Goal: Task Accomplishment & Management: Manage account settings

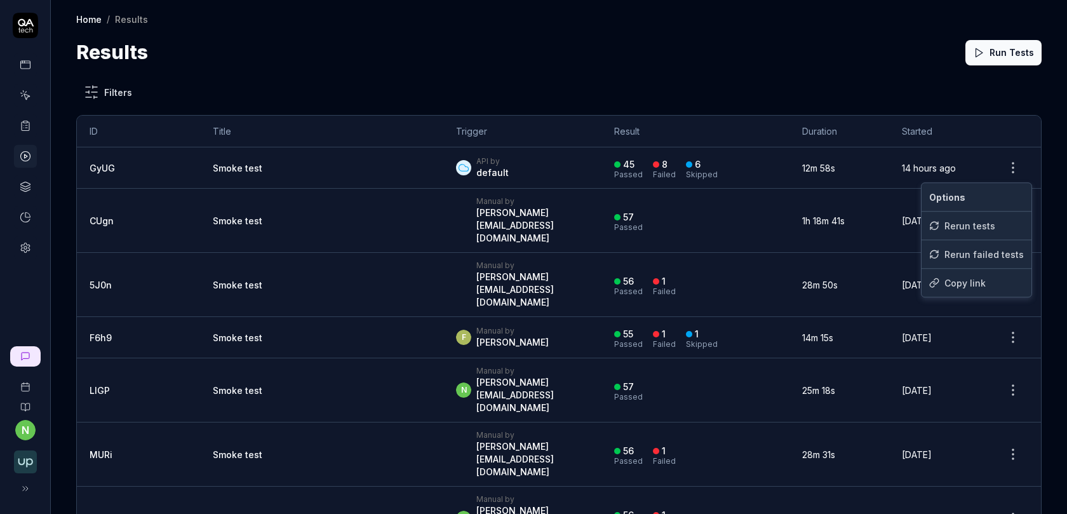
click at [1021, 171] on html "n Home / Results Home / Results Results Run Tests Filters ID Title Trigger Resu…" at bounding box center [533, 264] width 1067 height 529
click at [976, 253] on div "Rerun failed tests" at bounding box center [976, 254] width 110 height 28
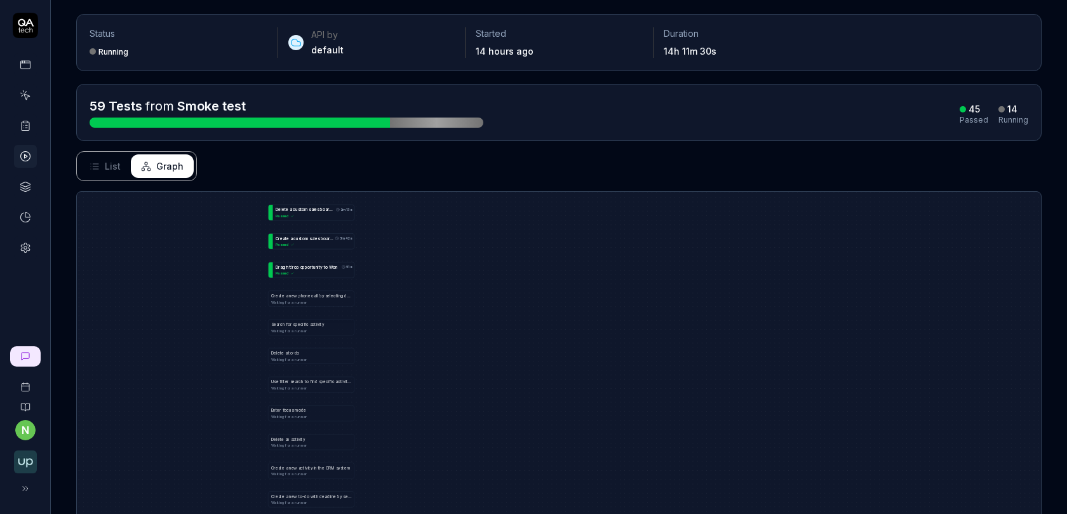
scroll to position [67, 0]
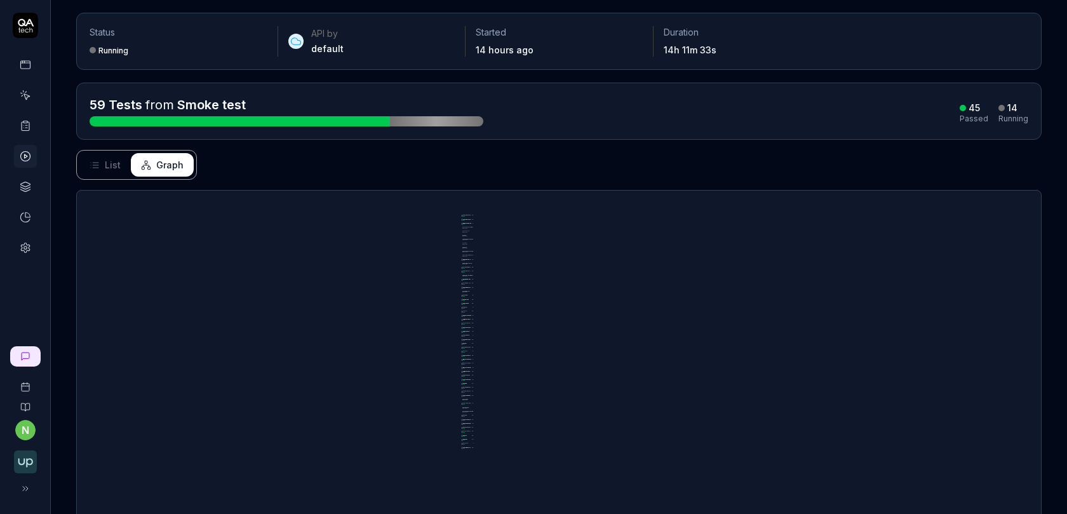
click at [113, 161] on span "List" at bounding box center [113, 164] width 16 height 13
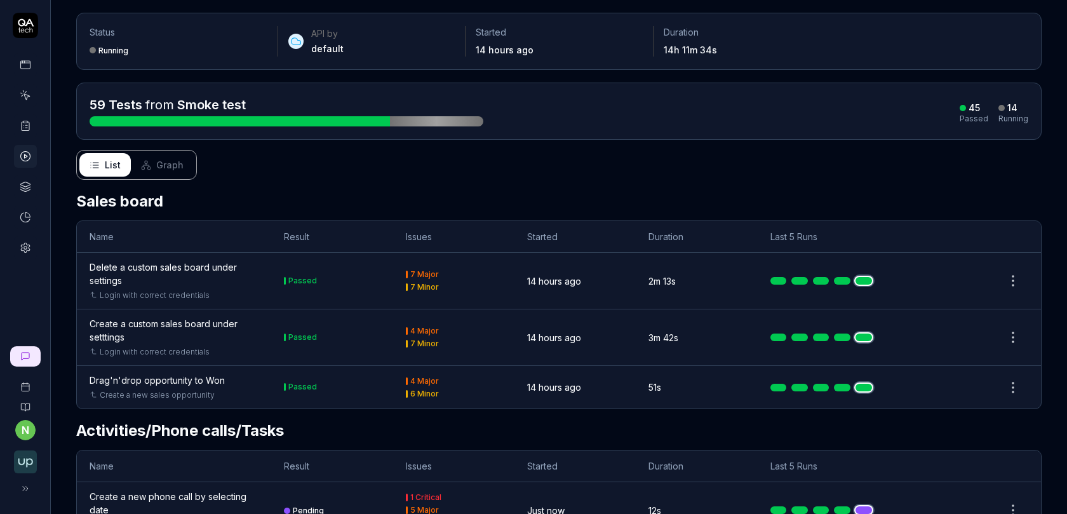
click at [149, 164] on icon at bounding box center [146, 165] width 10 height 10
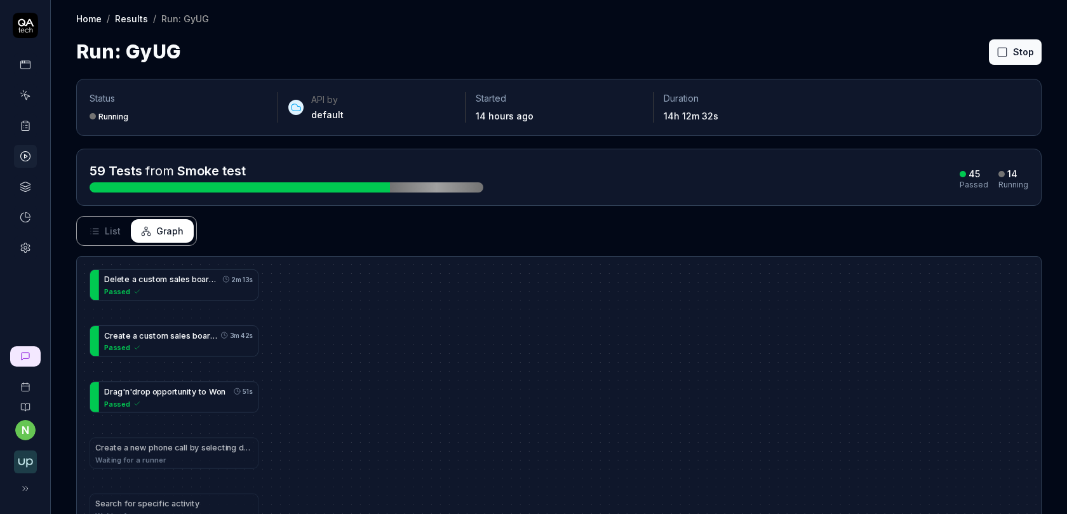
scroll to position [0, 0]
click at [27, 147] on link at bounding box center [25, 156] width 23 height 23
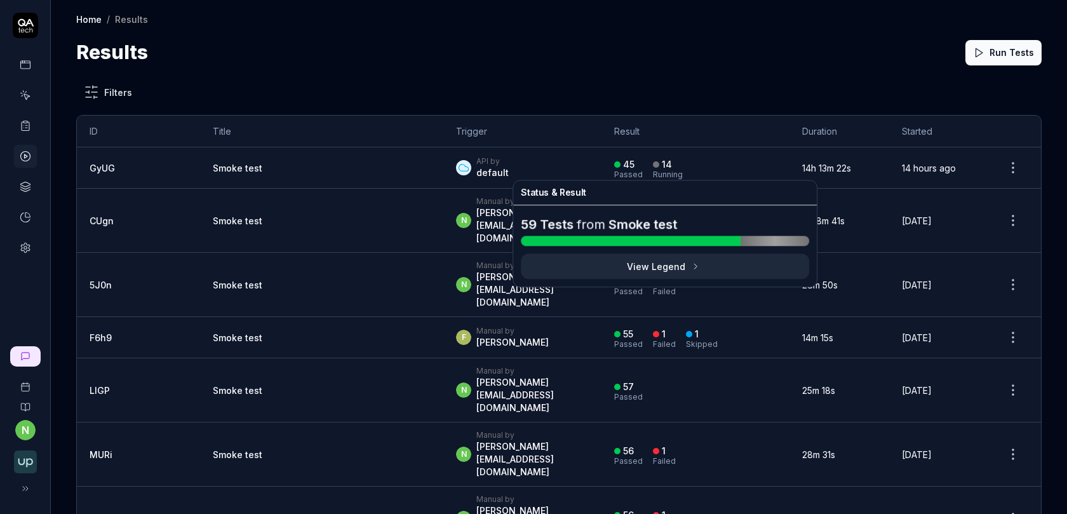
click at [649, 266] on button "View Legend" at bounding box center [665, 265] width 288 height 25
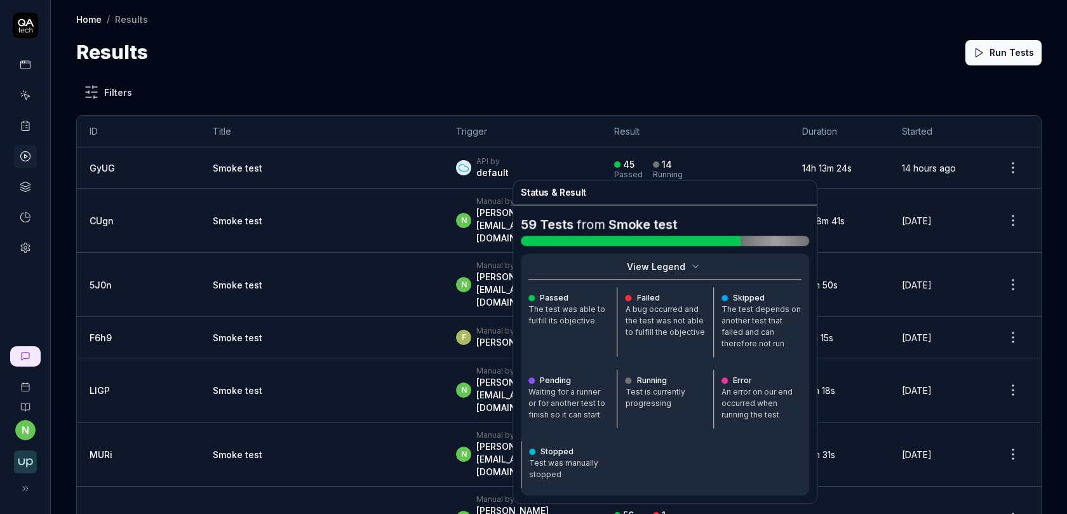
click at [658, 272] on button "View Legend" at bounding box center [665, 265] width 288 height 25
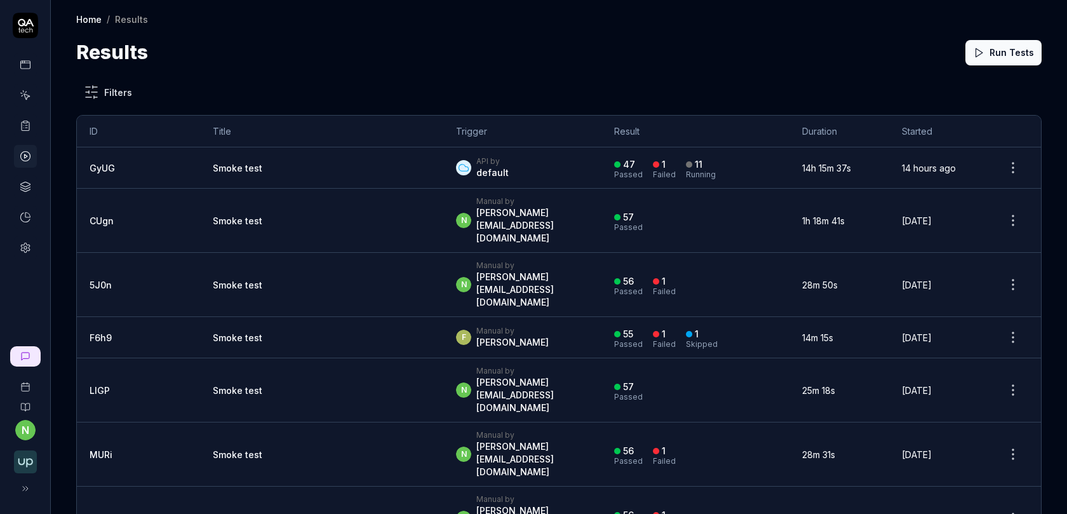
click at [26, 181] on icon at bounding box center [25, 186] width 11 height 11
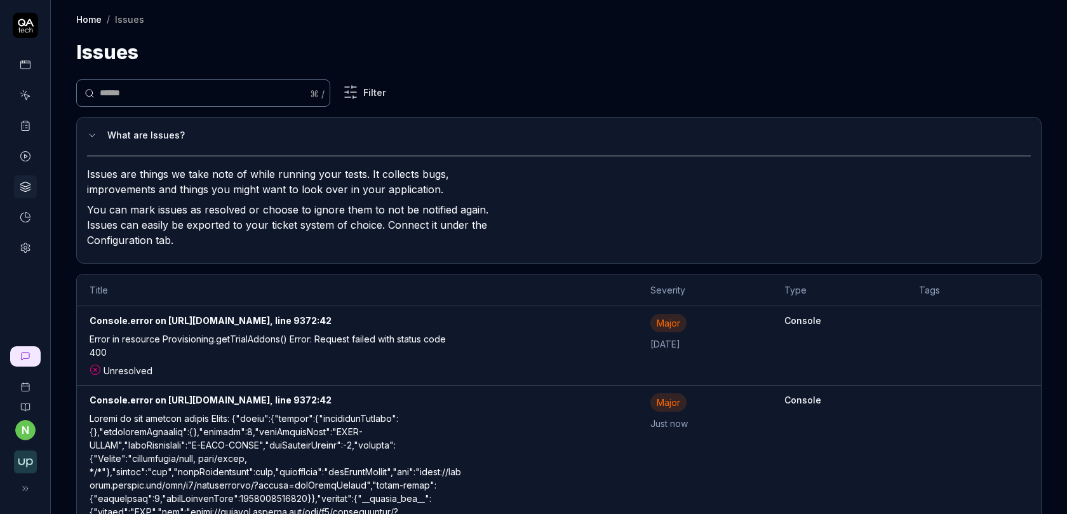
click at [355, 94] on html "n Home / Issues Home / Issues Issues ⌘ / Filter What are Issues? Issues are thi…" at bounding box center [533, 264] width 1067 height 529
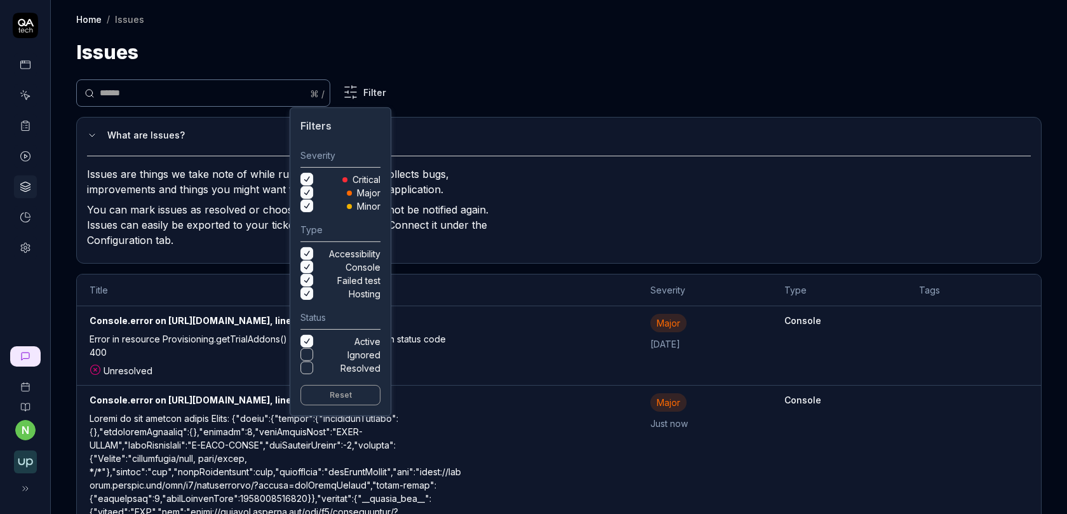
click at [306, 204] on button "Minor" at bounding box center [306, 205] width 13 height 13
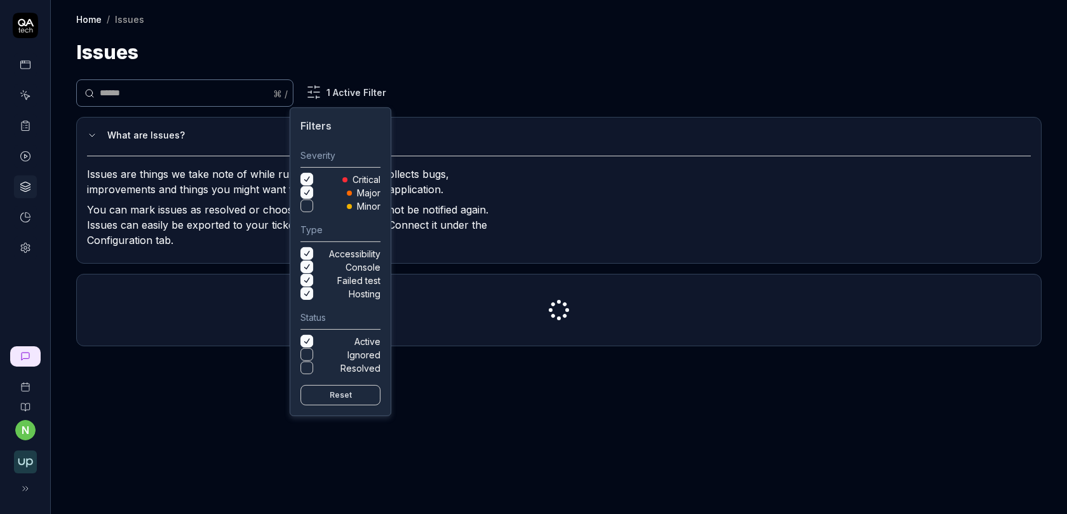
click at [307, 256] on button "Accessibility" at bounding box center [306, 253] width 13 height 13
click at [307, 270] on button "Console" at bounding box center [306, 266] width 13 height 13
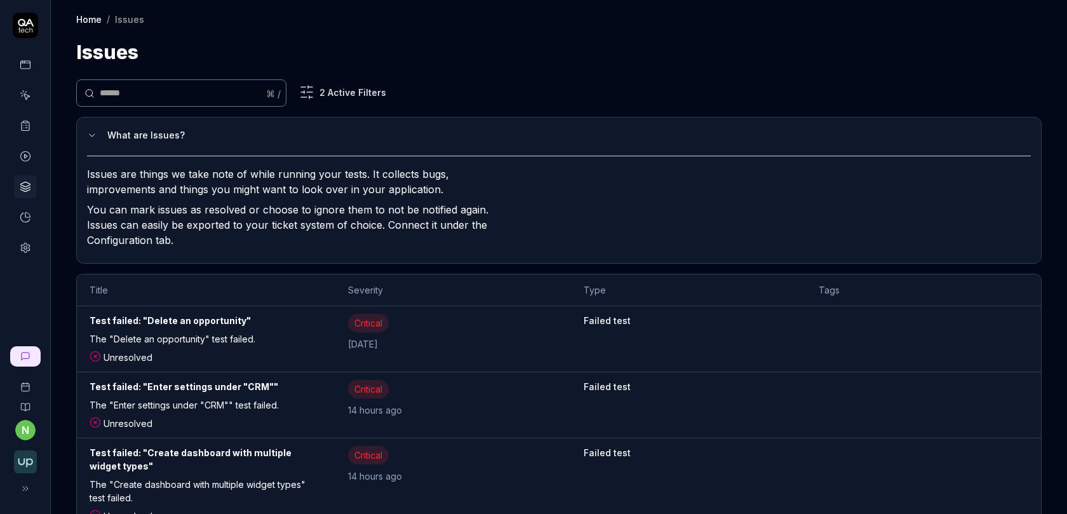
click at [494, 263] on html "n Home / Issues Home / Issues Issues ⌘ / 2 Active Filters What are Issues? Issu…" at bounding box center [533, 264] width 1067 height 529
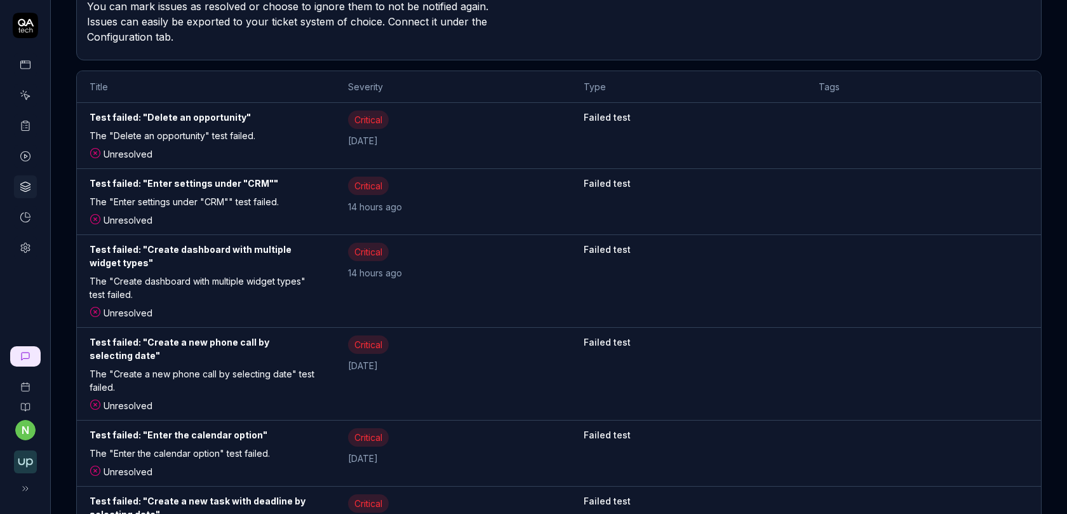
scroll to position [208, 0]
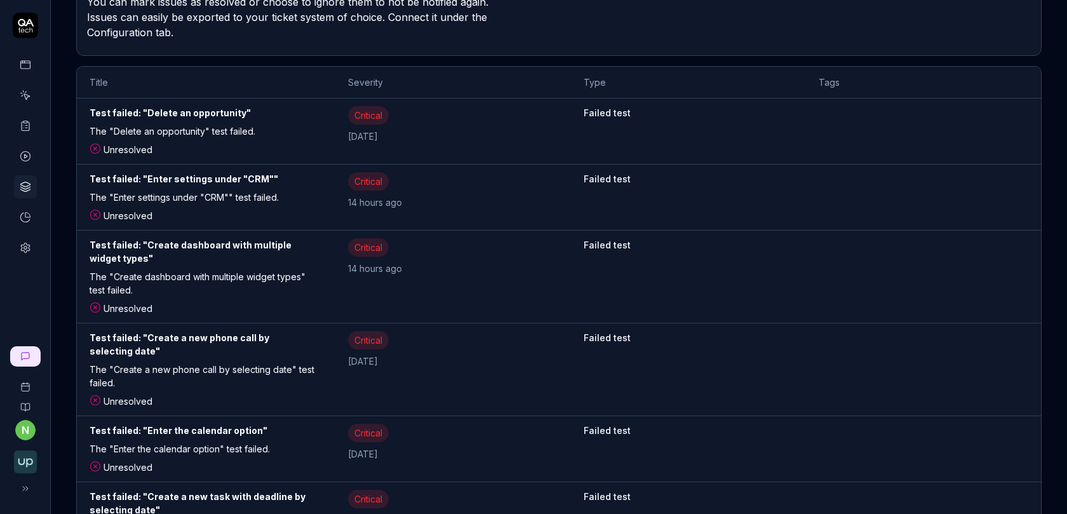
click at [196, 178] on div "Test failed: "Enter settings under "CRM""" at bounding box center [206, 181] width 233 height 18
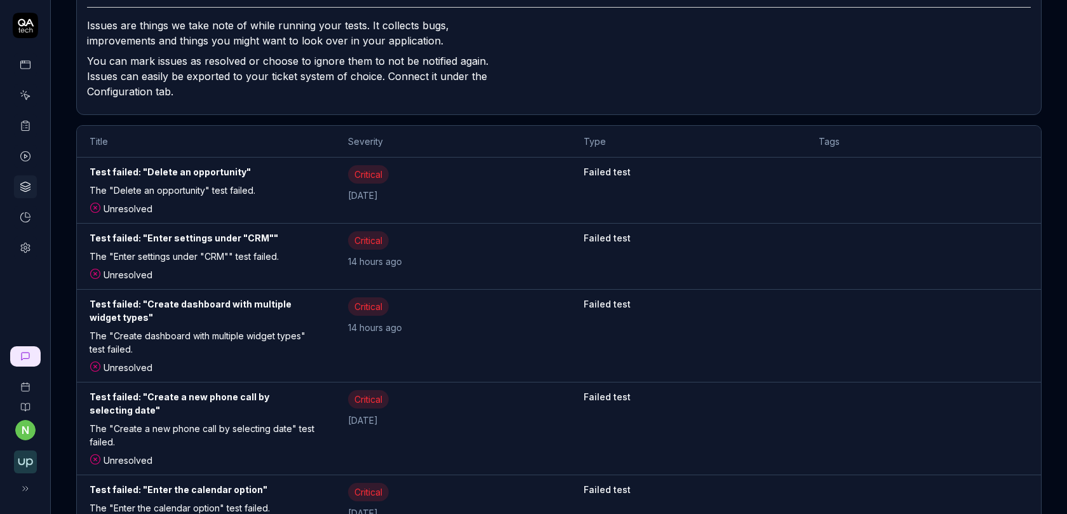
scroll to position [150, 0]
click at [178, 300] on div "Test failed: "Create dashboard with multiple widget types"" at bounding box center [206, 312] width 233 height 32
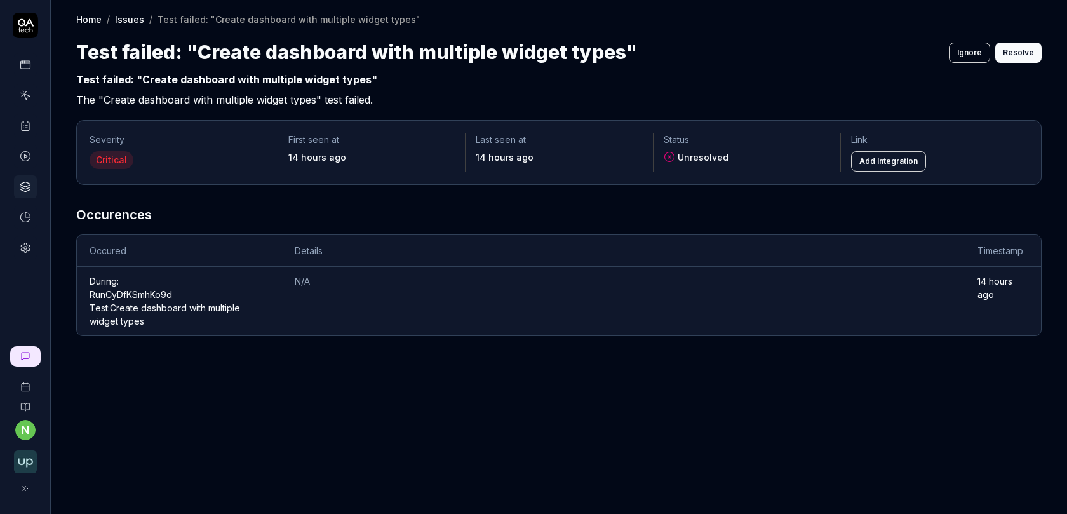
click at [128, 289] on link "Run CyDfKSmhKo9d Test: Create dashboard with multiple widget types" at bounding box center [165, 307] width 150 height 37
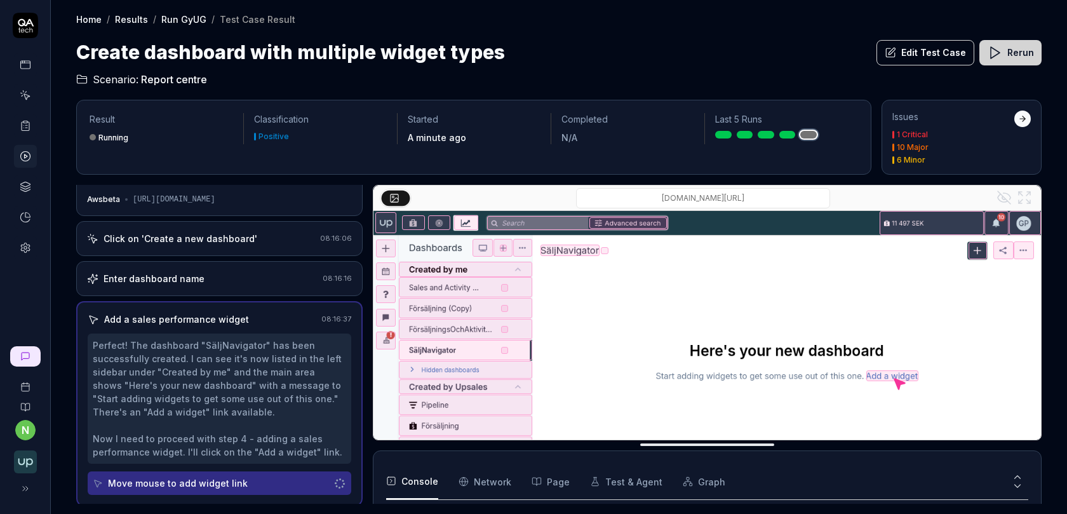
scroll to position [22, 0]
click at [25, 156] on icon at bounding box center [25, 155] width 11 height 11
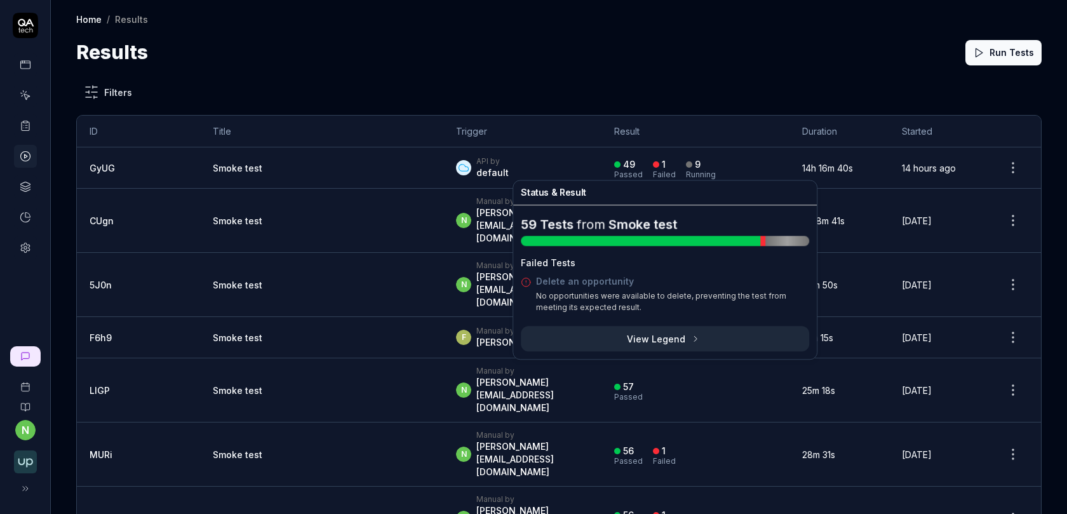
click at [555, 280] on link "Delete an opportunity" at bounding box center [585, 281] width 98 height 11
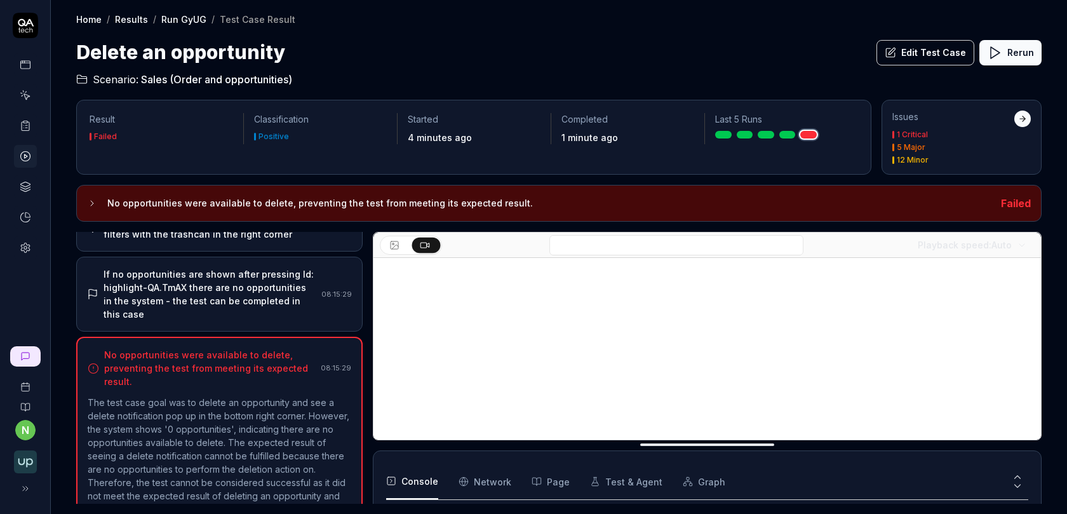
scroll to position [255, 0]
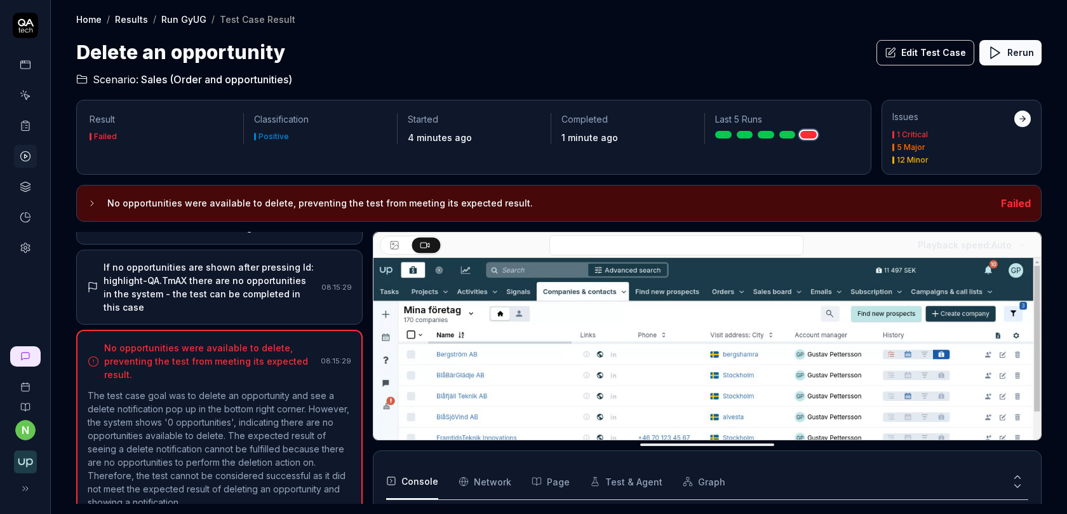
click at [919, 50] on button "Edit Test Case" at bounding box center [925, 52] width 98 height 25
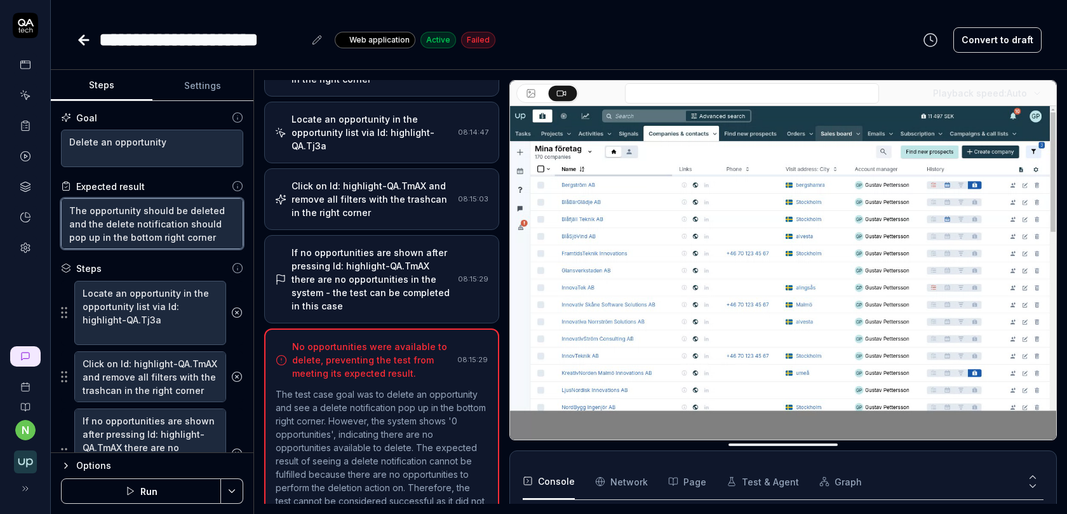
click at [173, 234] on textarea "The opportunity should be deleted and the delete notification should pop up in …" at bounding box center [152, 223] width 182 height 51
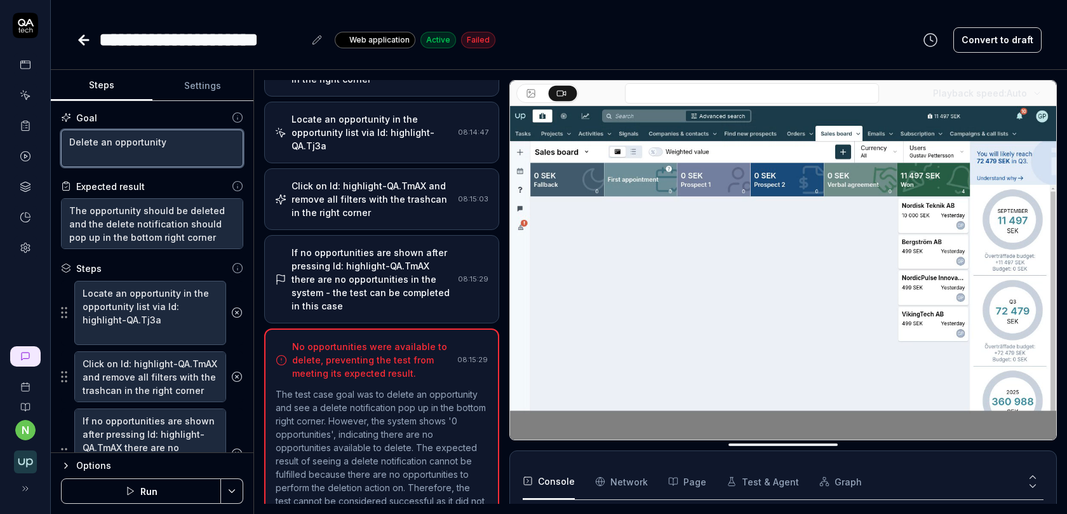
click at [192, 140] on textarea "Delete an opportunity" at bounding box center [152, 148] width 182 height 37
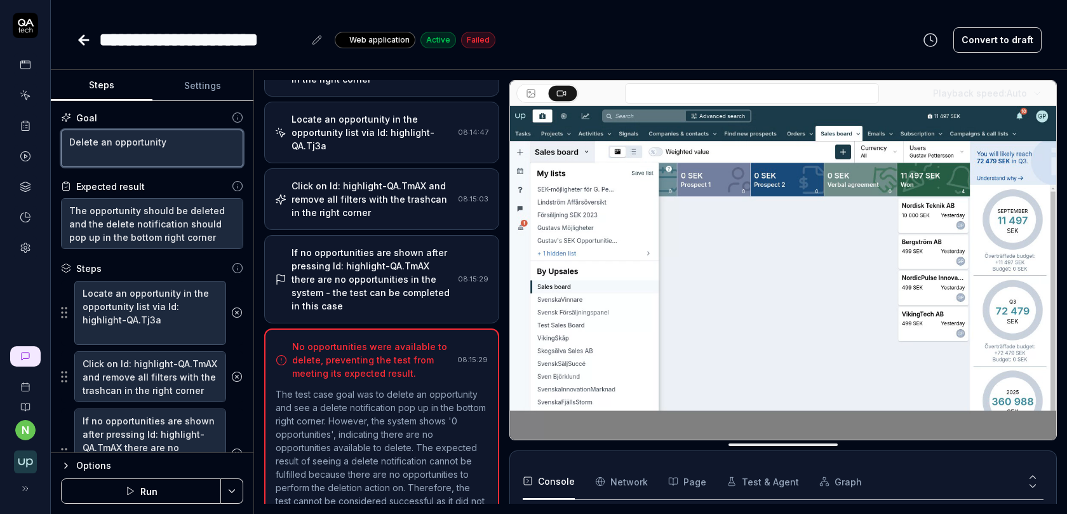
type textarea "*"
type textarea "Delete an opportunity"
type textarea "*"
type textarea "Delete an opportunity i"
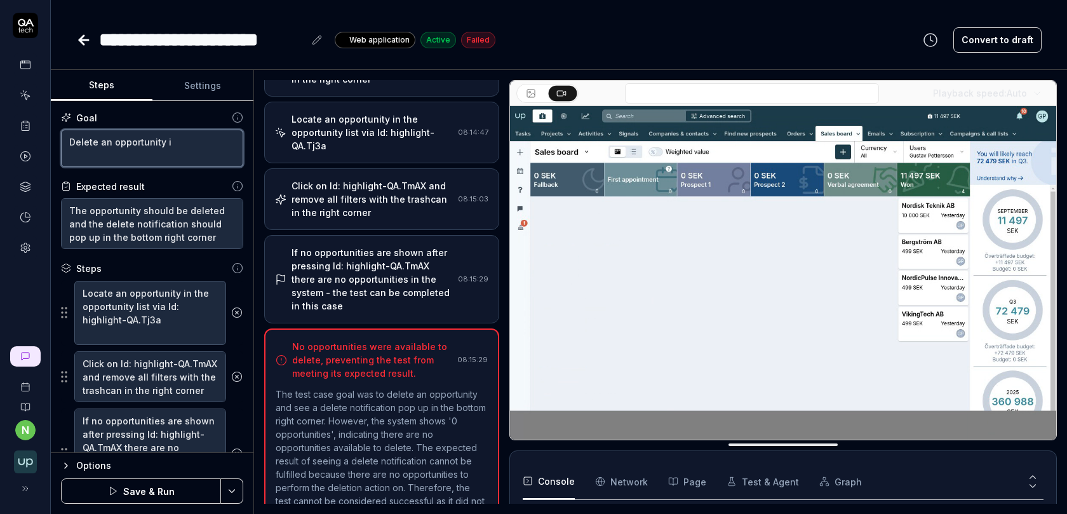
type textarea "*"
type textarea "Delete an opportunity if"
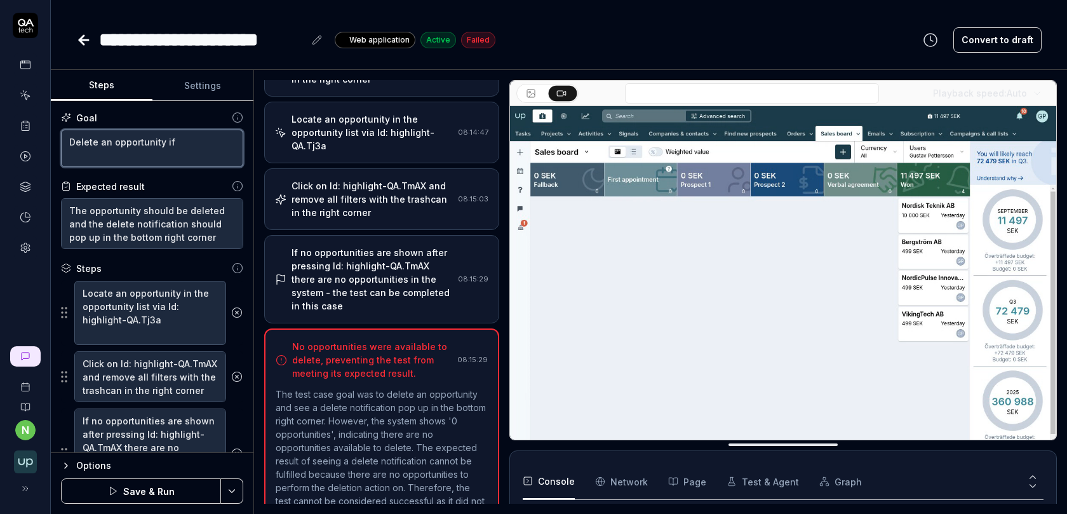
type textarea "*"
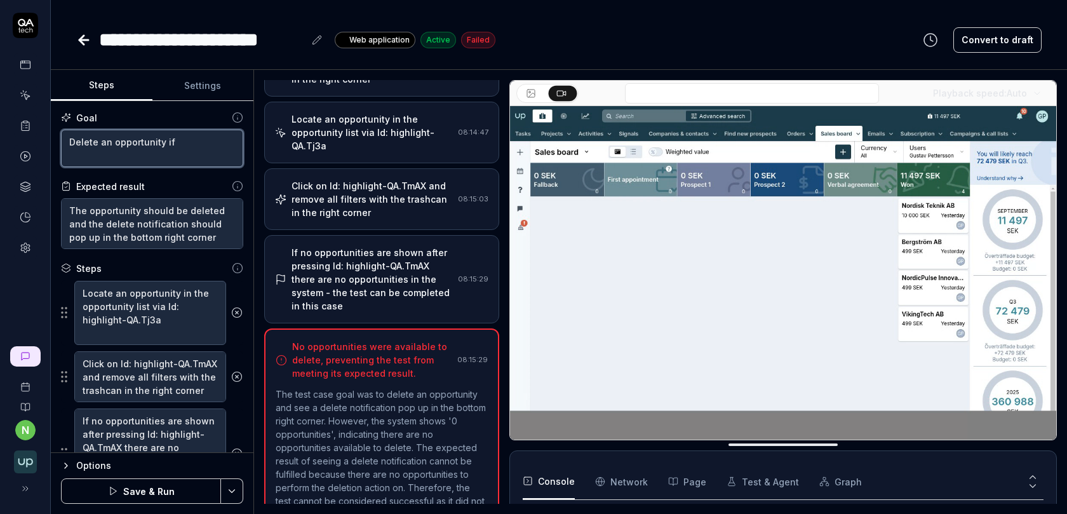
type textarea "Delete an opportunity if"
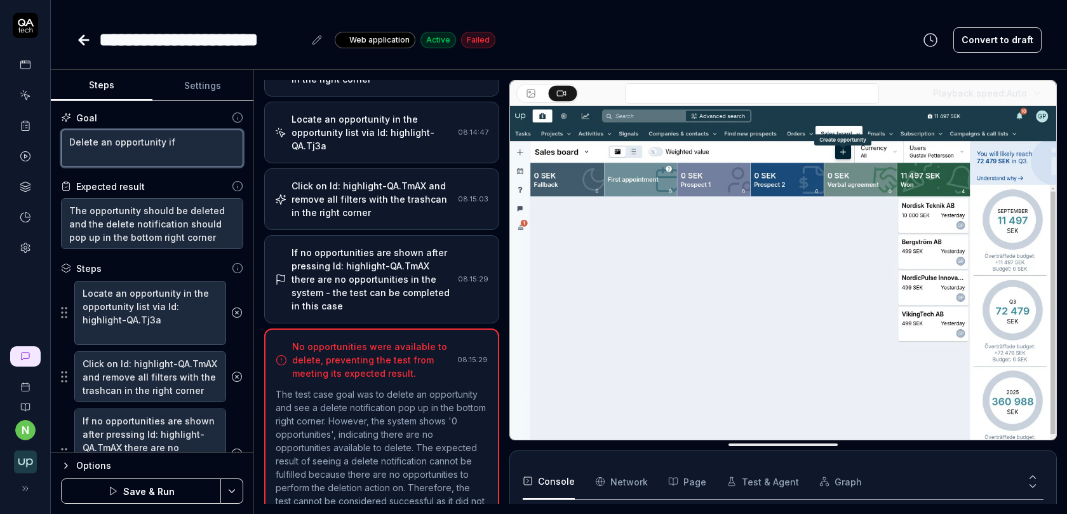
type textarea "*"
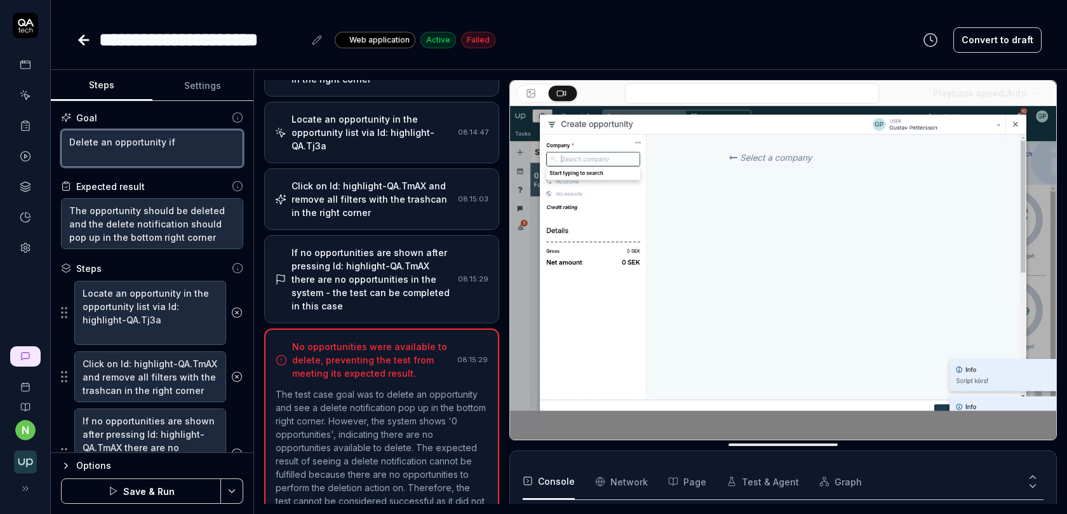
type textarea "Delete an opportunity if t"
type textarea "*"
type textarea "Delete an opportunity if th"
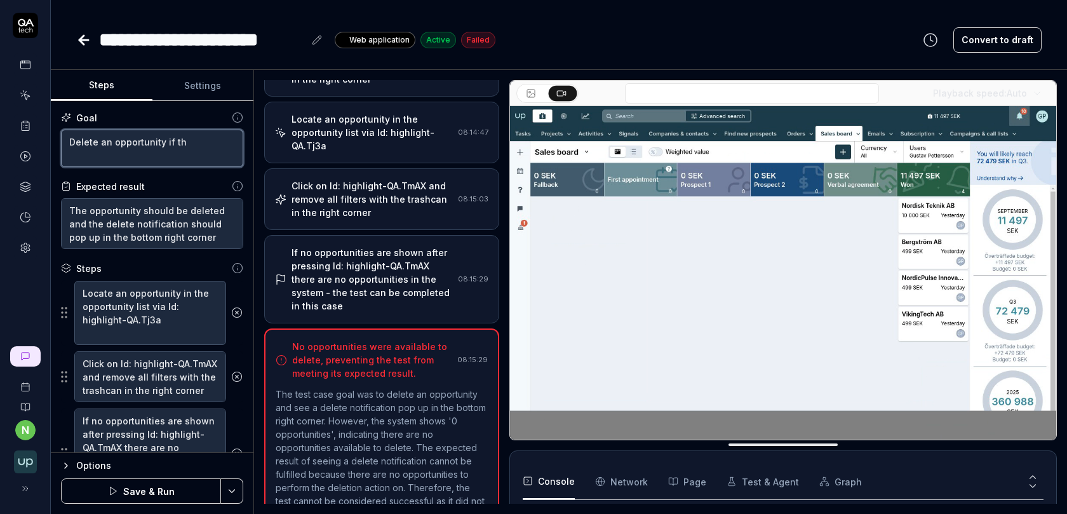
type textarea "*"
type textarea "Delete an opportunity if ther"
type textarea "*"
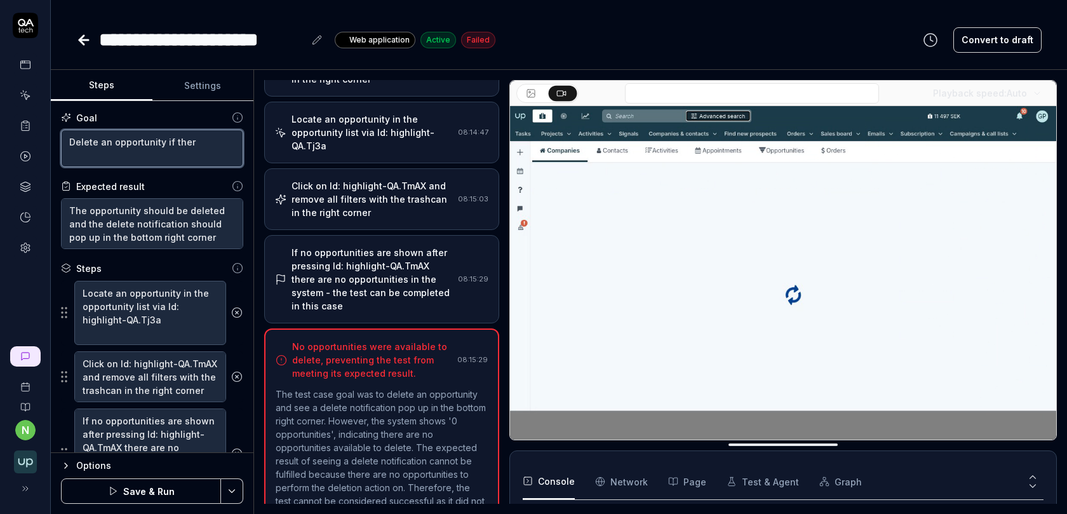
type textarea "Delete an opportunity if there"
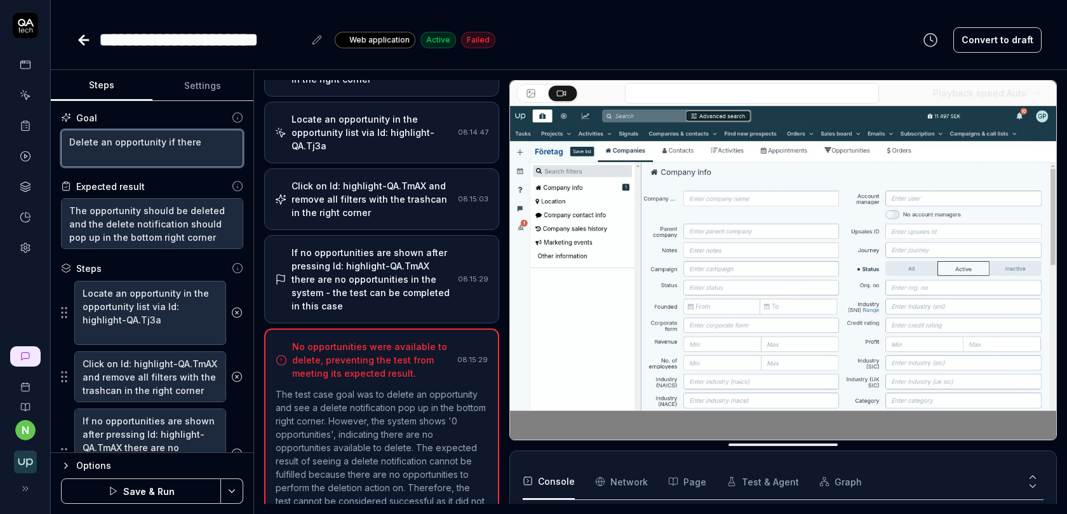
type textarea "*"
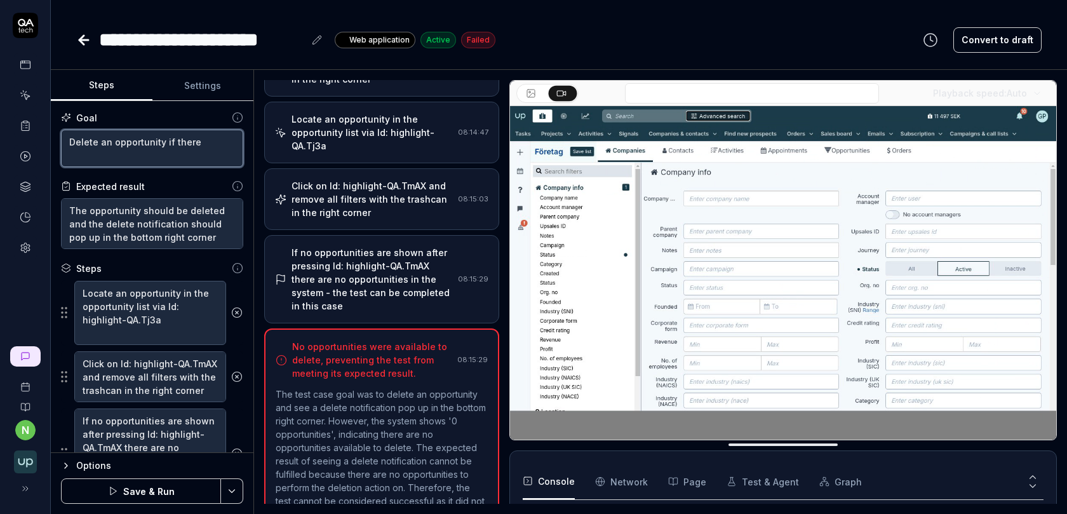
type textarea "Delete an opportunity if there a"
type textarea "*"
type textarea "Delete an opportunity if there ar"
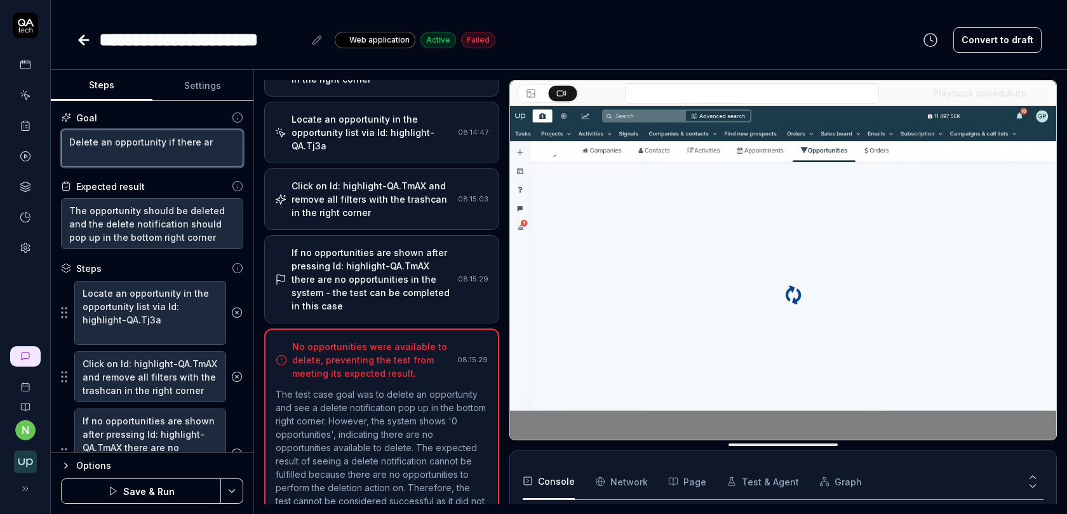
type textarea "*"
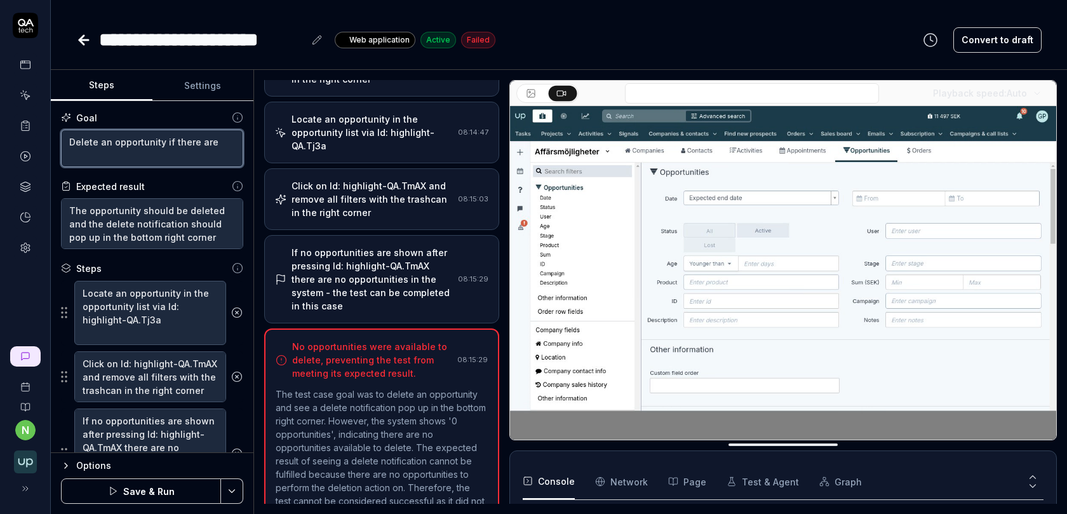
type textarea "Delete an opportunity if there are"
type textarea "*"
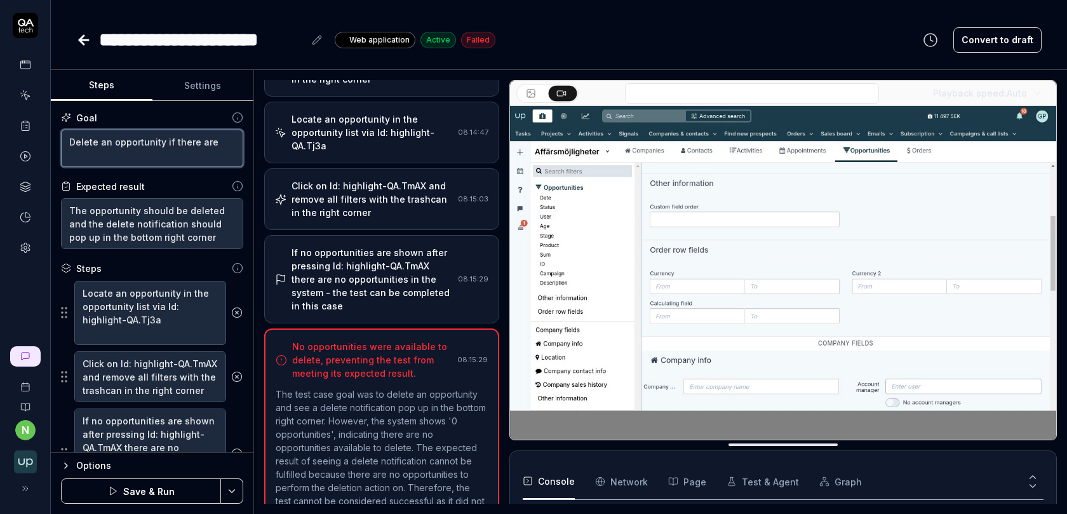
type textarea "Delete an opportunity if there are a"
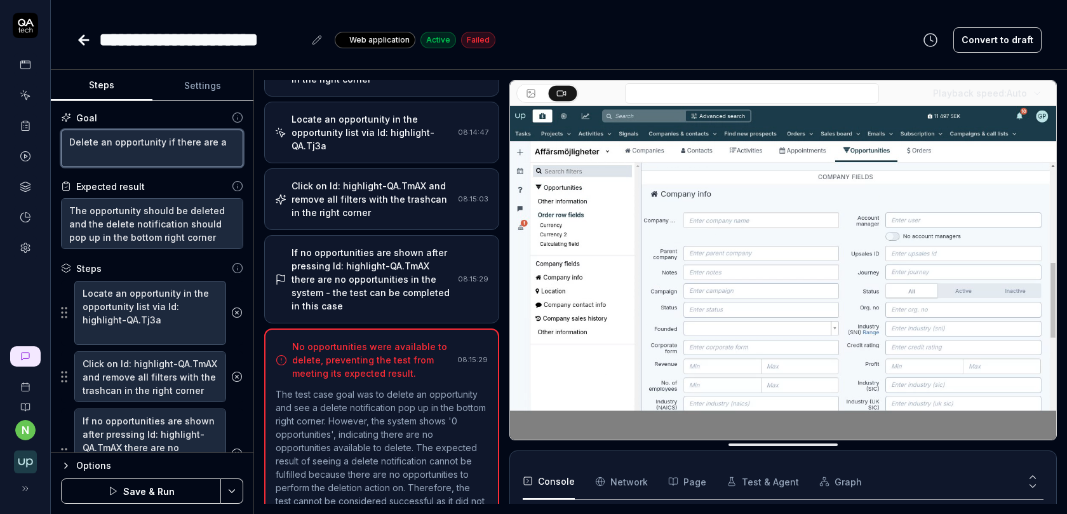
type textarea "*"
type textarea "Delete an opportunity if there are an"
type textarea "*"
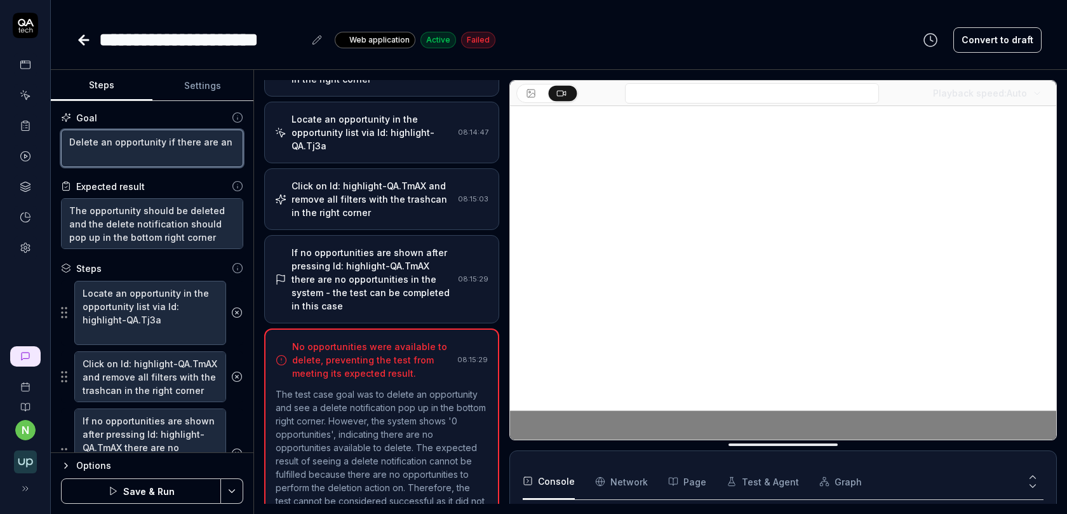
type textarea "Delete an opportunity if there are any"
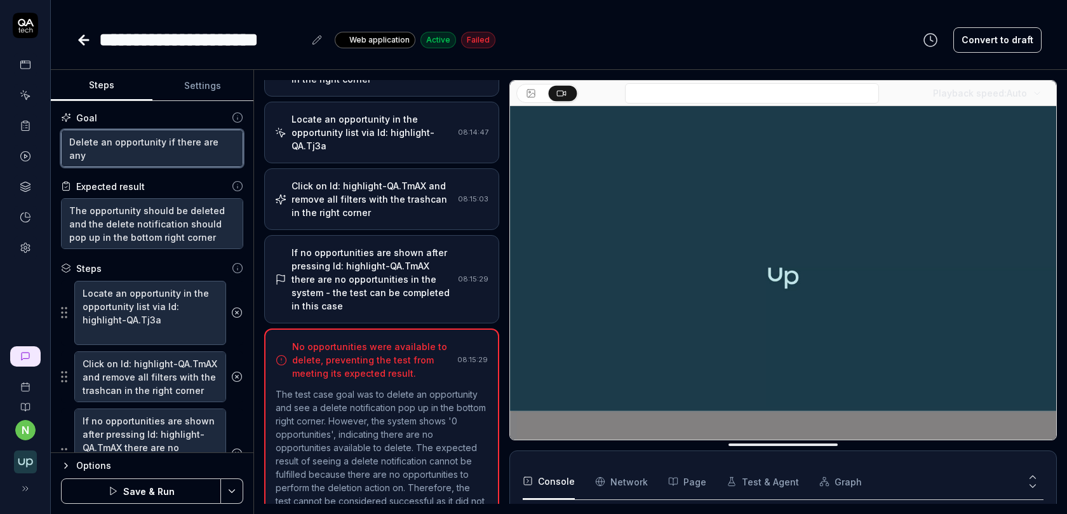
type textarea "*"
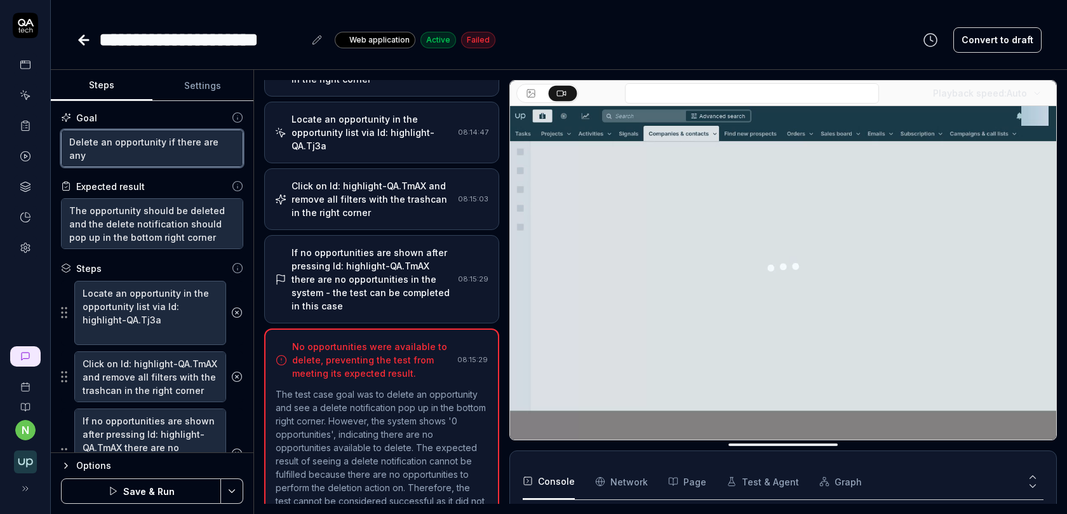
type textarea "Delete an opportunity if there are any"
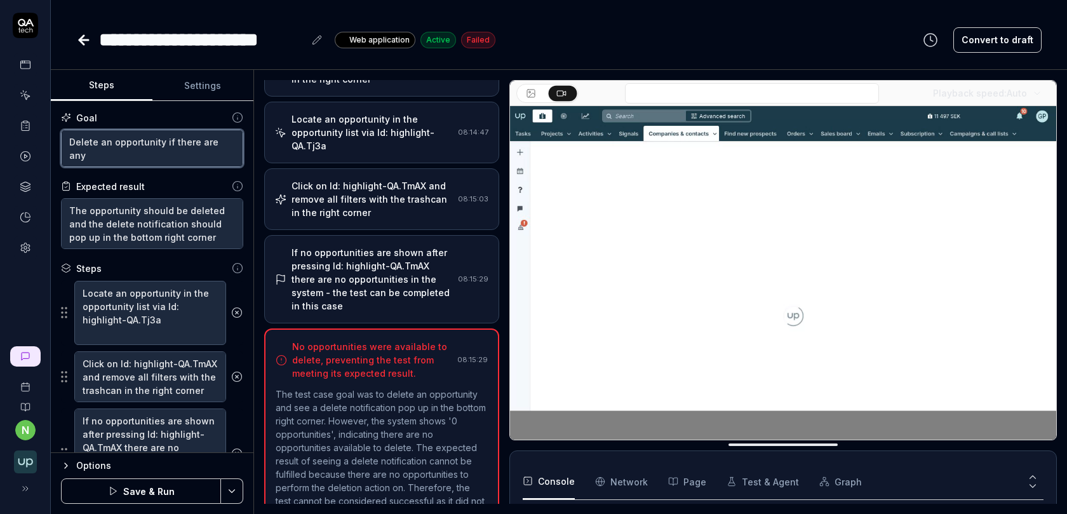
type textarea "*"
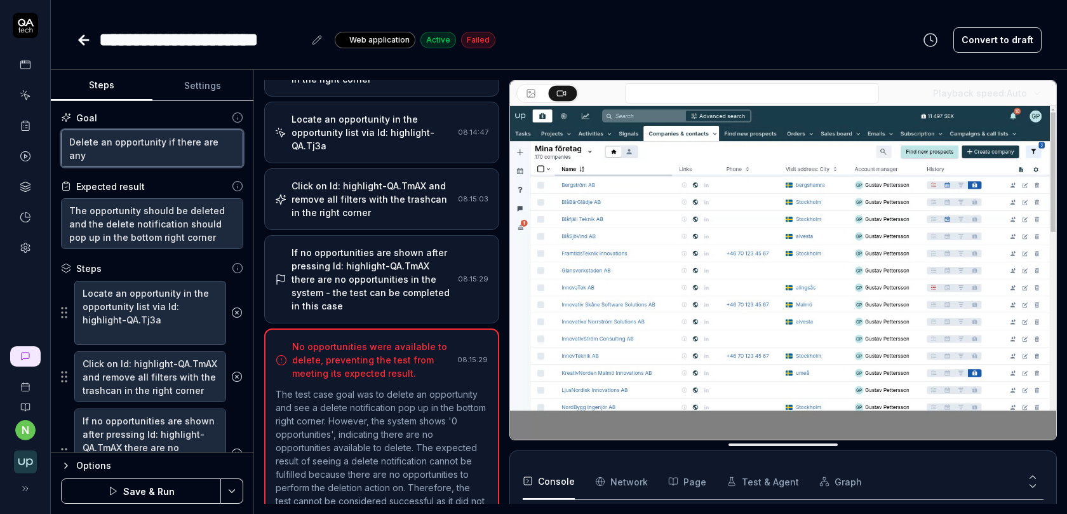
type textarea "Delete an opportunity if there are any a"
type textarea "*"
type textarea "Delete an opportunity if there are any av"
type textarea "*"
type textarea "Delete an opportunity if there are any ava"
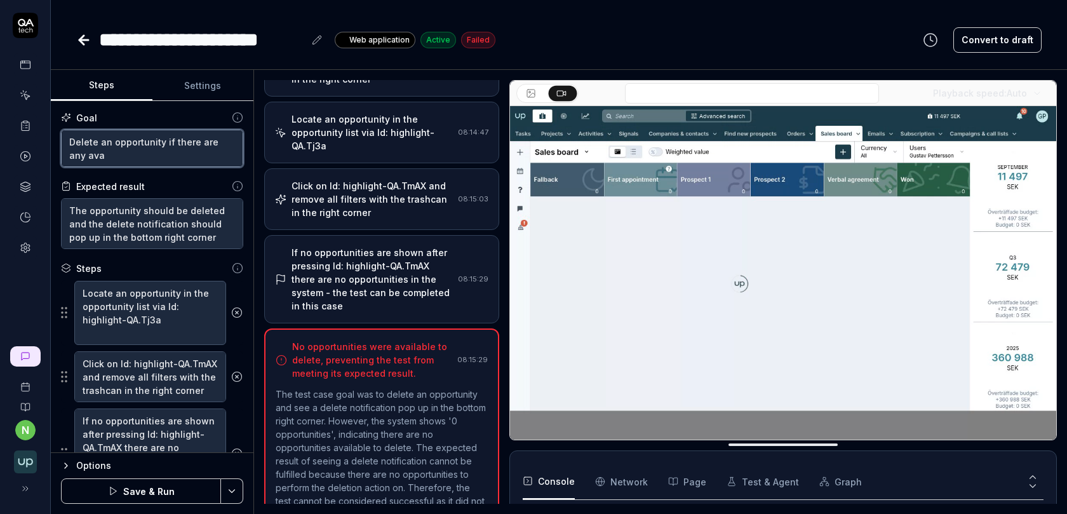
type textarea "*"
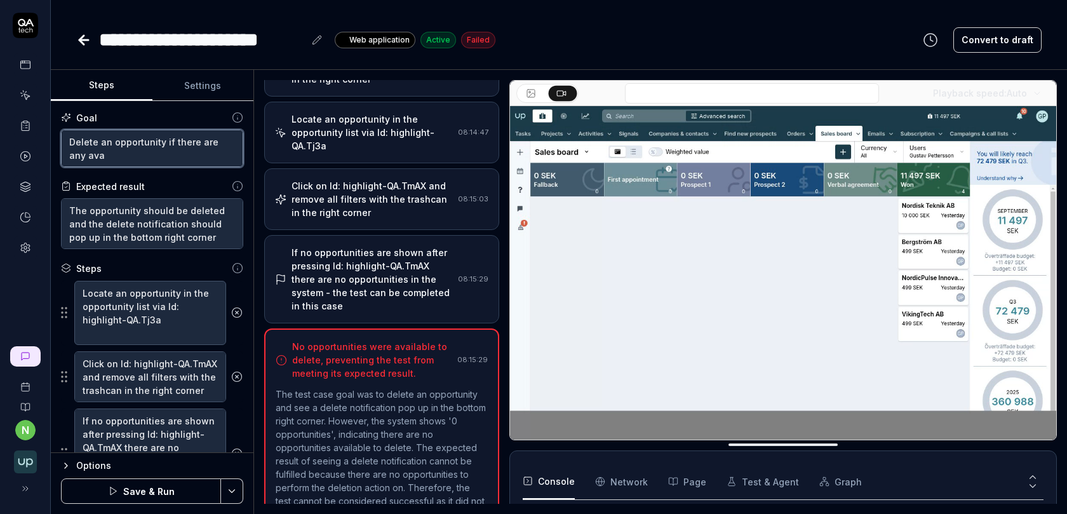
type textarea "Delete an opportunity if there are any avai"
type textarea "*"
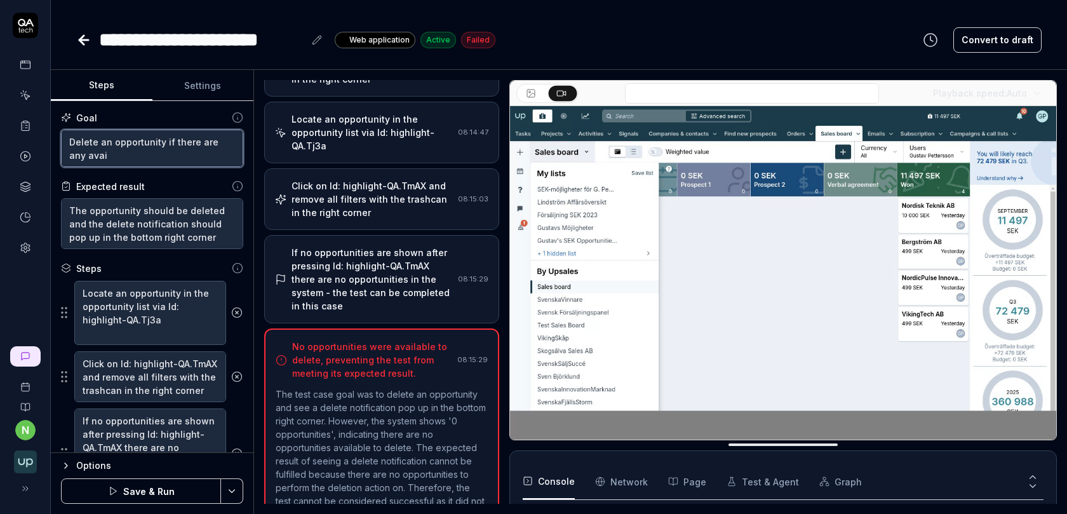
type textarea "Delete an opportunity if there are any avail"
type textarea "*"
type textarea "Delete an opportunity if there are any availb"
type textarea "*"
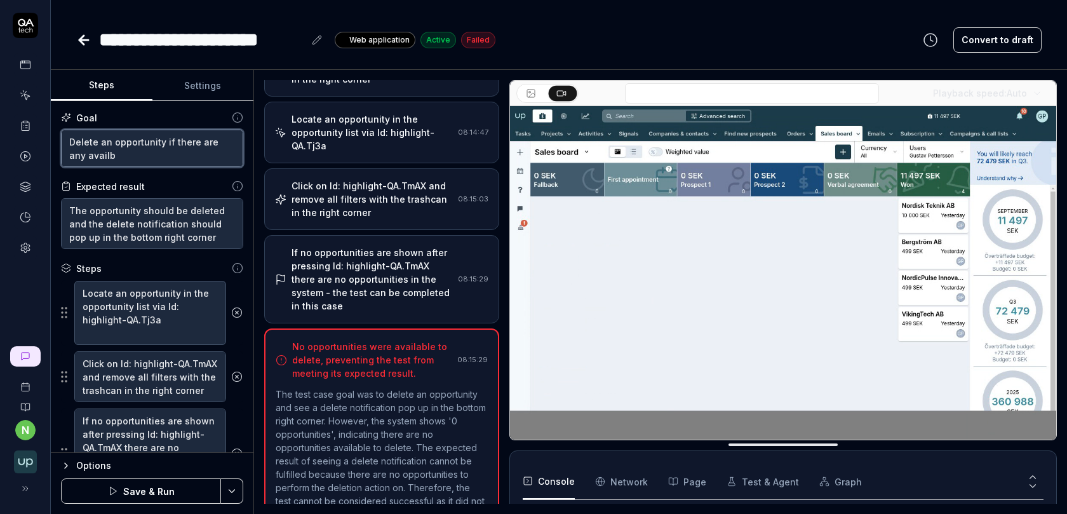
type textarea "Delete an opportunity if there are any availba"
type textarea "*"
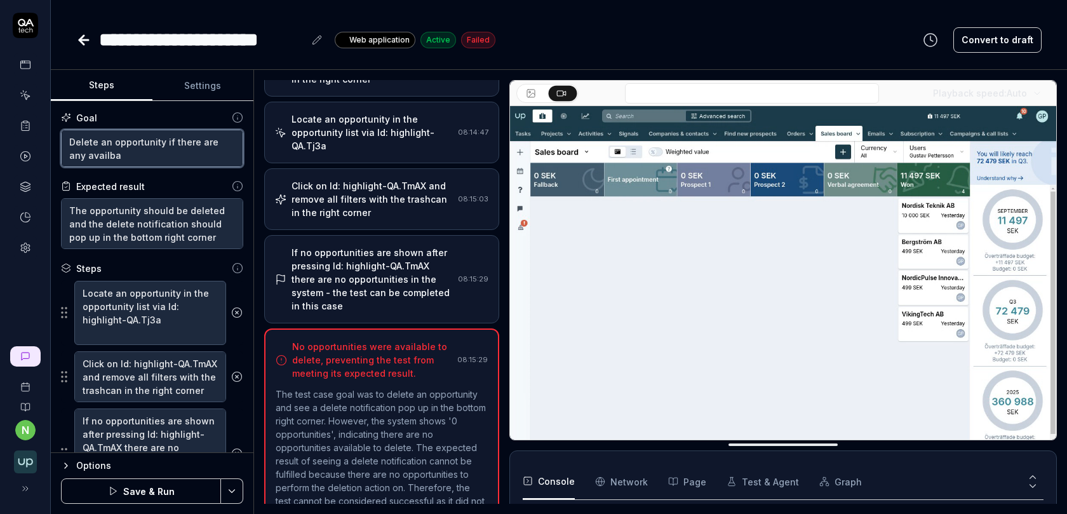
type textarea "Delete an opportunity if there are any availbal"
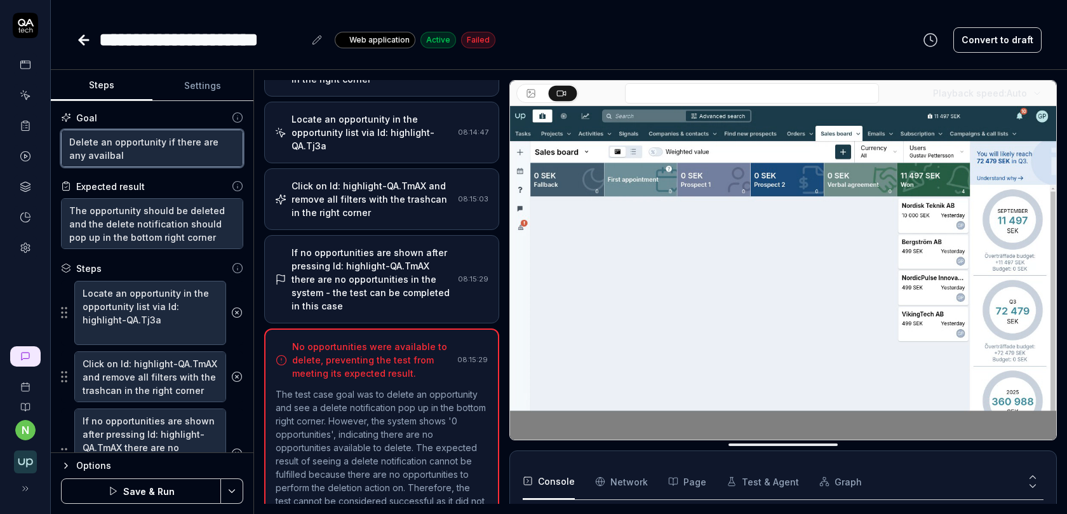
type textarea "*"
type textarea "Delete an opportunity if there are any availbale"
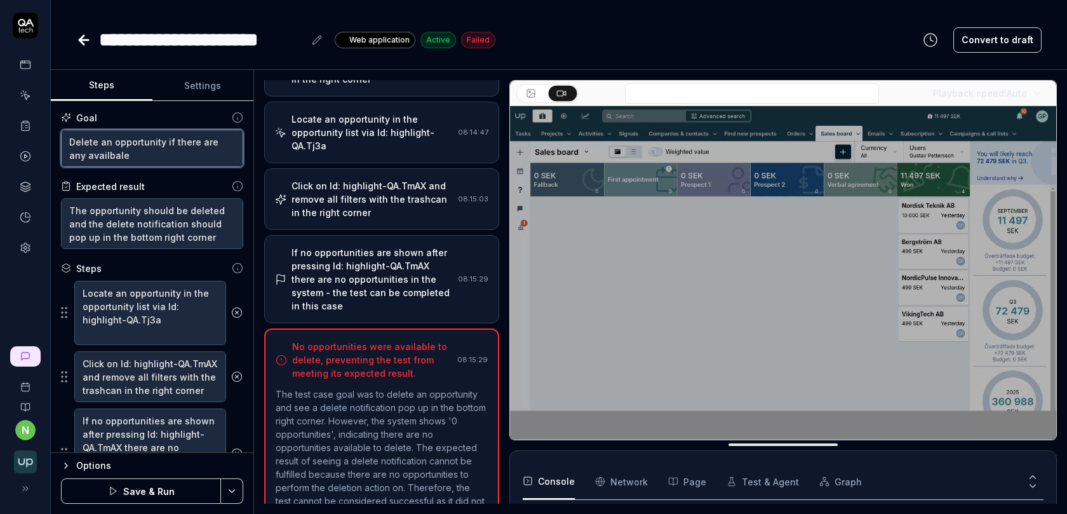
type textarea "*"
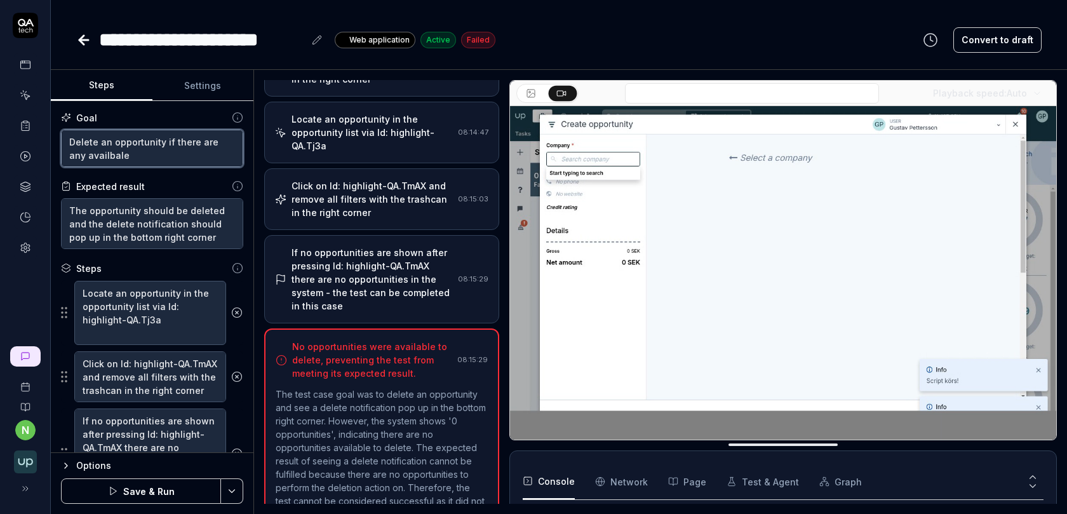
type textarea "Delete an opportunity if there are any availbal"
type textarea "*"
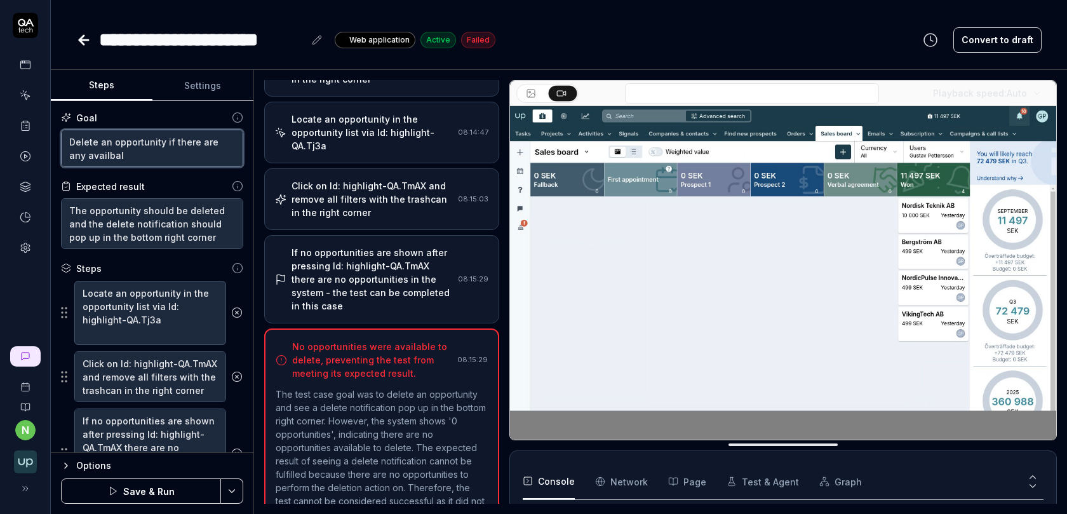
type textarea "Delete an opportunity if there are any availba"
type textarea "*"
type textarea "Delete an opportunity if there are any availb"
type textarea "*"
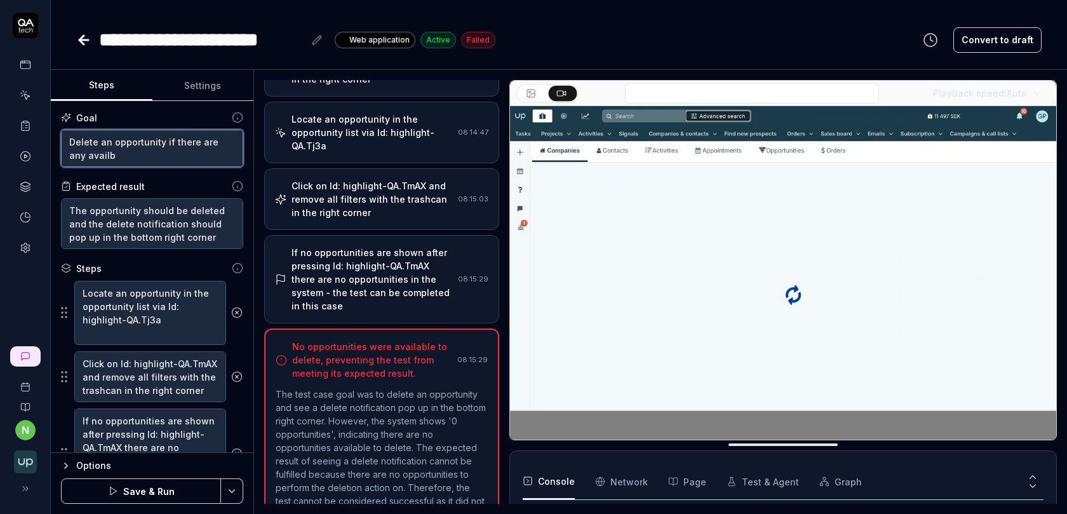
type textarea "Delete an opportunity if there are any avail"
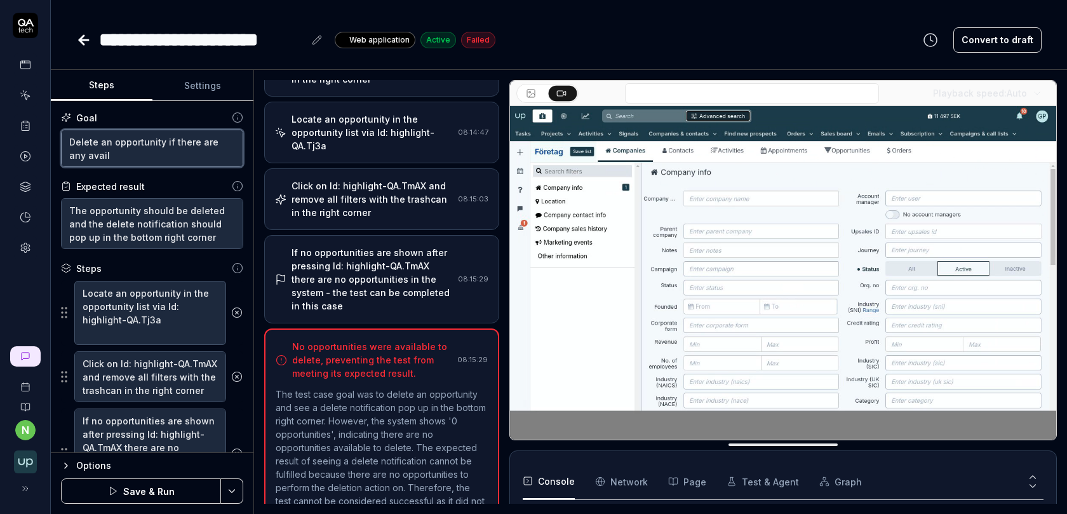
type textarea "*"
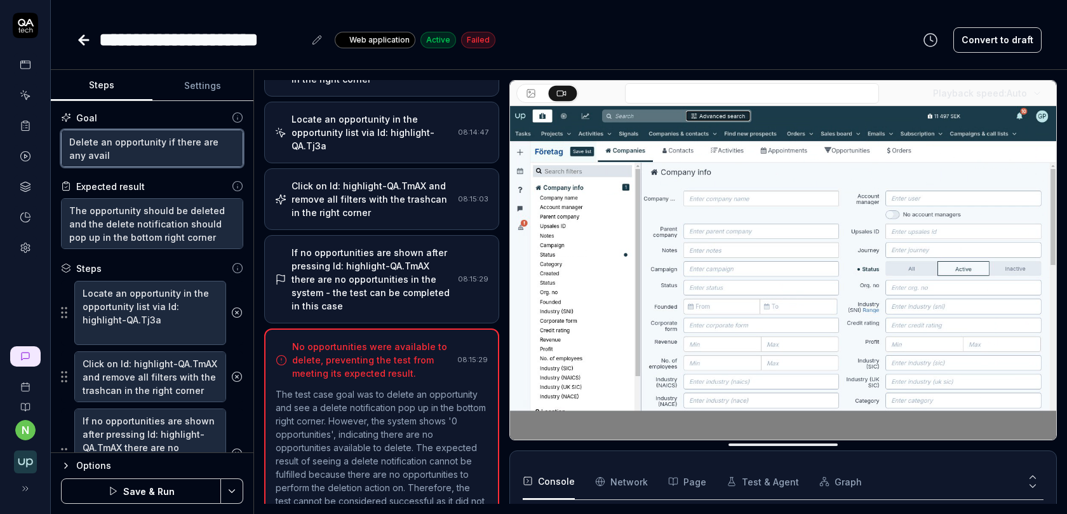
type textarea "Delete an opportunity if there are any availa"
type textarea "*"
type textarea "Delete an opportunity if there are any availal"
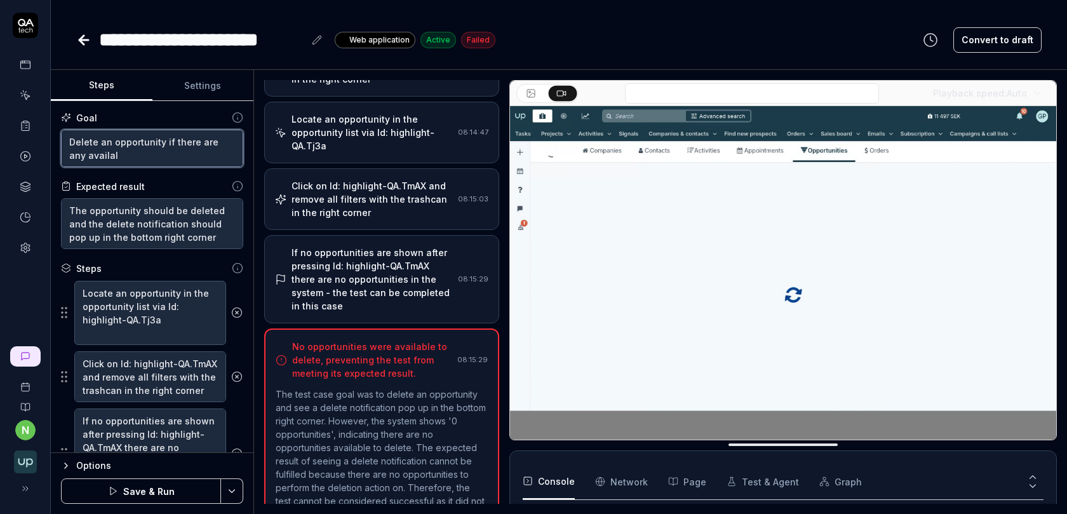
type textarea "*"
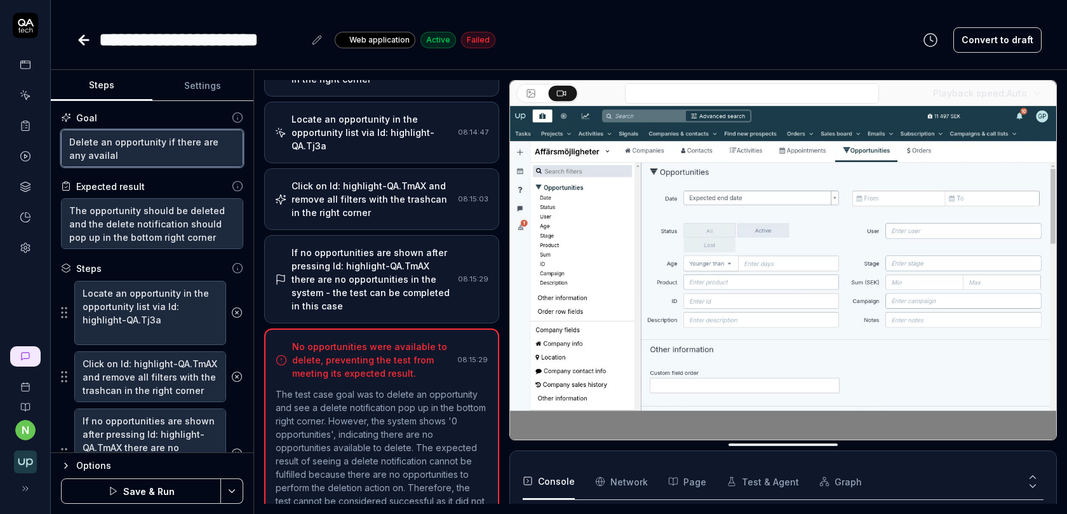
type textarea "Delete an opportunity if there are any availalb"
type textarea "*"
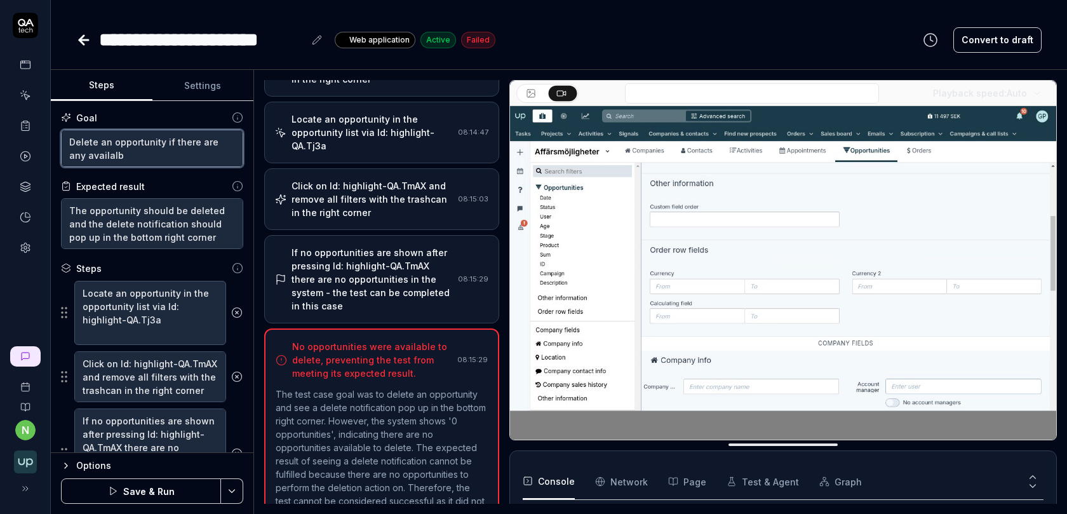
type textarea "Delete an opportunity if there are any availalbe"
type textarea "*"
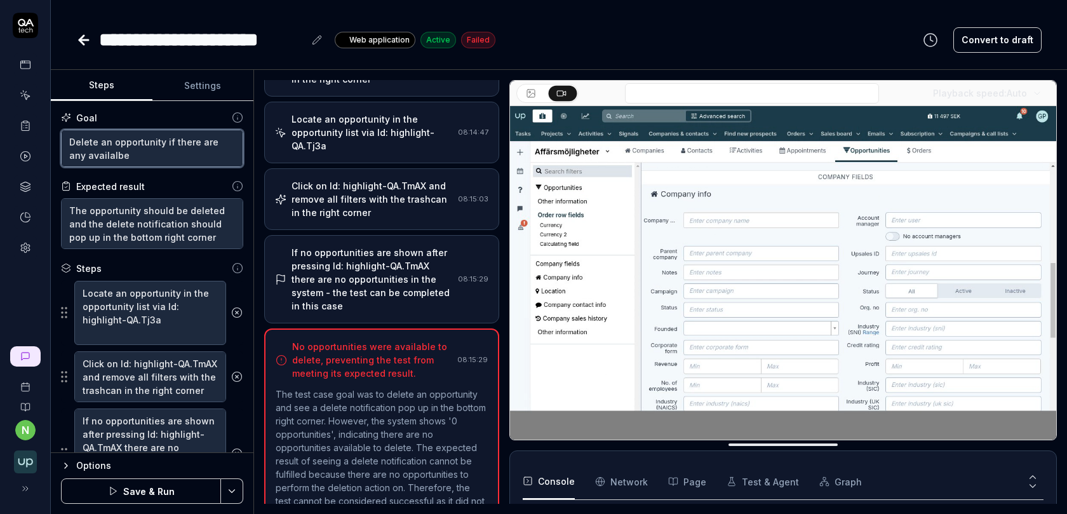
type textarea "Delete an opportunity if there are any availalb"
type textarea "*"
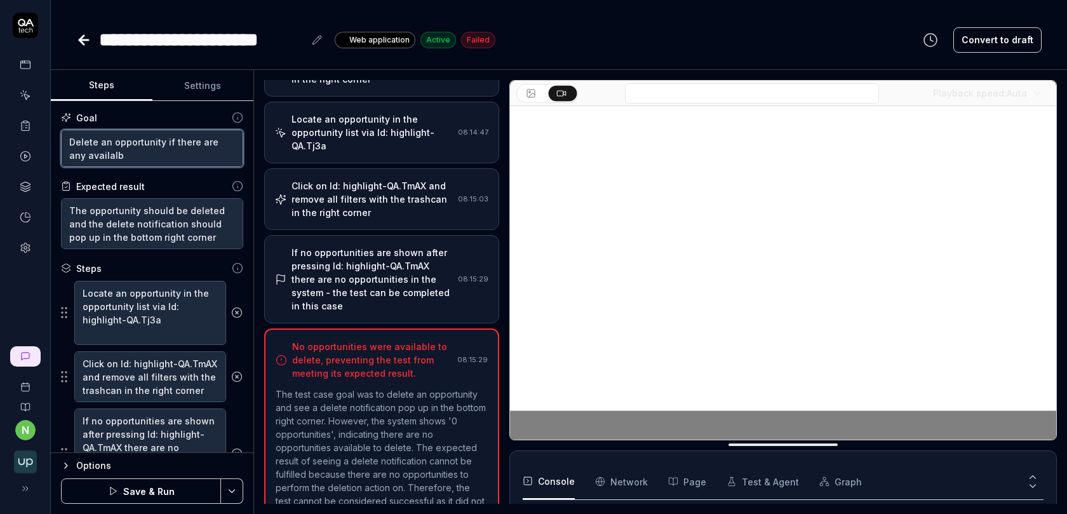
type textarea "Delete an opportunity if there are any availal"
type textarea "*"
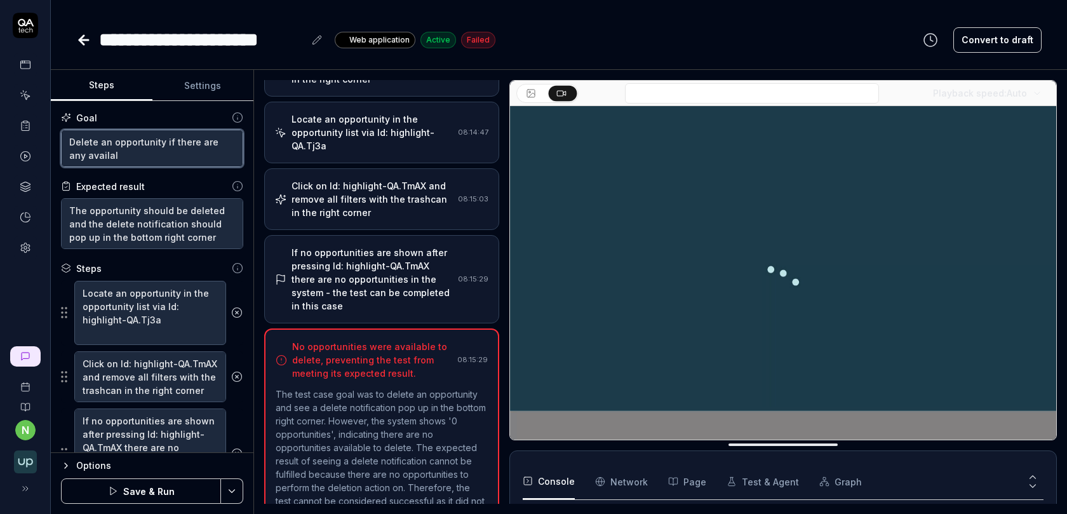
type textarea "Delete an opportunity if there are any availa"
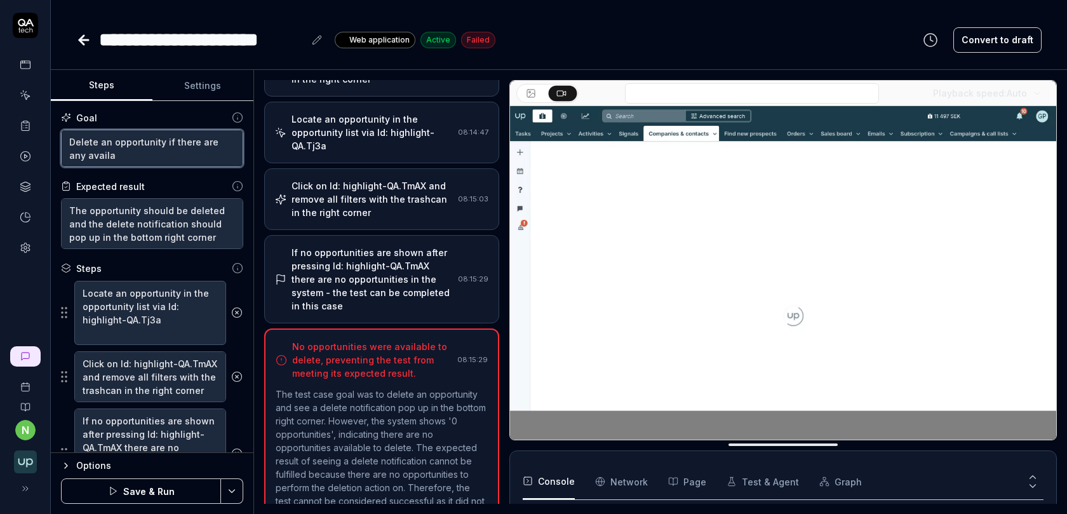
type textarea "*"
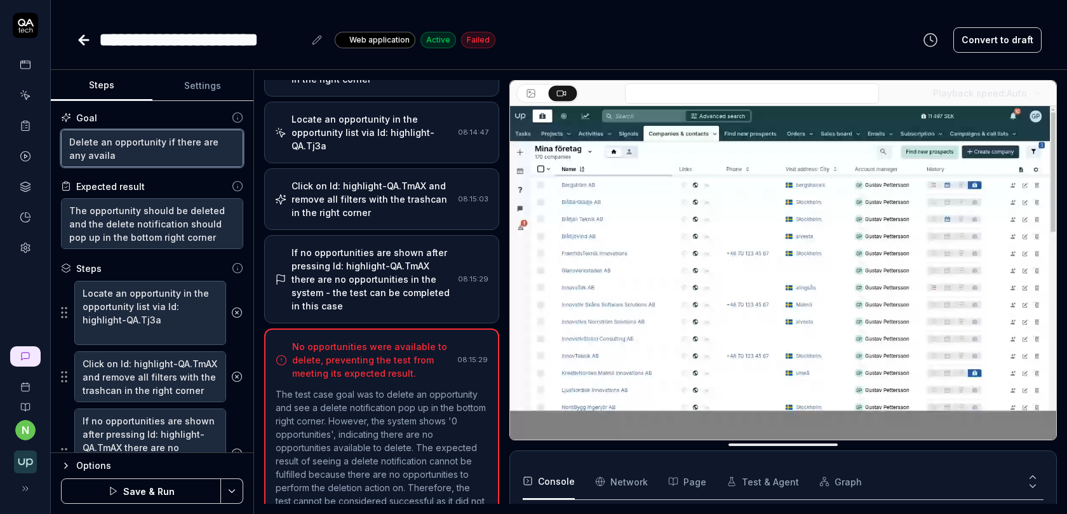
type textarea "Delete an opportunity if there are any avail"
type textarea "*"
type textarea "Delete an opportunity if there are any availa"
type textarea "*"
type textarea "Delete an opportunity if there are any availab"
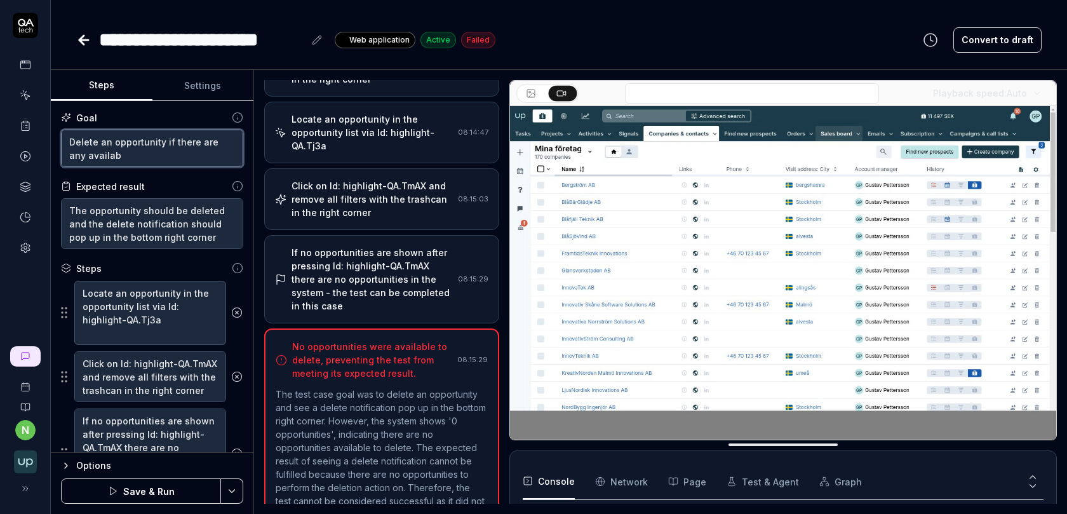
type textarea "*"
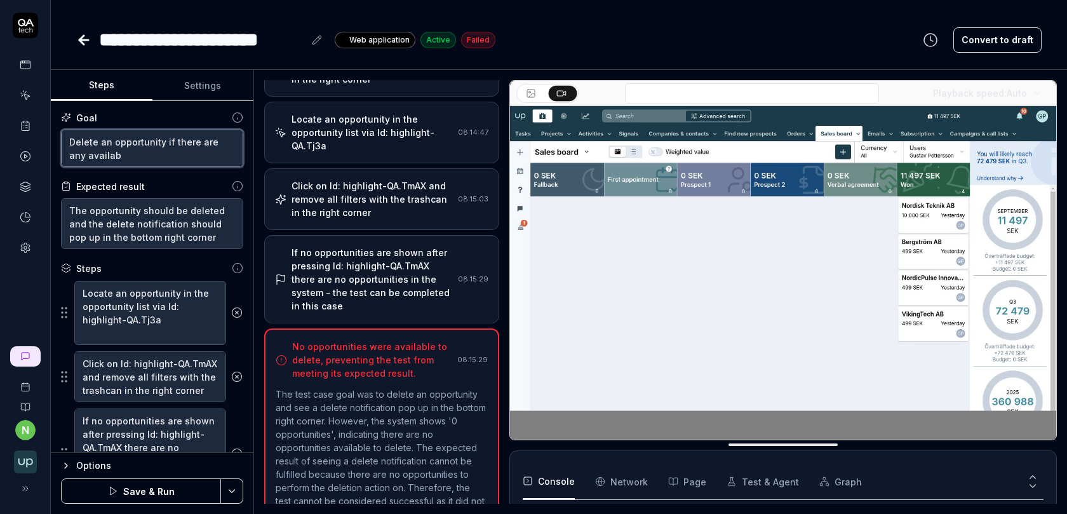
type textarea "Delete an opportunity if there are any availabl"
type textarea "*"
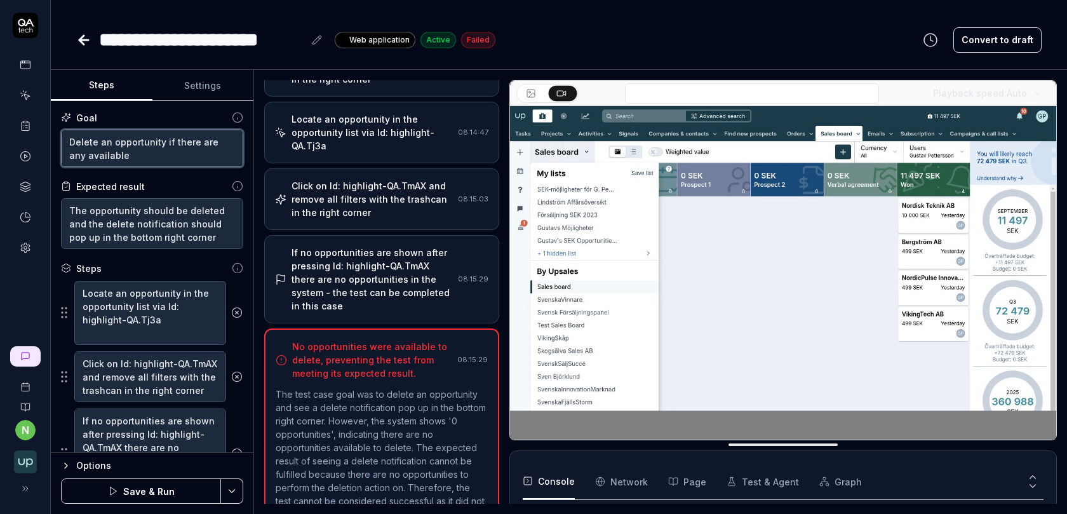
type textarea "Delete an opportunity if there are any available"
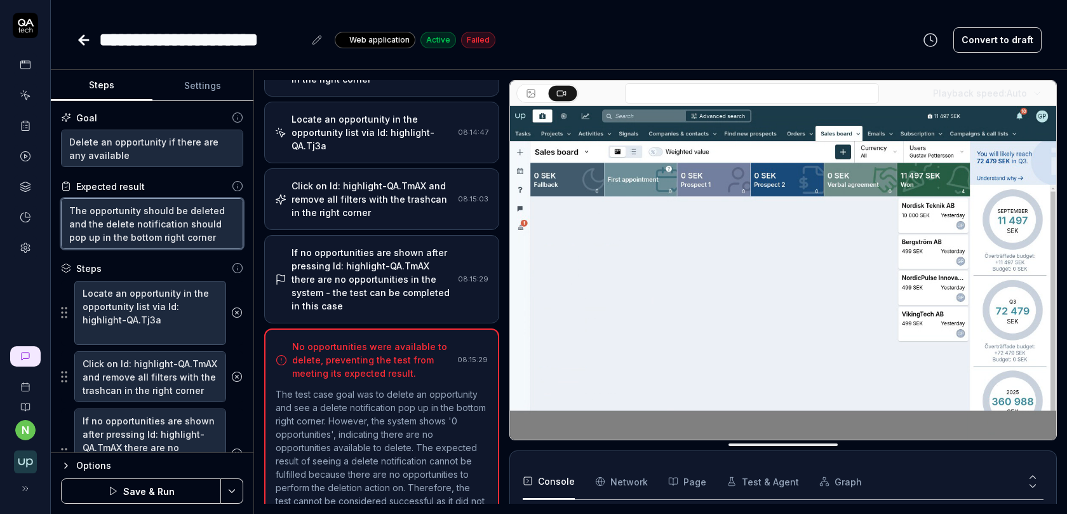
click at [177, 237] on textarea "The opportunity should be deleted and the delete notification should pop up in …" at bounding box center [152, 223] width 182 height 51
click at [70, 206] on textarea "The opportunity should be deleted and the delete notification should pop up in …" at bounding box center [152, 223] width 182 height 51
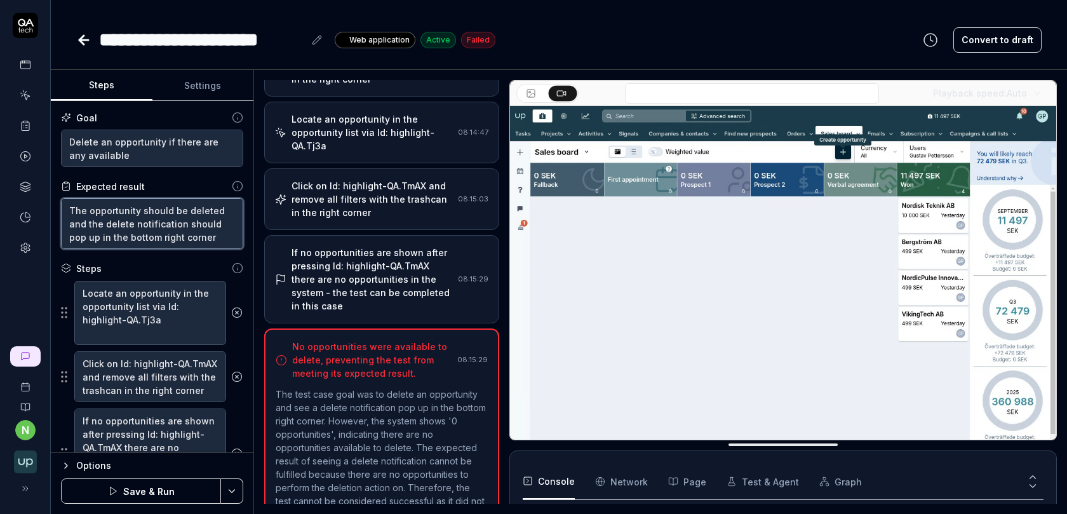
type textarea "*"
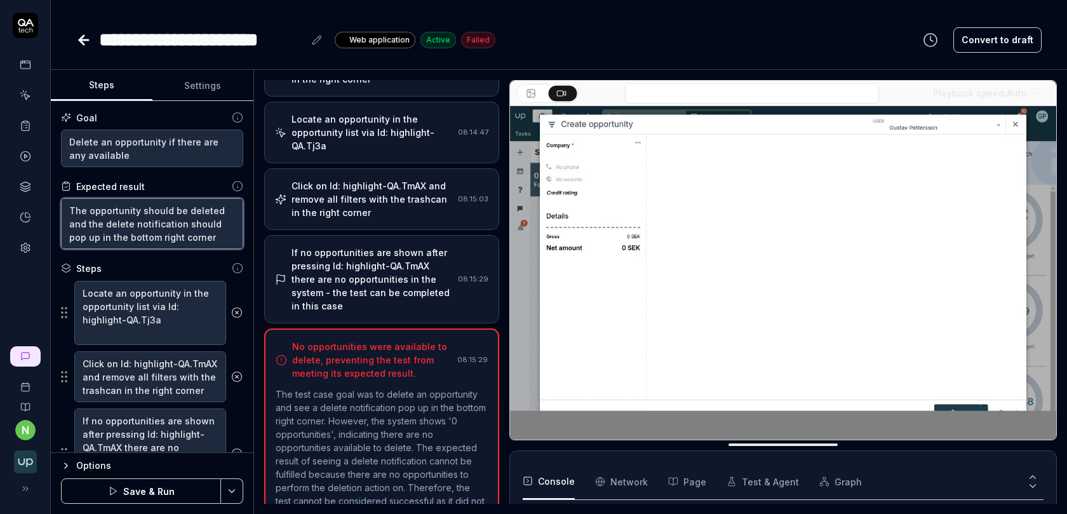
type textarea "IThe opportunity should be deleted and the delete notification should pop up in…"
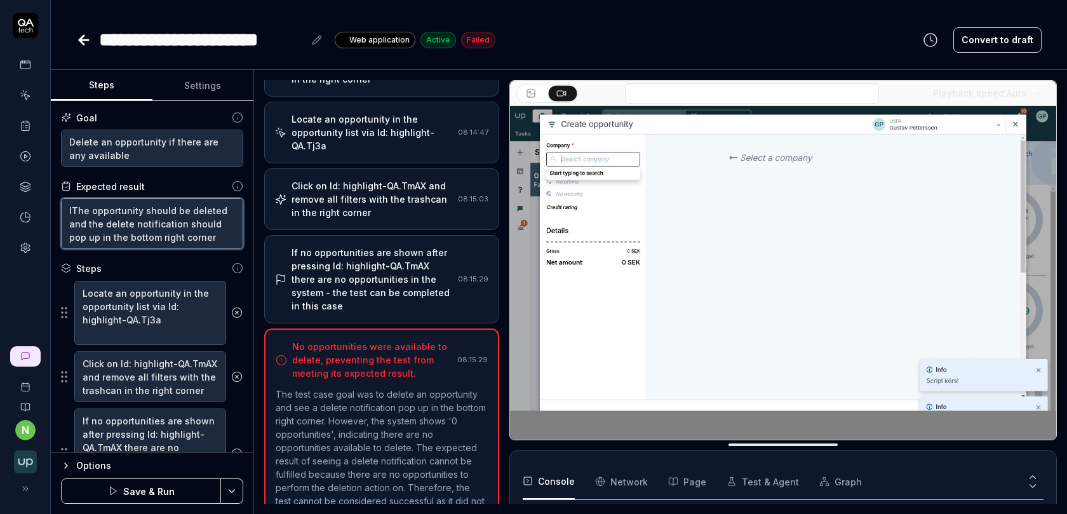
type textarea "*"
type textarea "IfThe opportunity should be deleted and the delete notification should pop up i…"
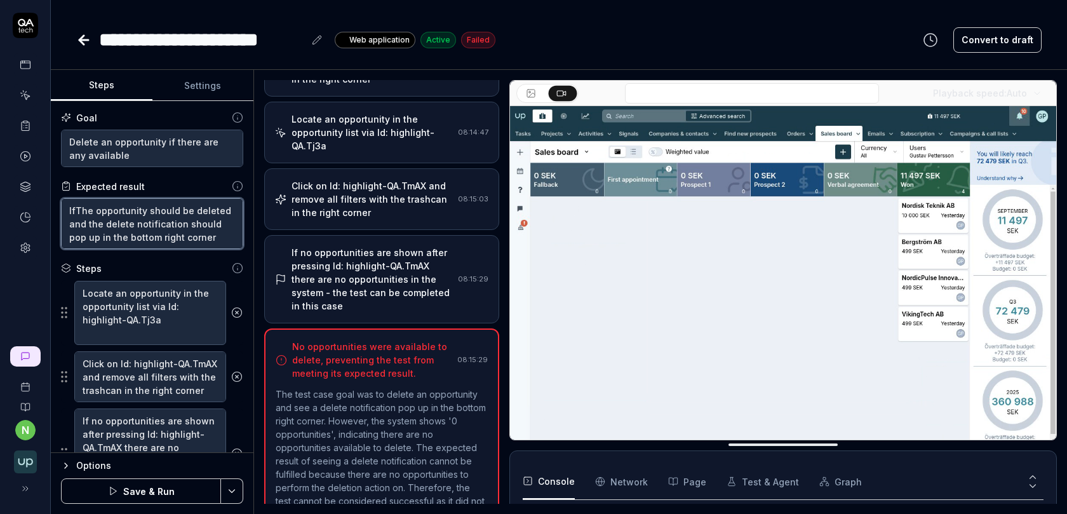
type textarea "*"
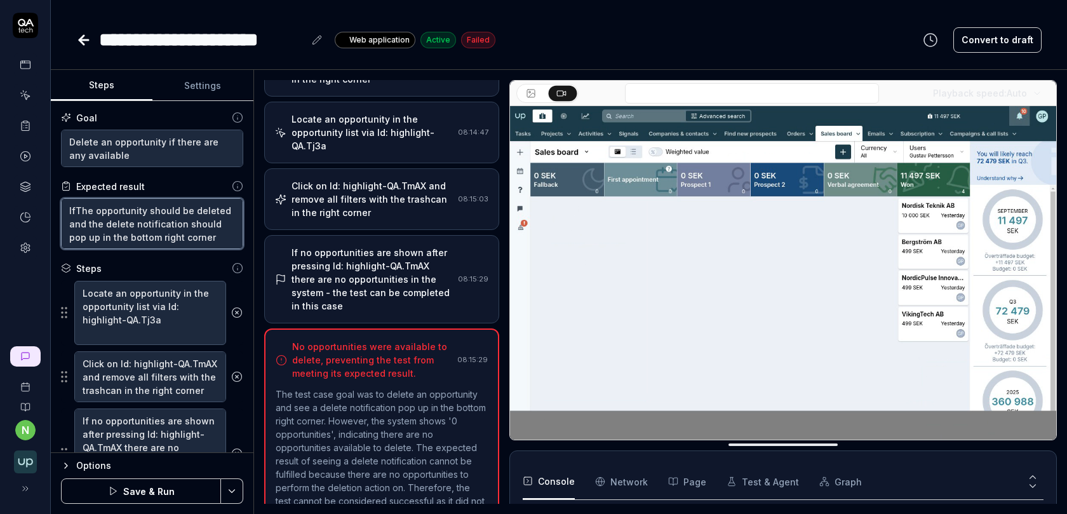
type textarea "If The opportunity should be deleted and the delete notification should pop up …"
type textarea "*"
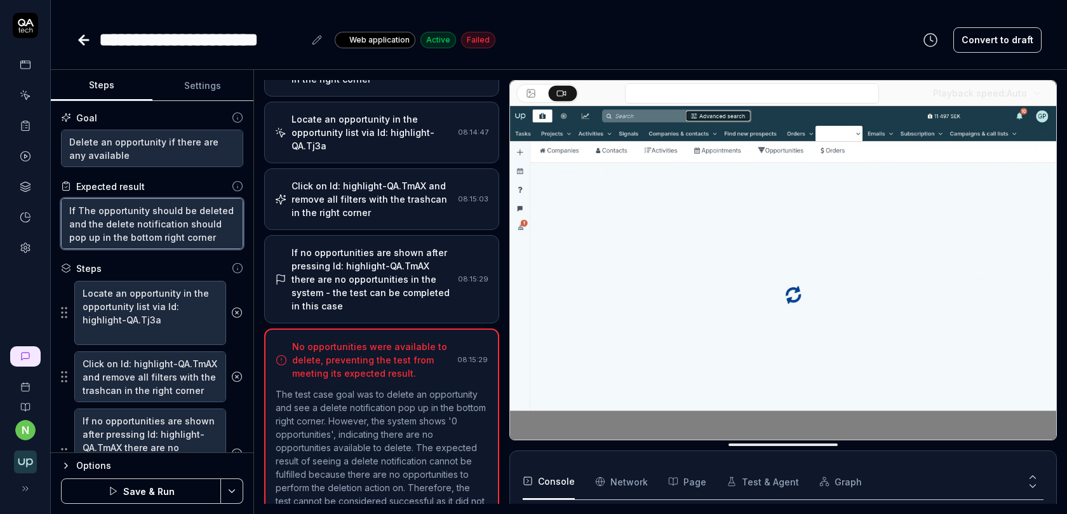
type textarea "If fThe opportunity should be deleted and the delete notification should pop up…"
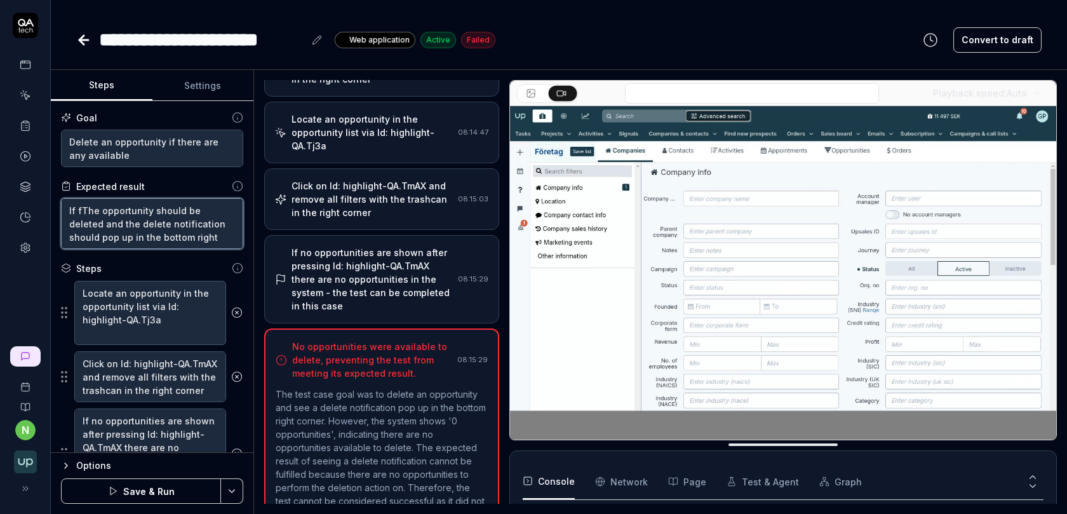
type textarea "*"
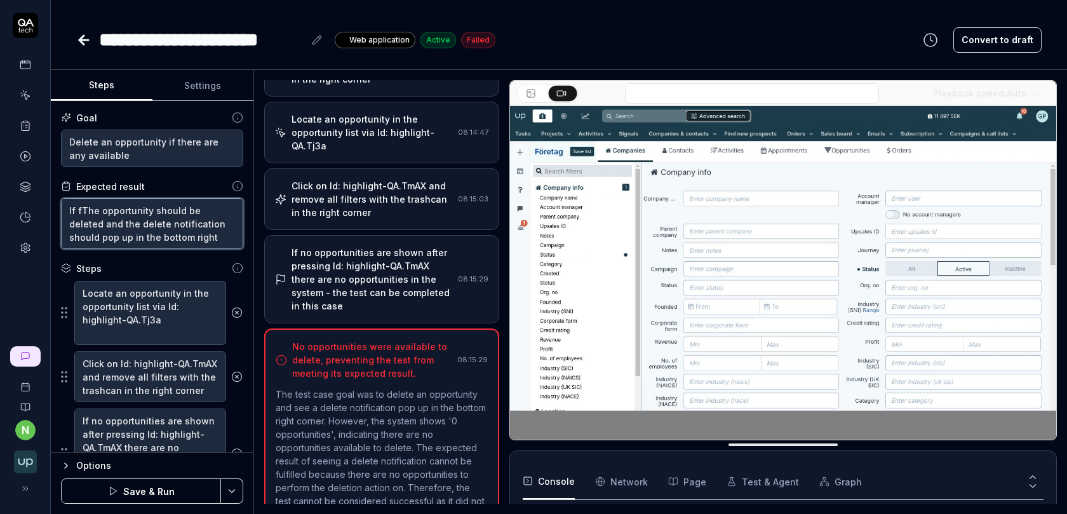
type textarea "If foThe opportunity should be deleted and the delete notification should pop u…"
type textarea "*"
type textarea "If fouThe opportunity should be deleted and the delete notification should pop …"
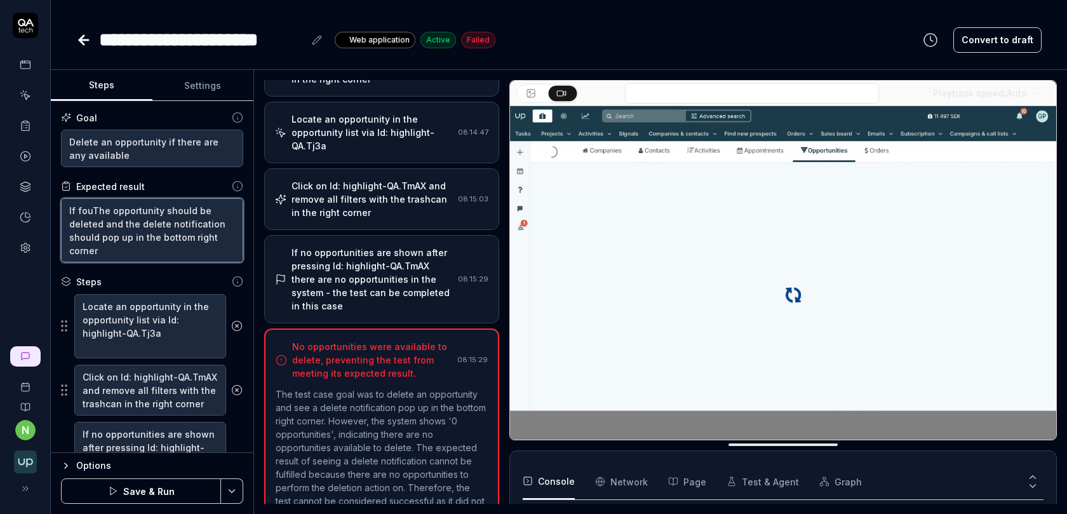
type textarea "*"
type textarea "If founThe opportunity should be deleted and the delete notification should pop…"
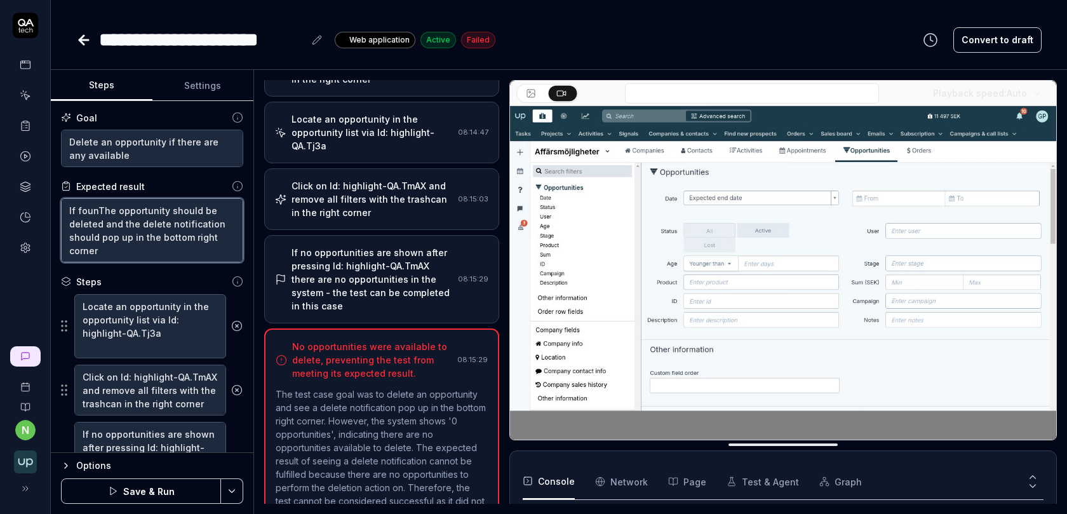
type textarea "*"
type textarea "If foundThe opportunity should be deleted and the delete notification should po…"
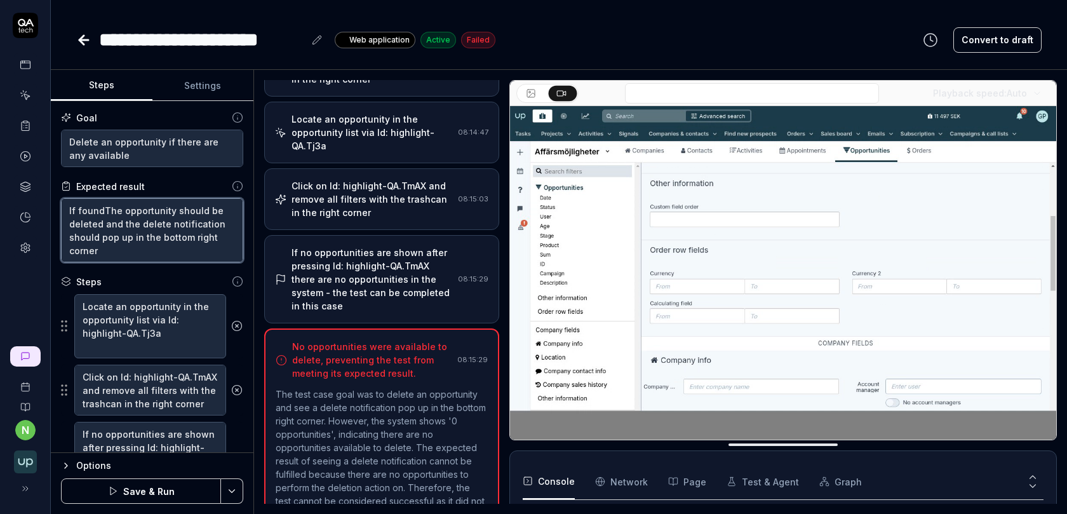
type textarea "*"
type textarea "If found,The opportunity should be deleted and the delete notification should p…"
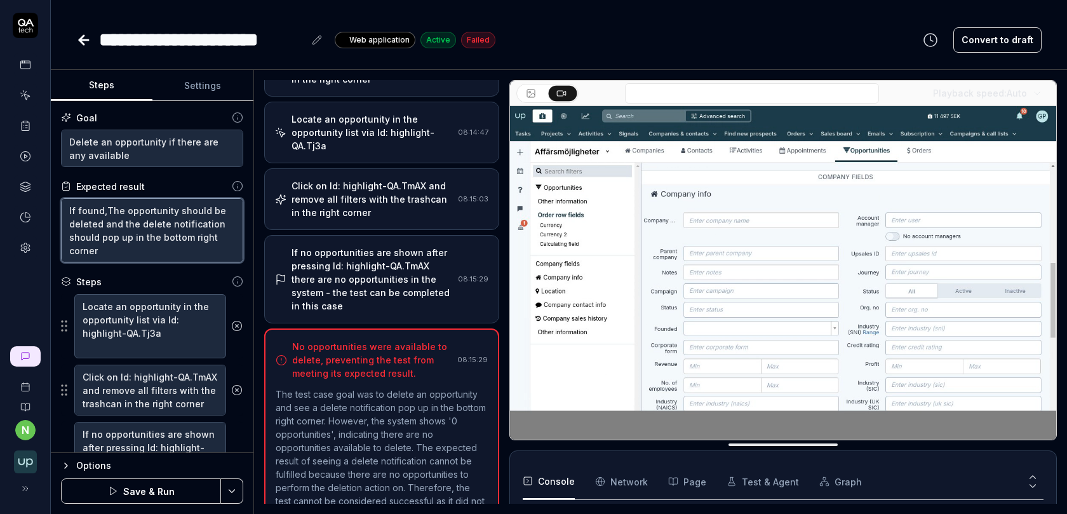
type textarea "*"
type textarea "If found, The opportunity should be deleted and the delete notification should …"
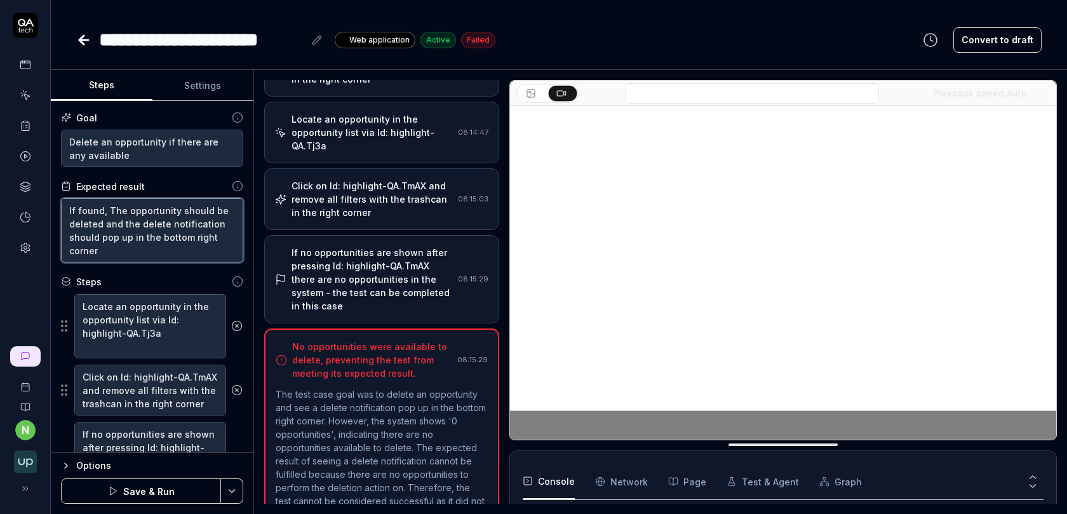
type textarea "*"
type textarea "If found, Te opportunity should be deleted and the delete notification should p…"
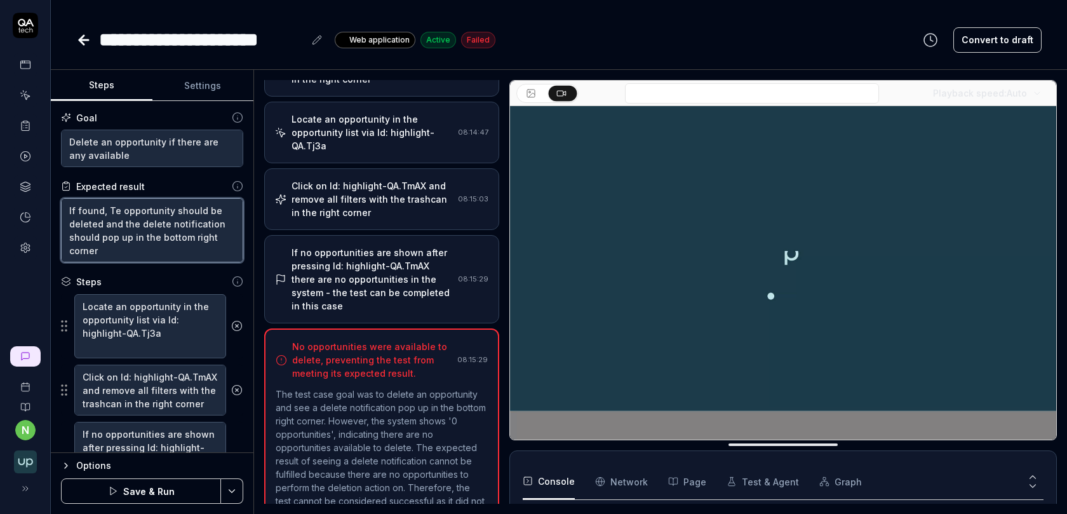
type textarea "*"
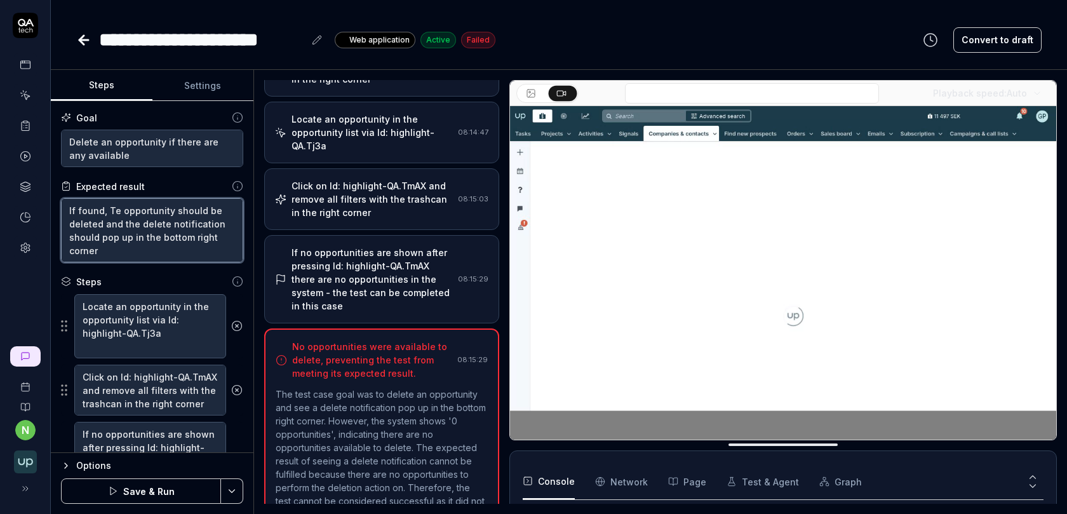
type textarea "If found, e opportunity should be deleted and the delete notification should po…"
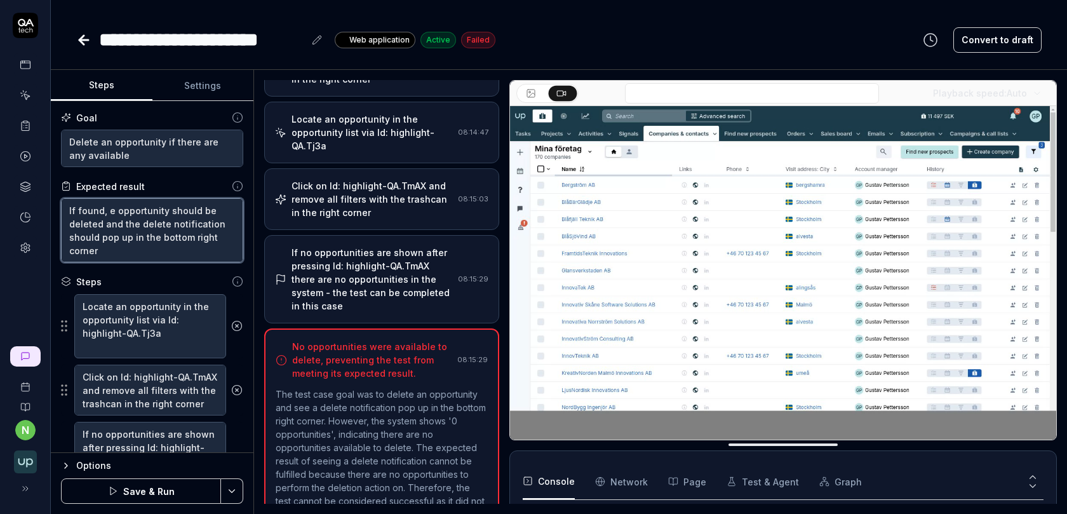
type textarea "*"
type textarea "If found, te opportunity should be deleted and the delete notification should p…"
type textarea "*"
type textarea "If found, the opportunity should be deleted and the delete notification should …"
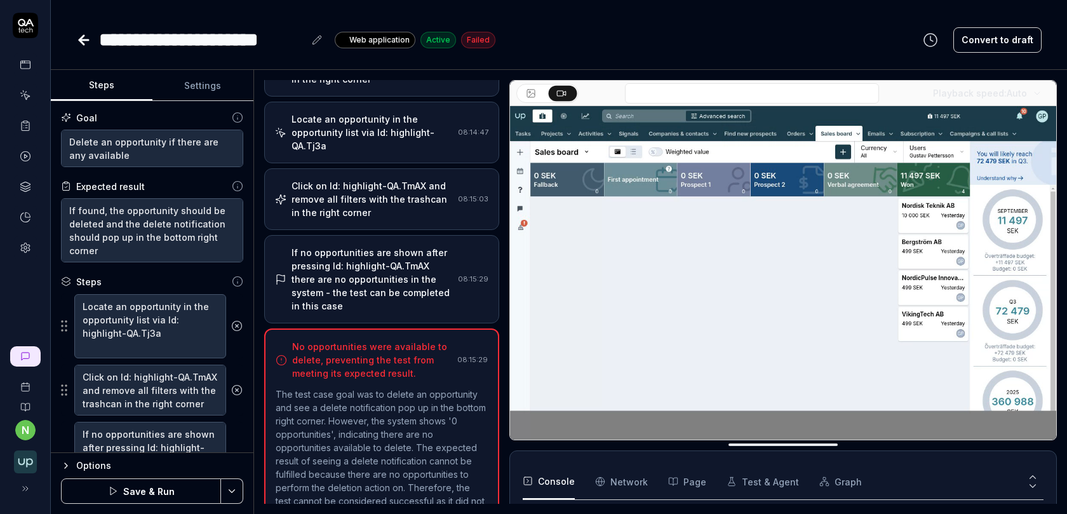
click at [161, 487] on button "Save & Run" at bounding box center [141, 490] width 160 height 25
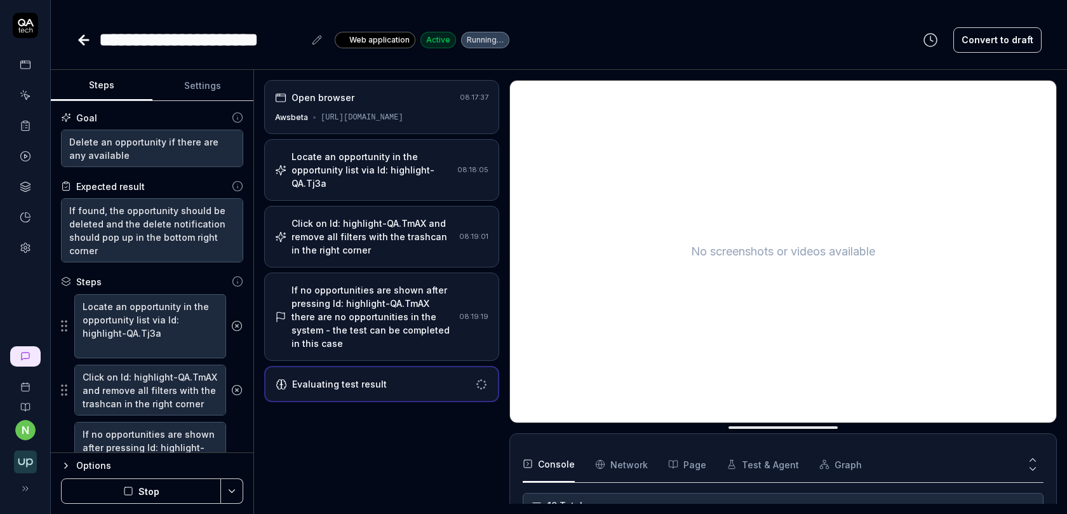
click at [334, 377] on div "Evaluating test result" at bounding box center [339, 383] width 95 height 13
click at [344, 319] on div "If no opportunities are shown after pressing Id: highlight-QA.TmAX there are no…" at bounding box center [372, 316] width 163 height 67
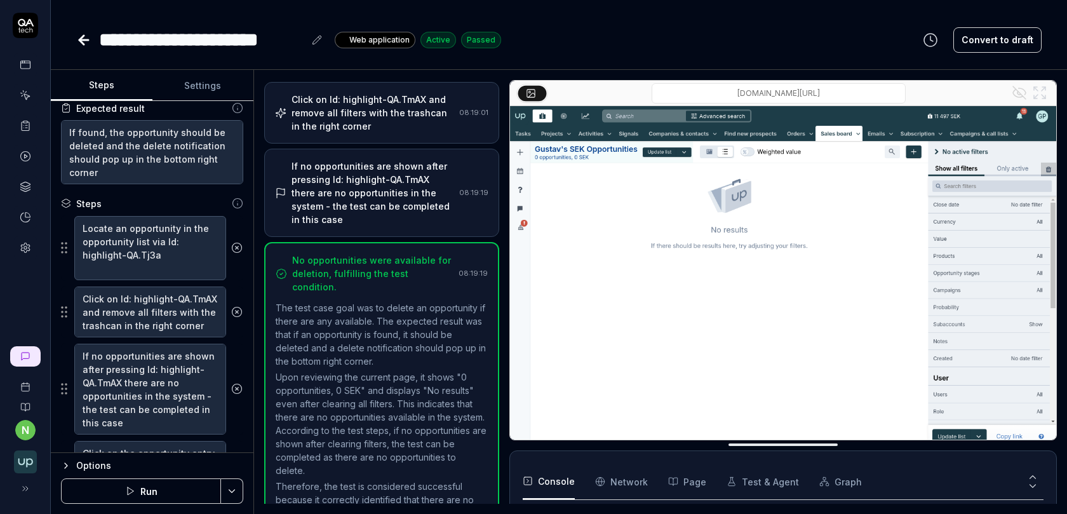
click at [25, 154] on polygon at bounding box center [25, 156] width 3 height 4
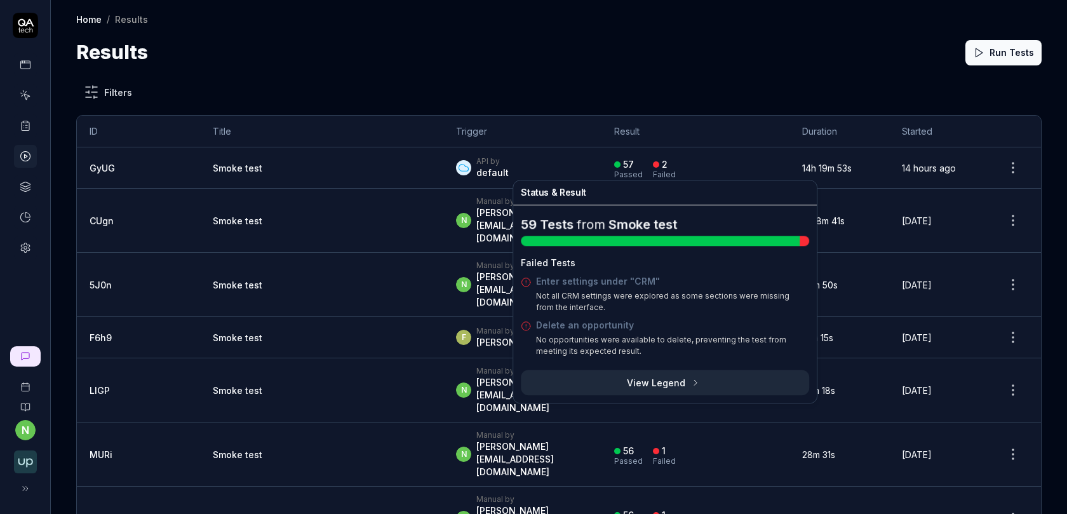
click at [570, 280] on link "Enter settings under "CRM"" at bounding box center [598, 281] width 124 height 11
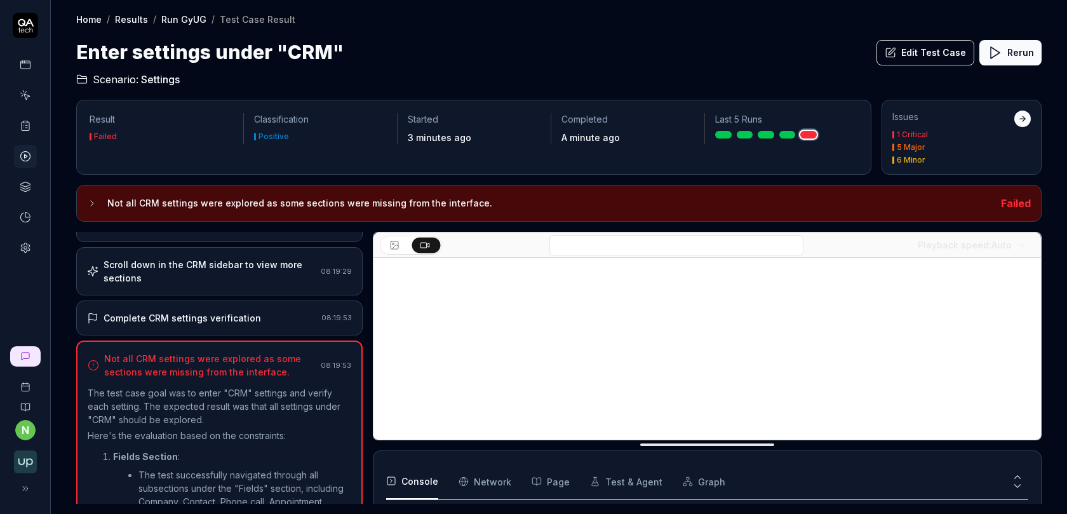
scroll to position [441, 0]
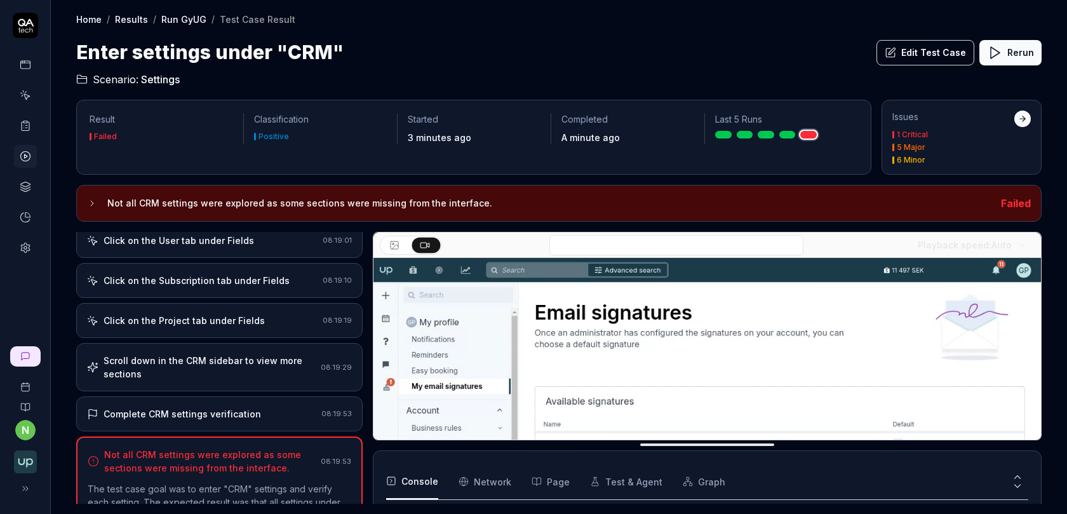
click at [211, 407] on div "Complete CRM settings verification" at bounding box center [181, 413] width 157 height 13
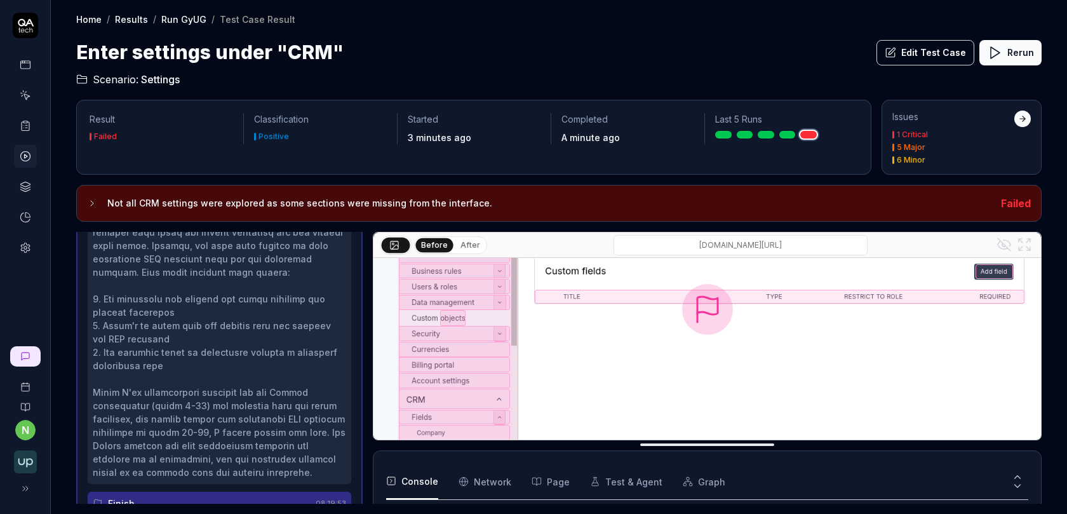
scroll to position [170, 0]
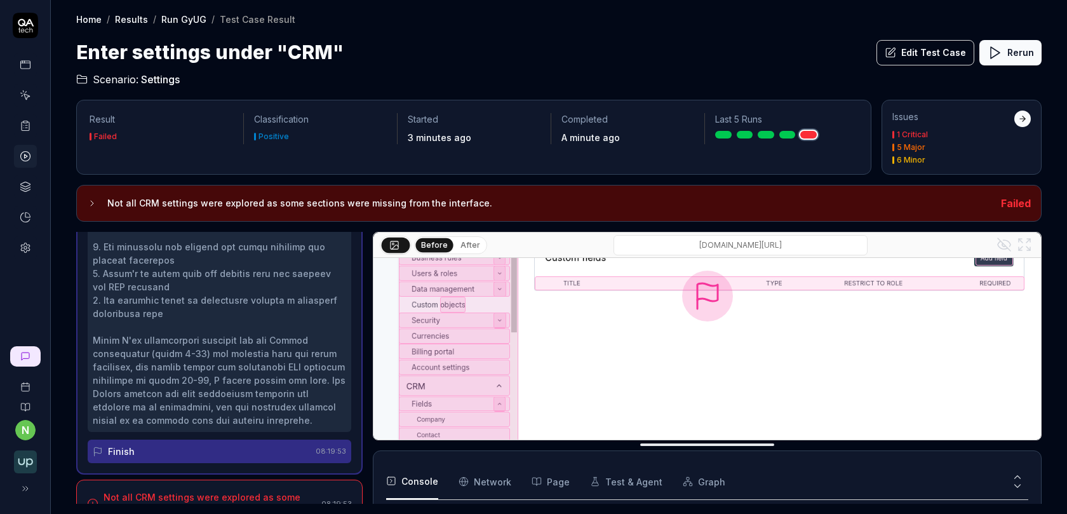
click at [196, 490] on div "Not all CRM settings were explored as some sections were missing from the inter…" at bounding box center [209, 503] width 213 height 27
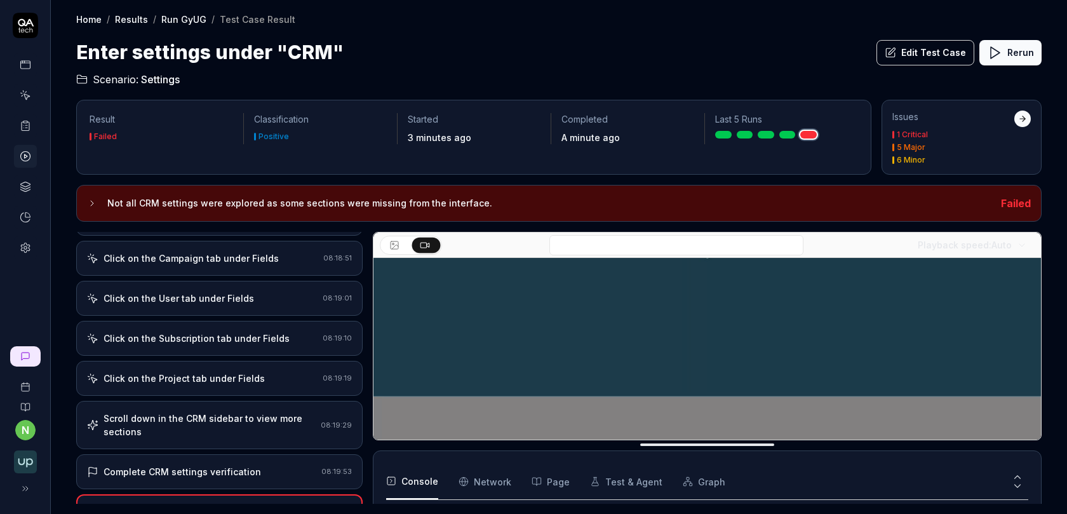
scroll to position [197, 0]
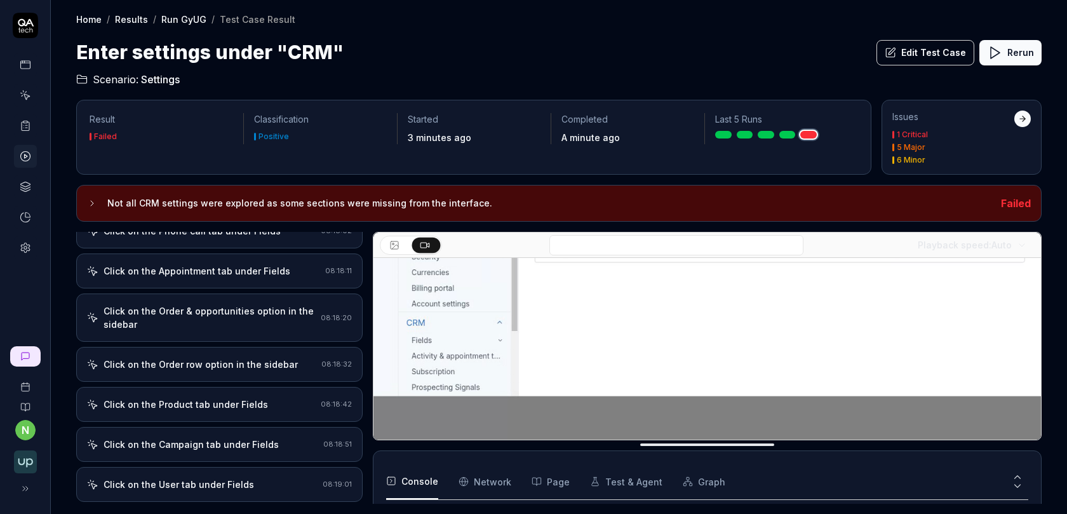
click at [905, 56] on button "Edit Test Case" at bounding box center [925, 52] width 98 height 25
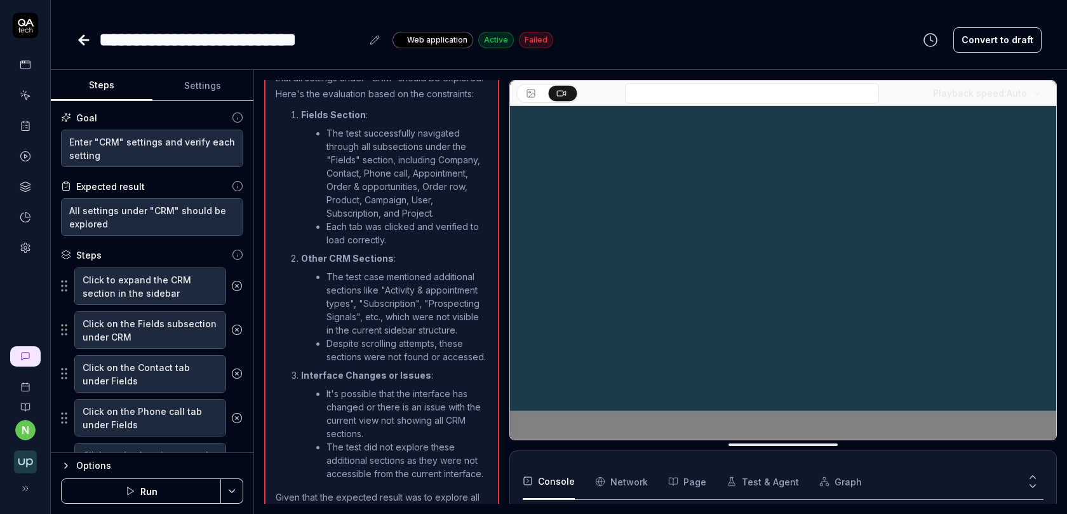
scroll to position [878, 0]
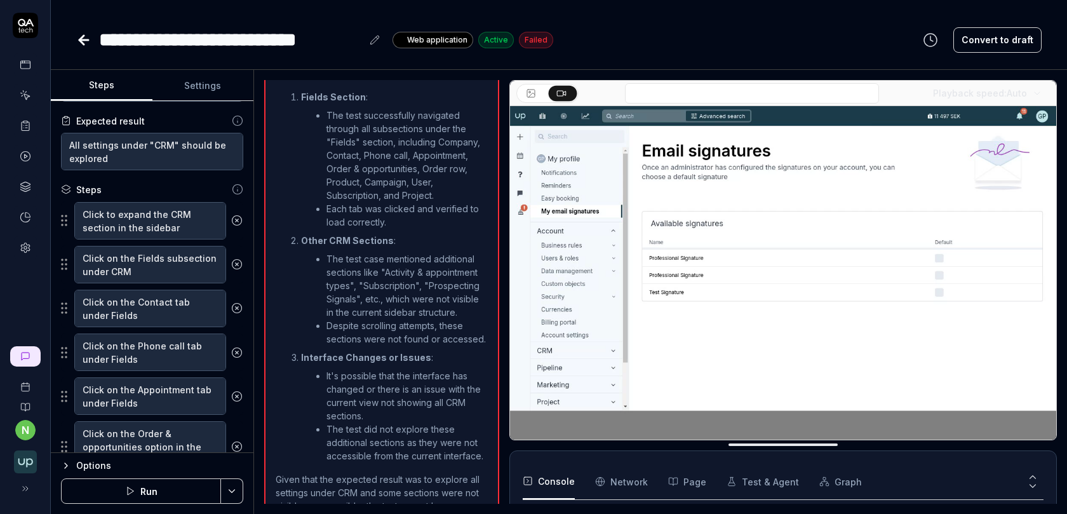
scroll to position [73, 0]
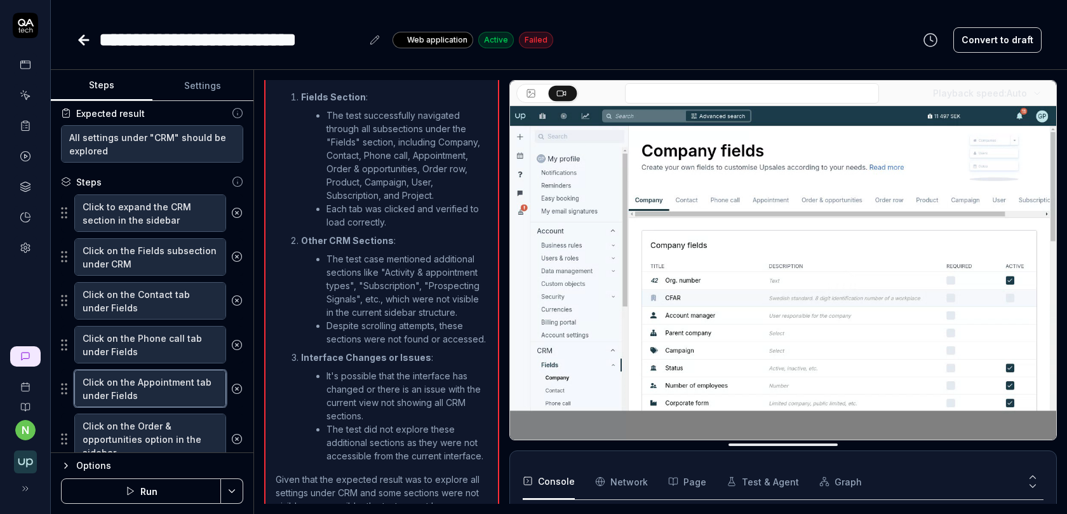
click at [170, 392] on textarea "Click on the Appointment tab under Fields" at bounding box center [150, 388] width 152 height 37
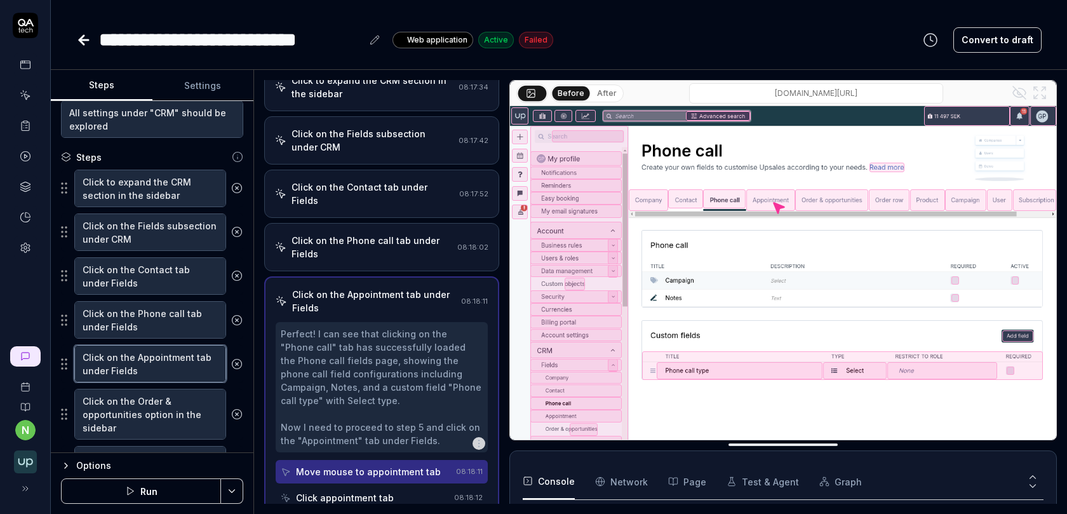
scroll to position [119, 0]
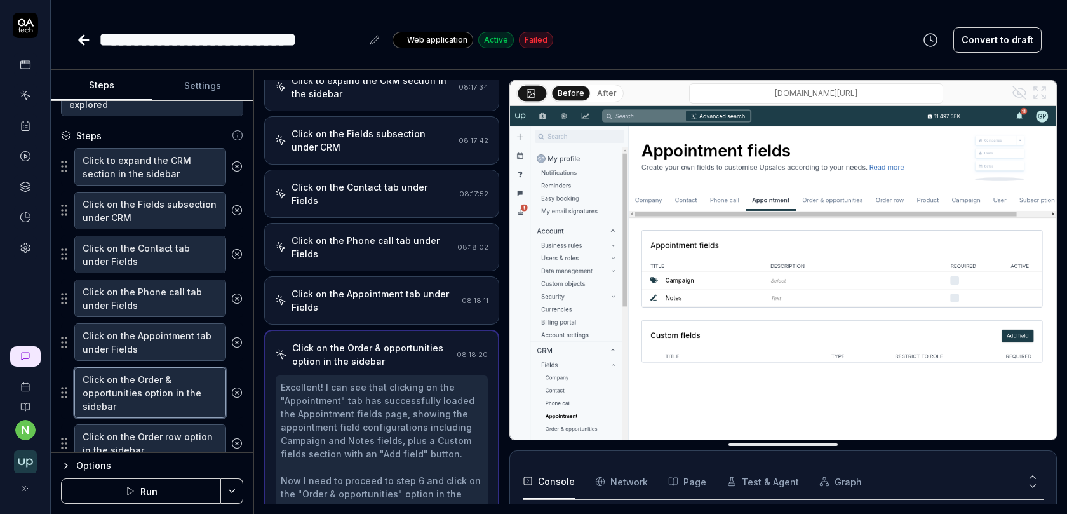
click at [178, 381] on textarea "Click on the Order & opportunities option in the sidebar" at bounding box center [150, 392] width 152 height 51
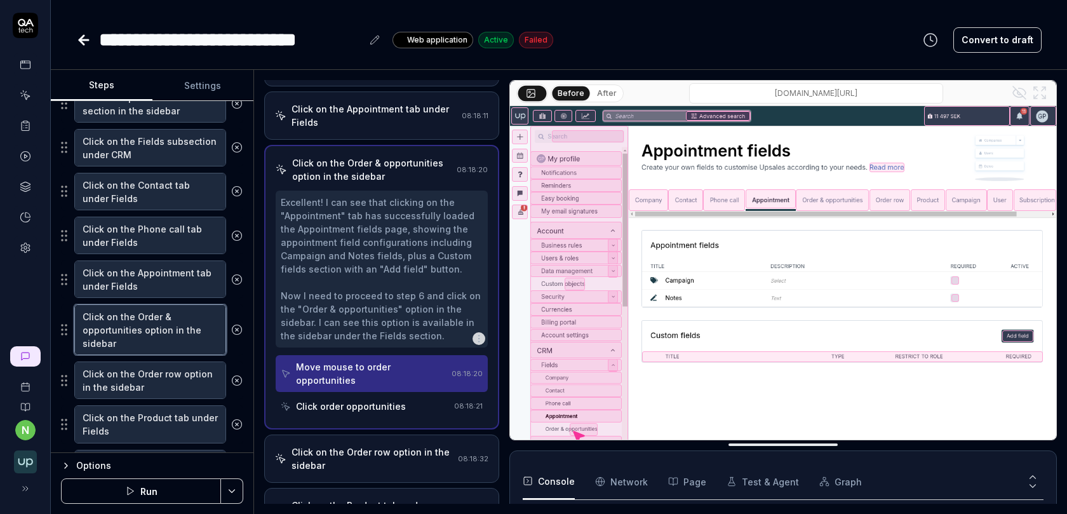
scroll to position [276, 0]
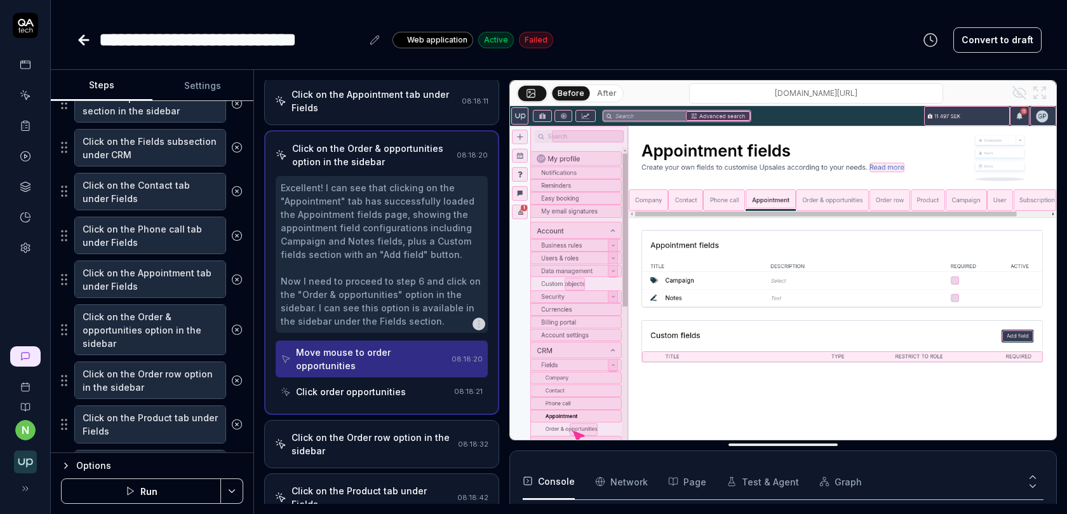
click at [319, 385] on div "Click order opportunities" at bounding box center [351, 391] width 110 height 13
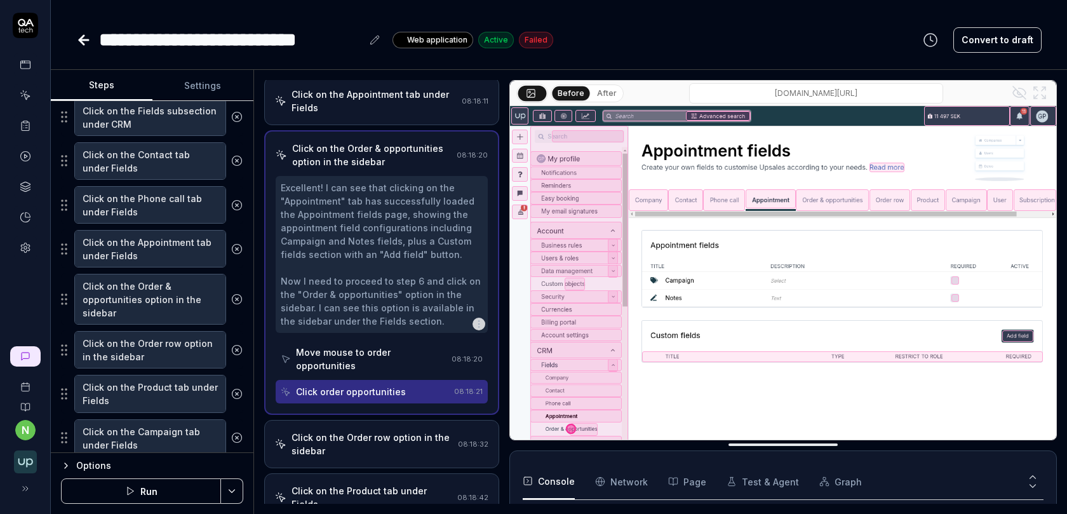
scroll to position [226, 0]
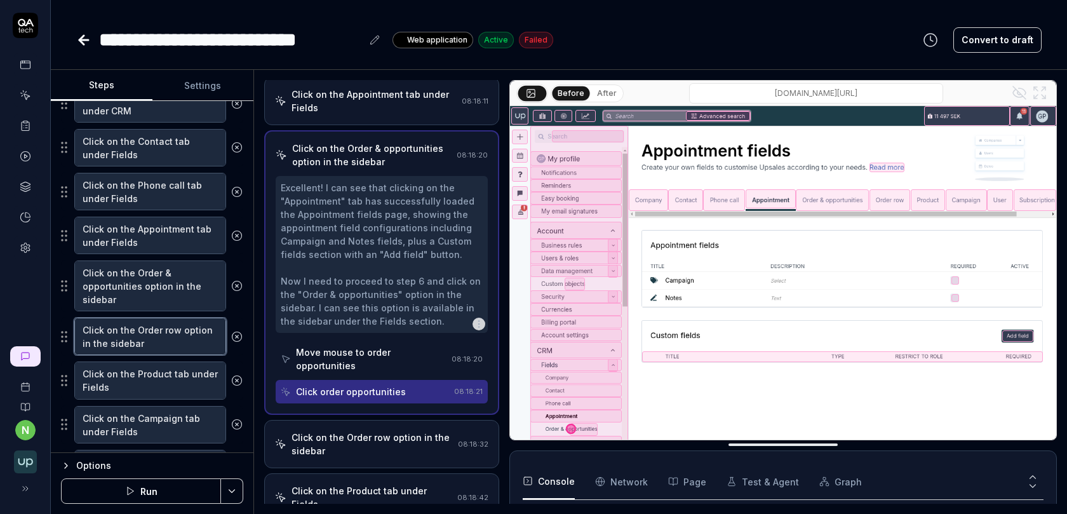
click at [175, 338] on textarea "Click on the Order row option in the sidebar" at bounding box center [150, 335] width 152 height 37
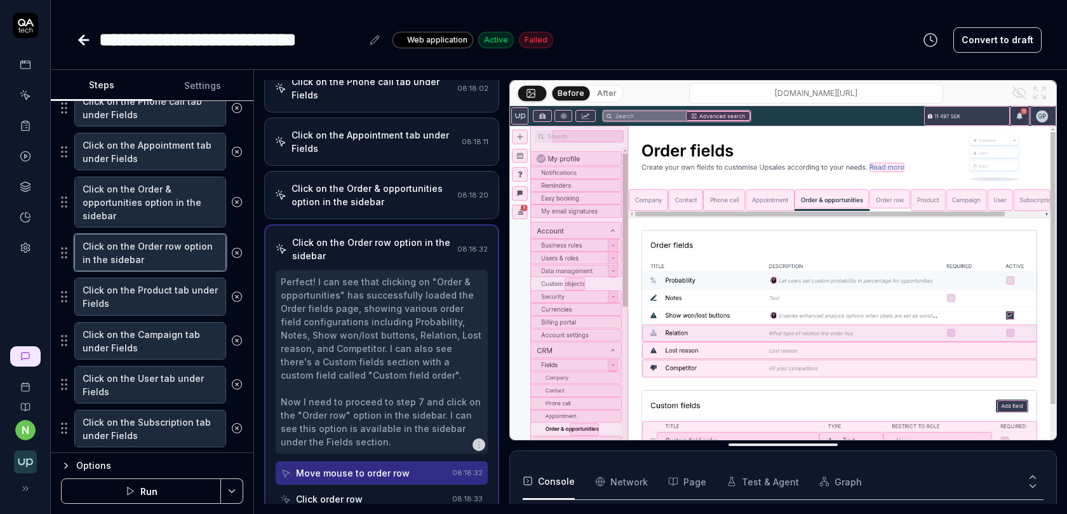
scroll to position [311, 0]
click at [599, 87] on button "After" at bounding box center [607, 93] width 30 height 14
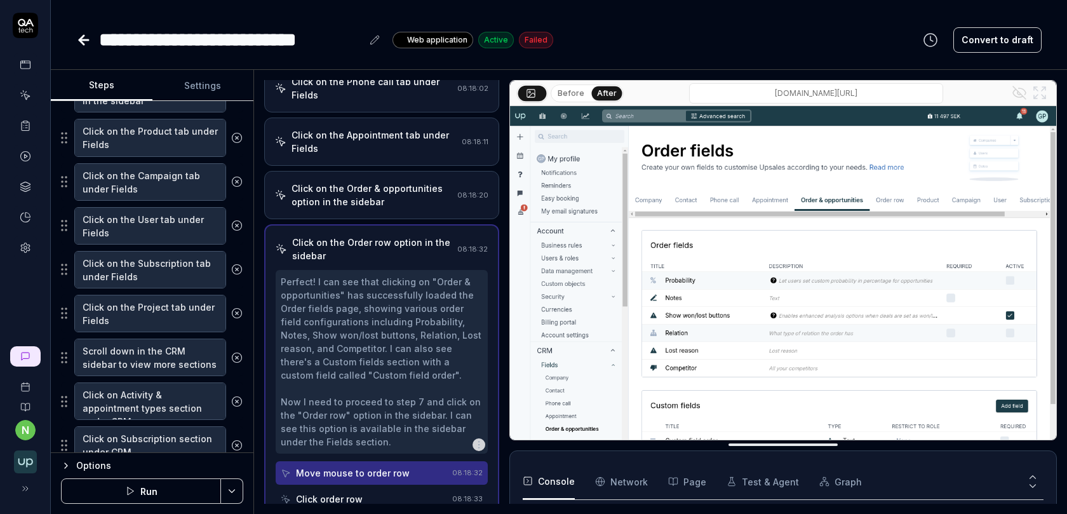
scroll to position [470, 0]
click at [172, 266] on textarea "Click on the Subscription tab under Fields" at bounding box center [150, 267] width 152 height 37
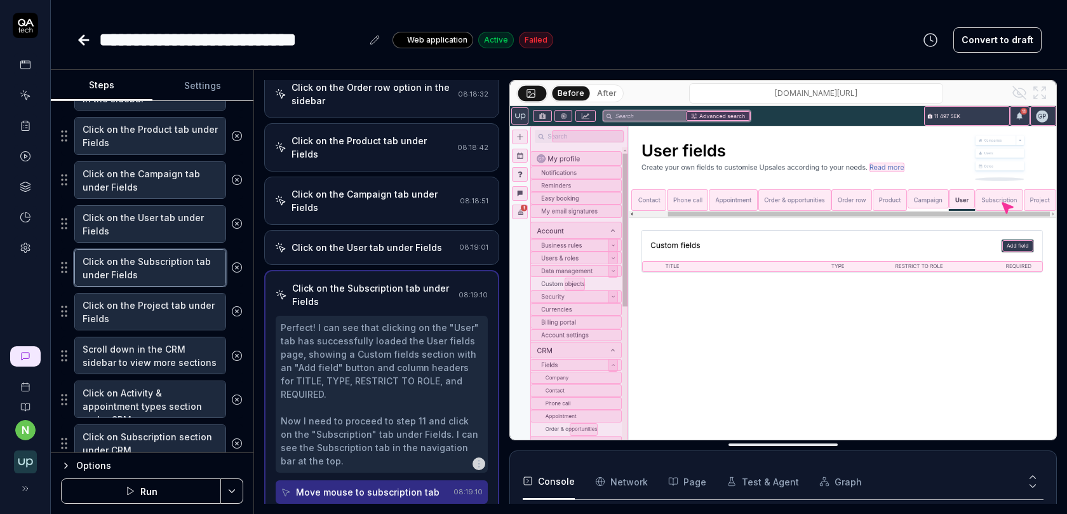
scroll to position [392, 0]
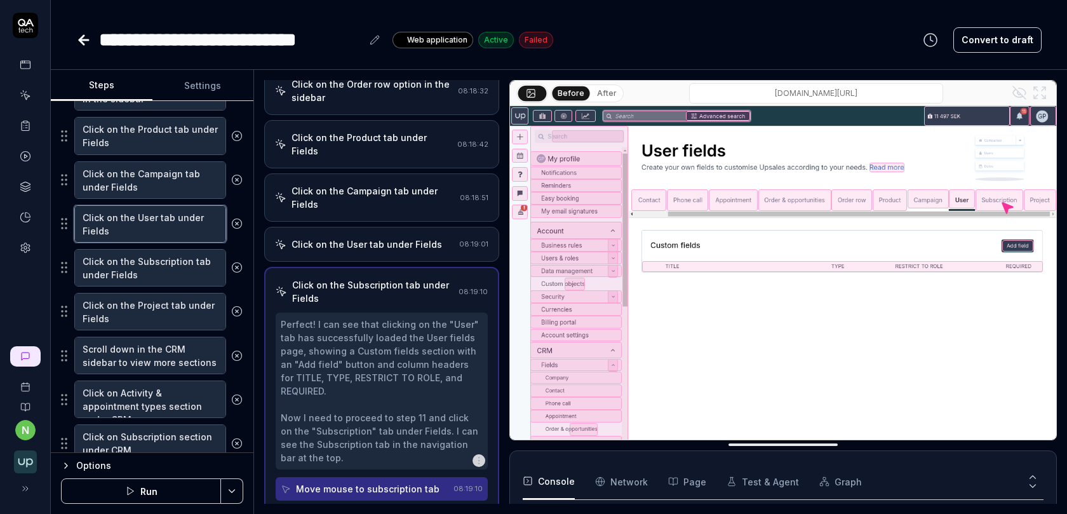
click at [177, 218] on textarea "Click on the User tab under Fields" at bounding box center [150, 223] width 152 height 37
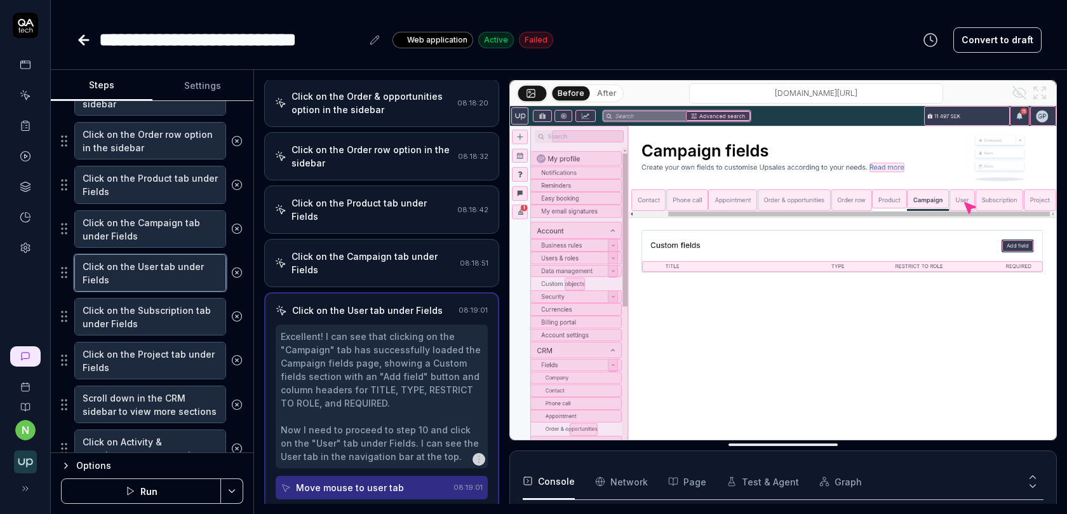
scroll to position [411, 0]
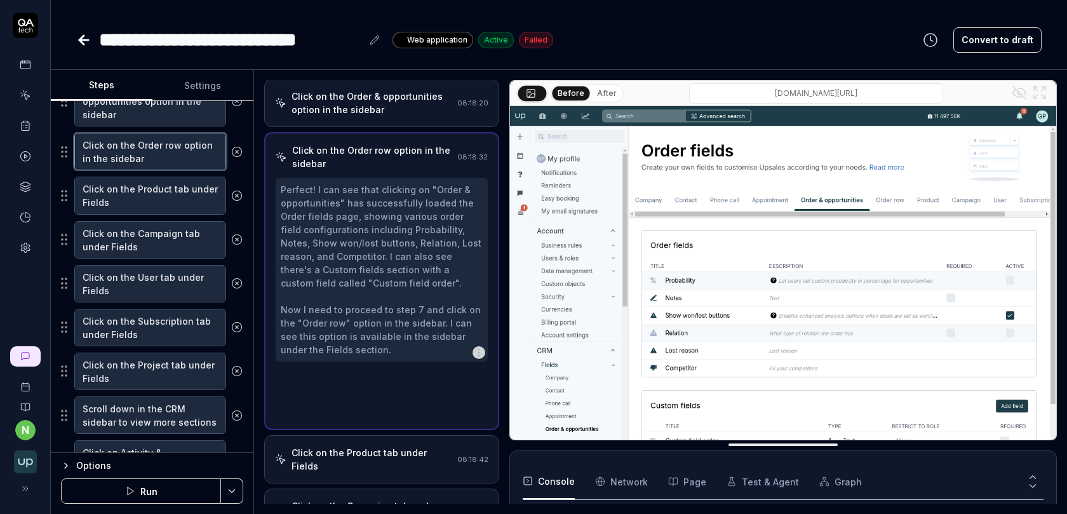
click at [165, 145] on textarea "Click on the Order row option in the sidebar" at bounding box center [150, 151] width 152 height 37
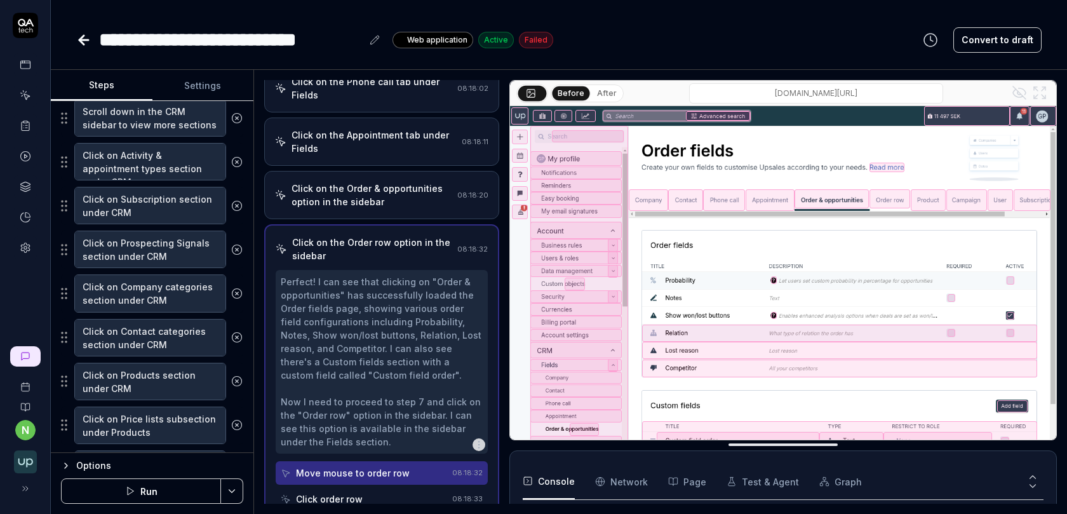
scroll to position [725, 0]
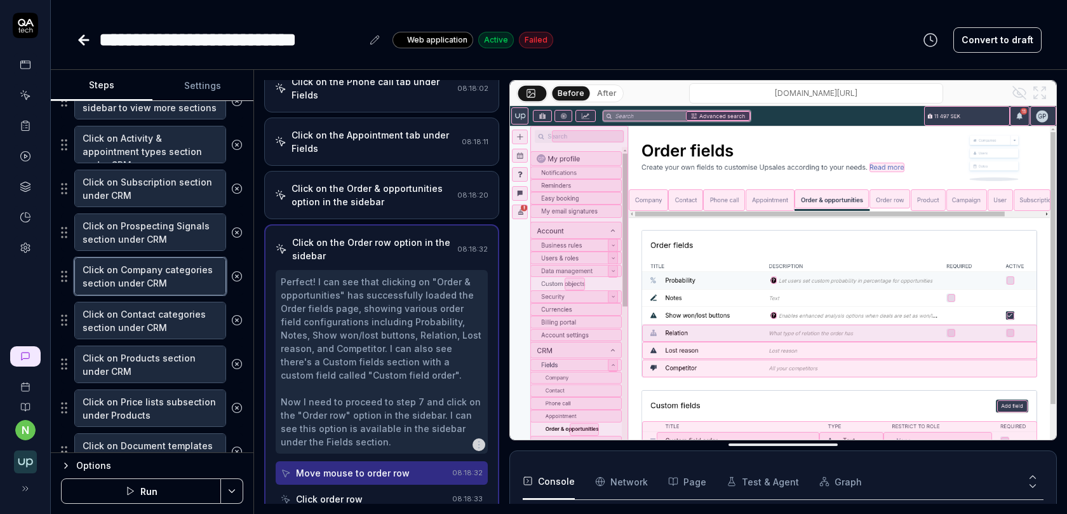
click at [163, 261] on textarea "Click on Company categories section under CRM" at bounding box center [150, 275] width 152 height 37
click at [170, 272] on textarea "Click on Company categories section under CRM" at bounding box center [150, 275] width 152 height 37
click at [170, 321] on textarea "Click on Contact categories section under CRM" at bounding box center [150, 320] width 152 height 37
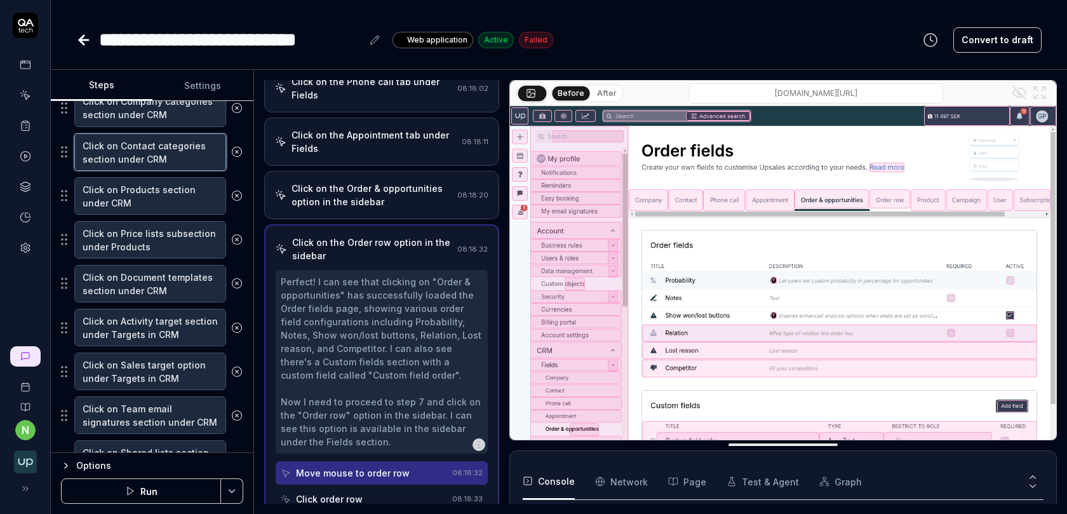
scroll to position [900, 0]
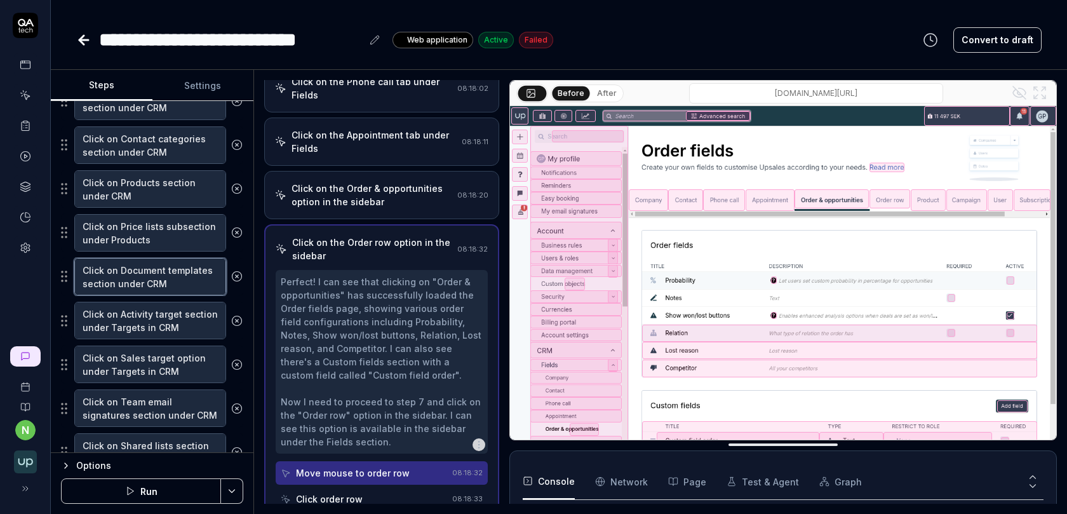
click at [171, 265] on textarea "Click on Document templates section under CRM" at bounding box center [150, 276] width 152 height 37
click at [171, 307] on textarea "Click on Activity target section under Targets in CRM" at bounding box center [150, 320] width 152 height 37
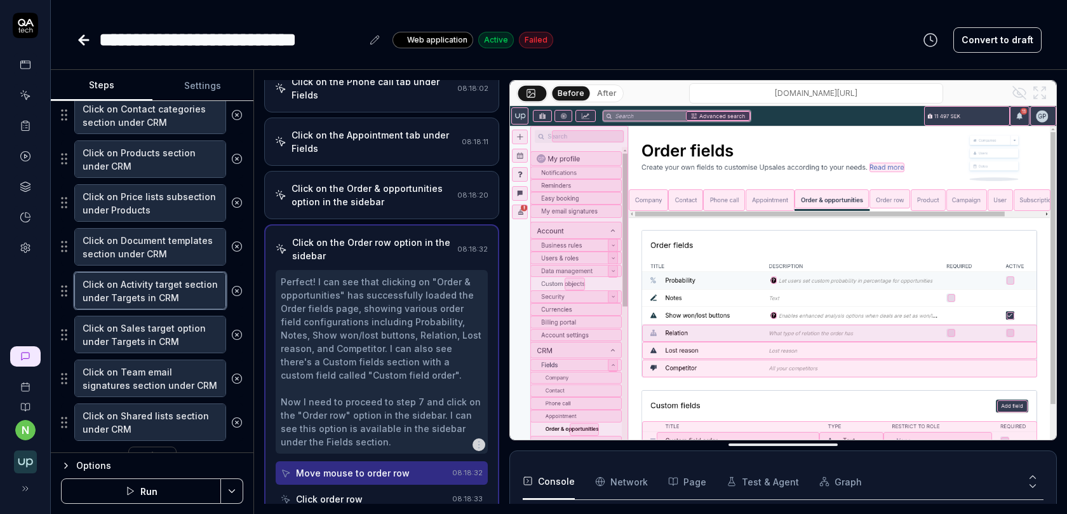
scroll to position [936, 0]
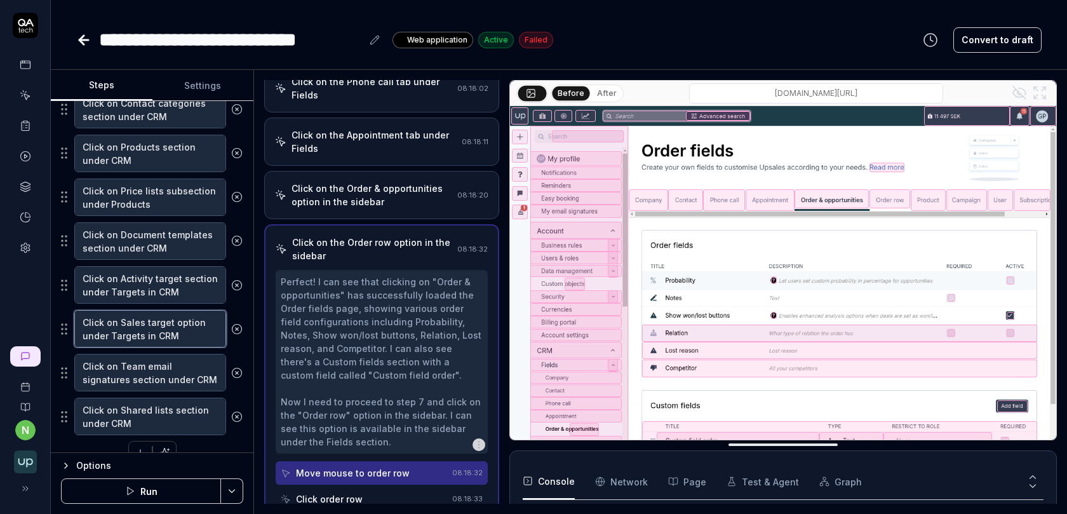
click at [174, 310] on textarea "Click on Sales target option under Targets in CRM" at bounding box center [150, 328] width 152 height 37
click at [172, 363] on textarea "Click on Team email signatures section under CRM" at bounding box center [150, 372] width 152 height 37
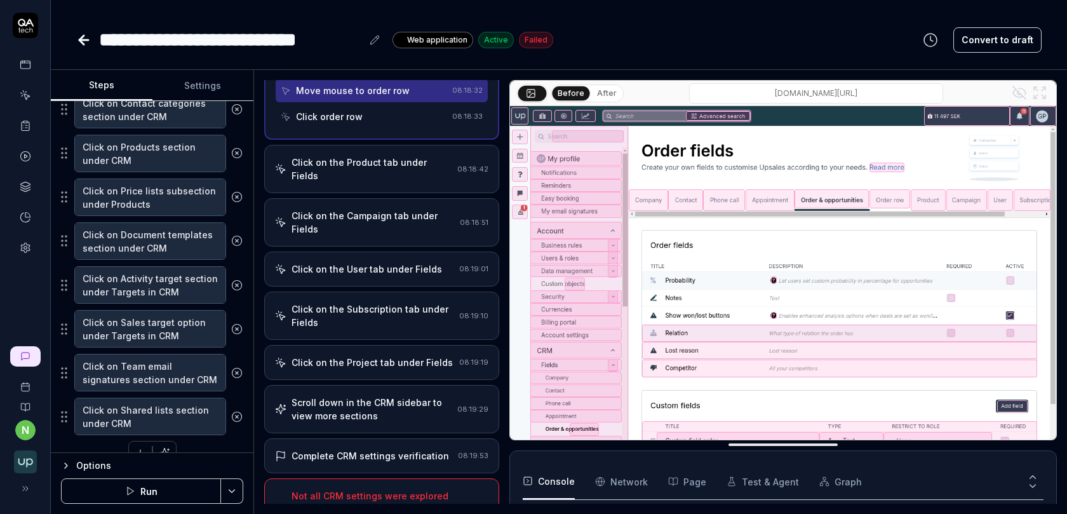
click at [356, 396] on div "Scroll down in the CRM sidebar to view more sections" at bounding box center [371, 409] width 161 height 27
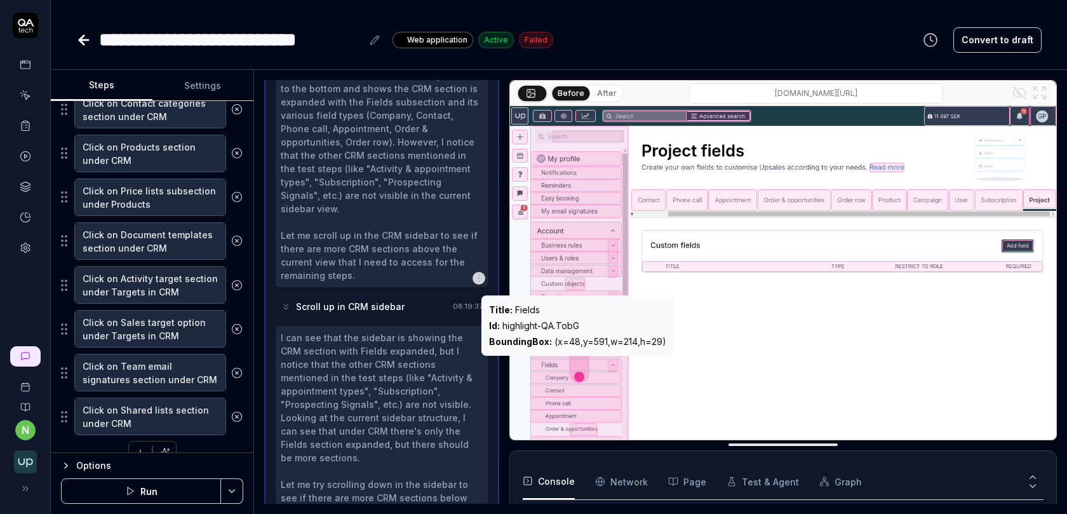
scroll to position [8, 0]
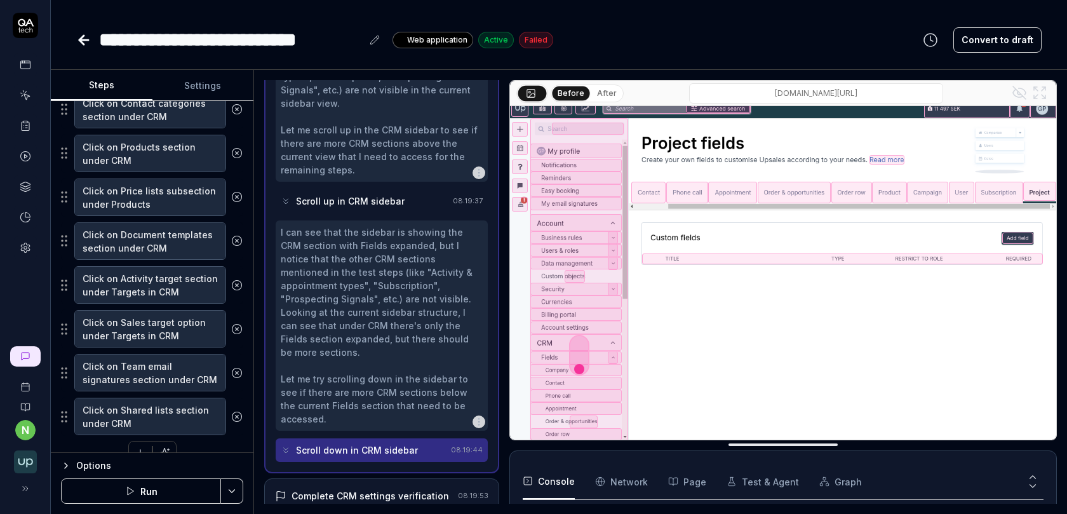
click at [375, 478] on div "Complete CRM settings verification 08:19:53" at bounding box center [381, 495] width 235 height 35
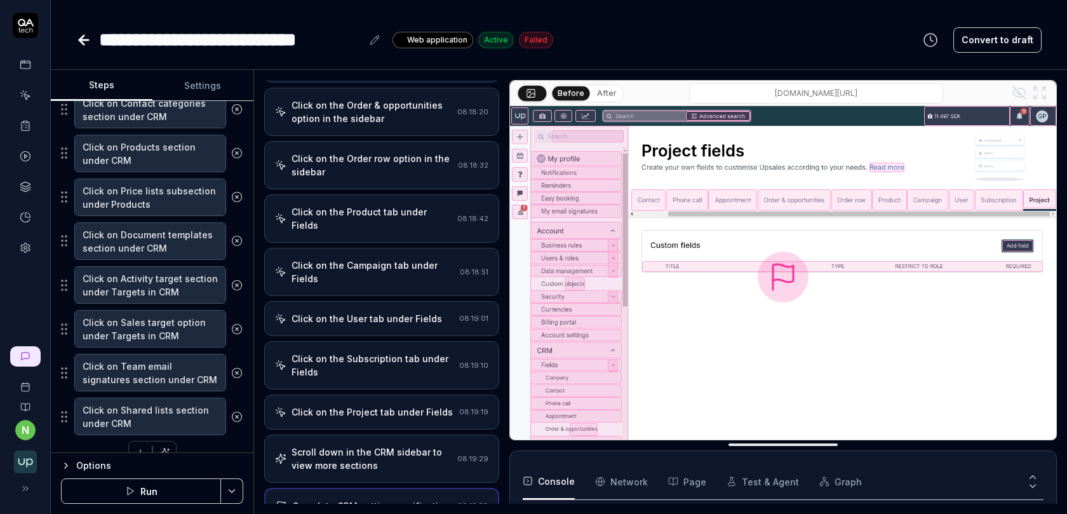
scroll to position [315, 0]
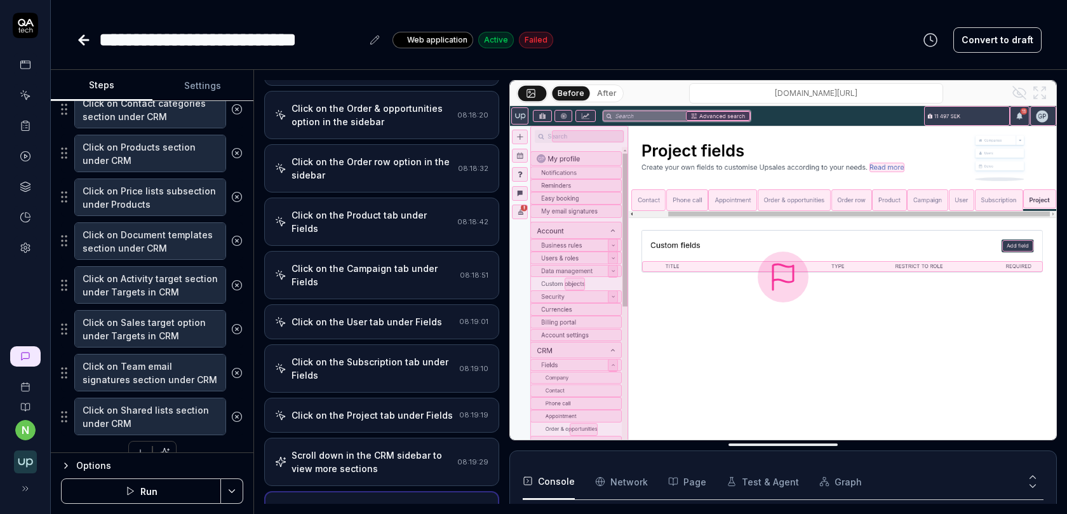
click at [359, 448] on div "Scroll down in the CRM sidebar to view more sections" at bounding box center [371, 461] width 161 height 27
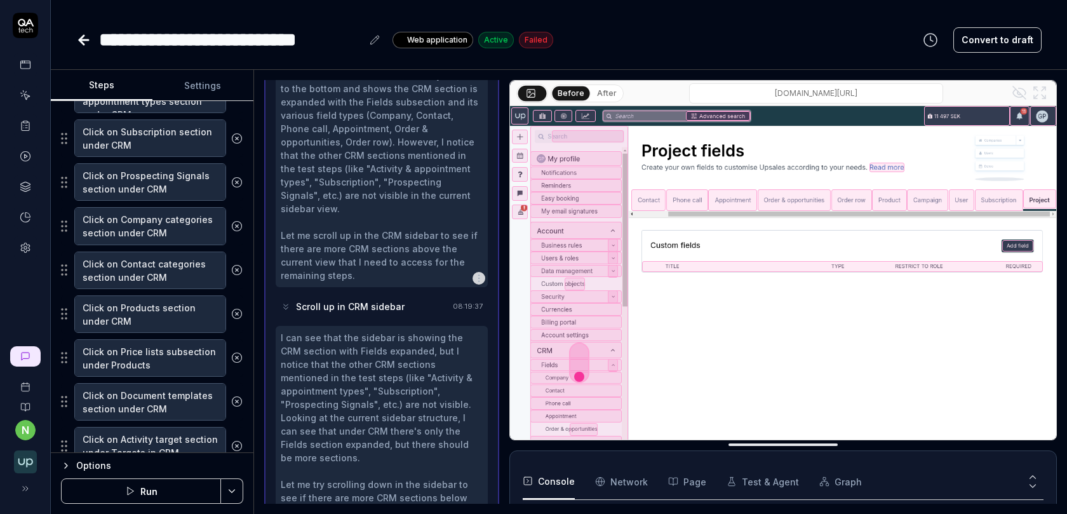
scroll to position [766, 0]
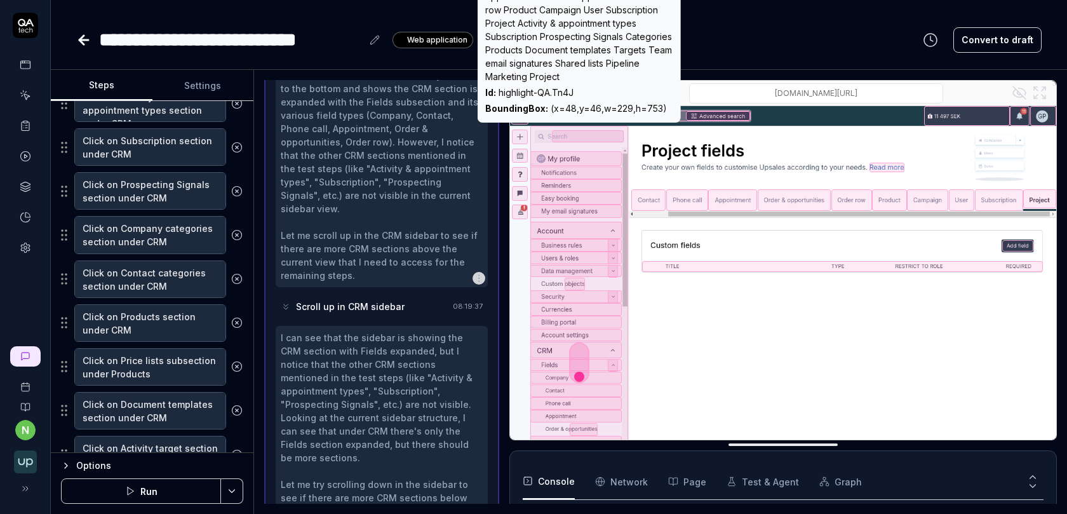
click at [543, 95] on div "Id : highlight-QA.Tn4J" at bounding box center [579, 92] width 188 height 13
copy div "Id : highlight-QA.Tn4J"
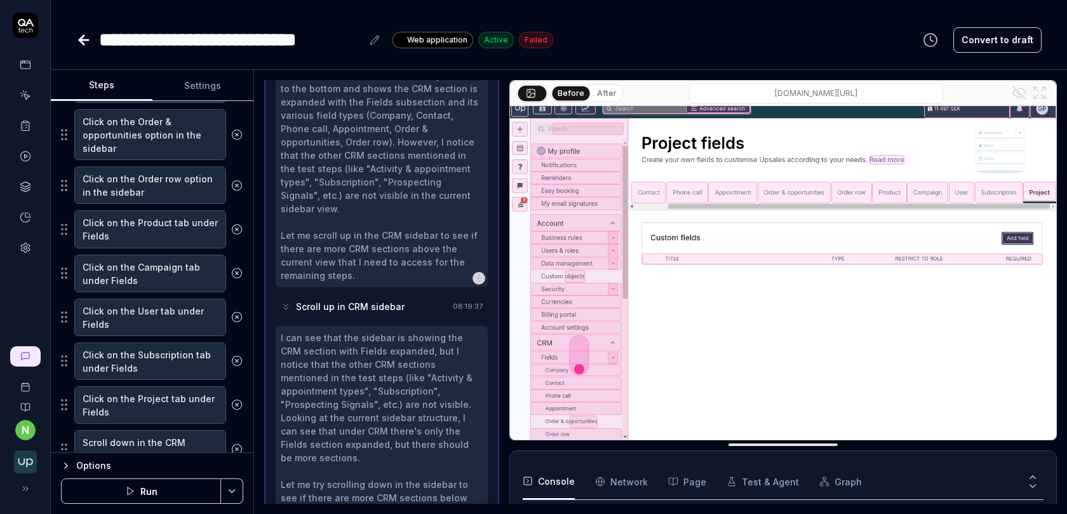
scroll to position [576, 0]
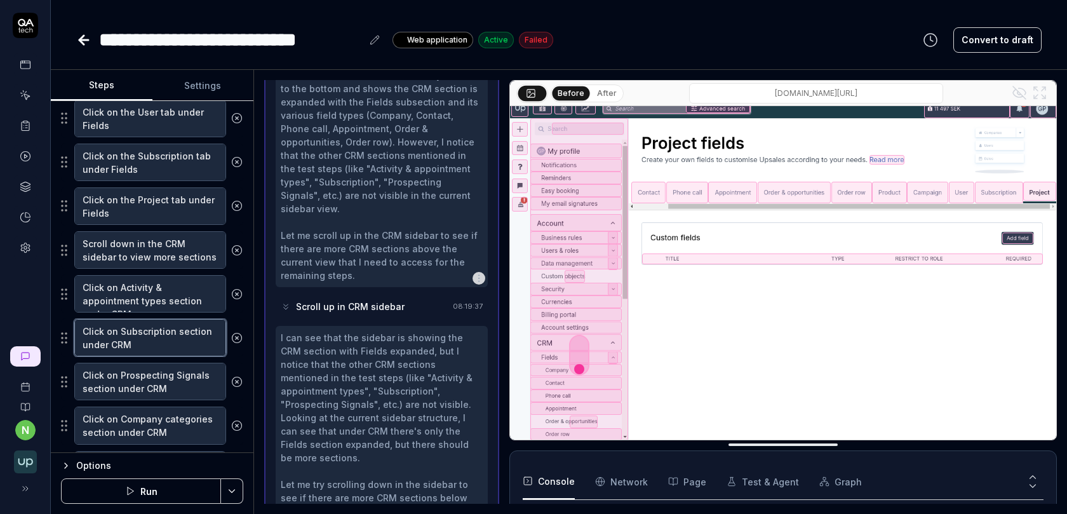
click at [159, 323] on textarea "Click on Subscription section under CRM" at bounding box center [150, 337] width 152 height 37
click at [153, 291] on textarea "Click on Activity & appointment types section under CRM" at bounding box center [150, 293] width 152 height 37
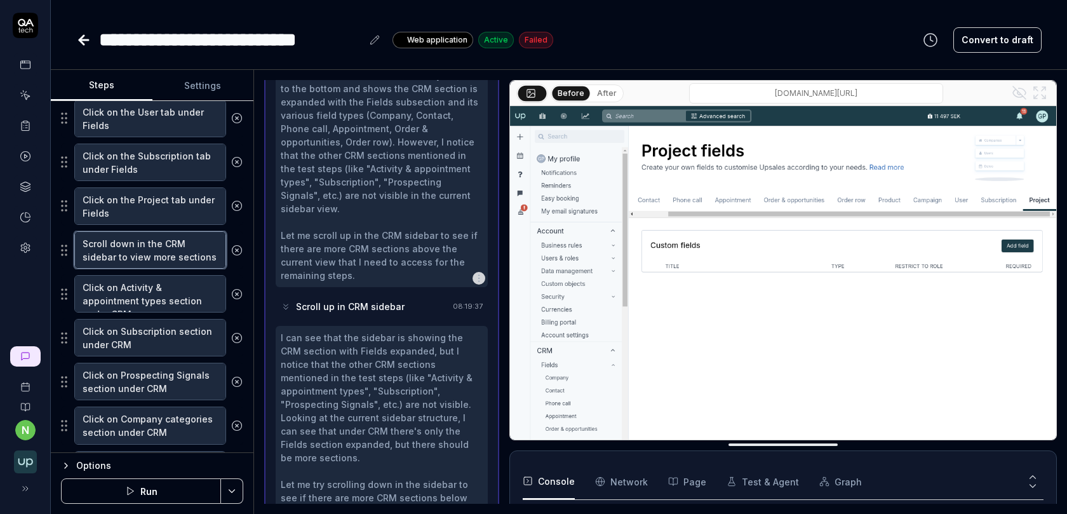
click at [175, 242] on textarea "Scroll down in the CRM sidebar to view more sections" at bounding box center [150, 249] width 152 height 37
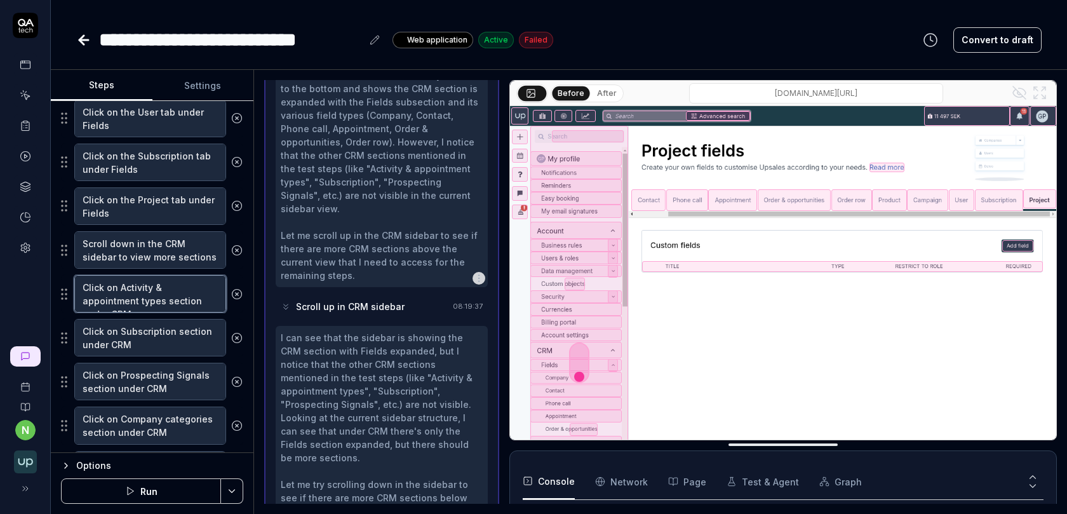
click at [163, 292] on textarea "Click on Activity & appointment types section under CRM" at bounding box center [150, 293] width 152 height 37
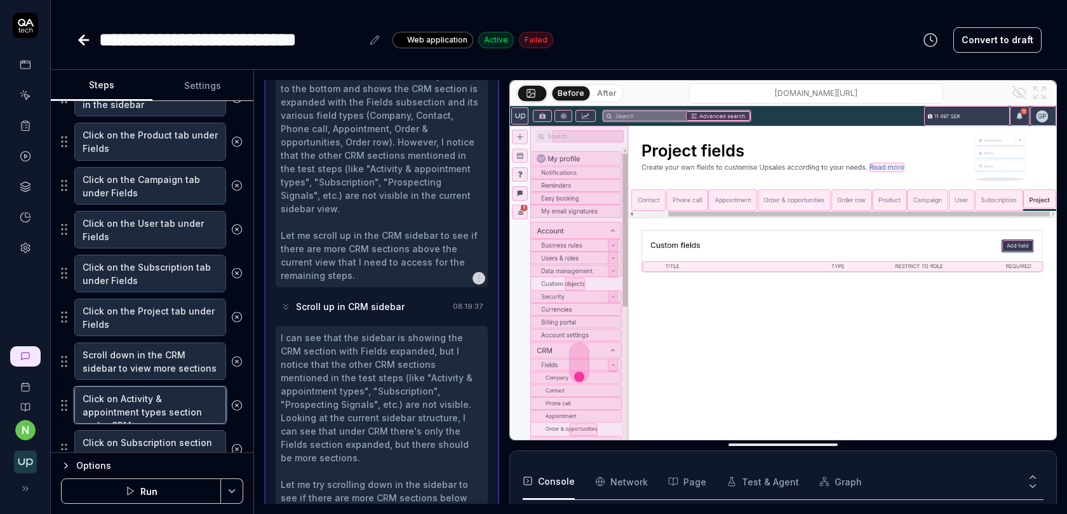
scroll to position [498, 0]
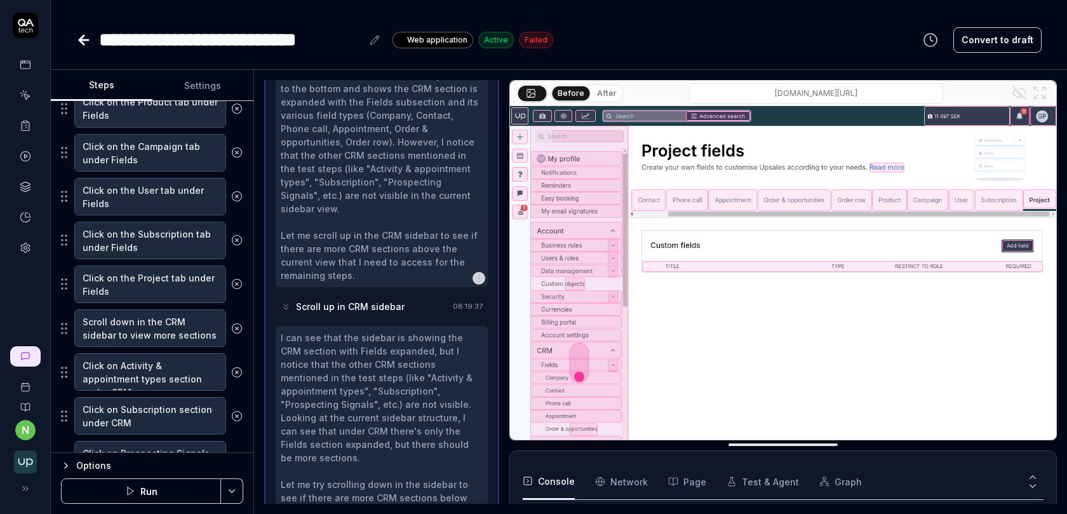
click at [236, 366] on icon at bounding box center [236, 371] width 11 height 11
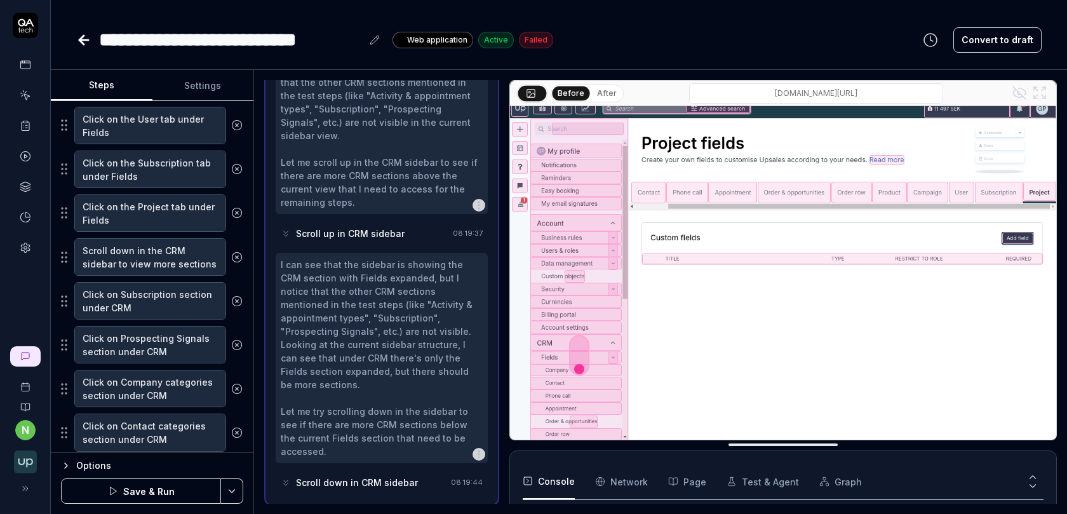
scroll to position [1062, 0]
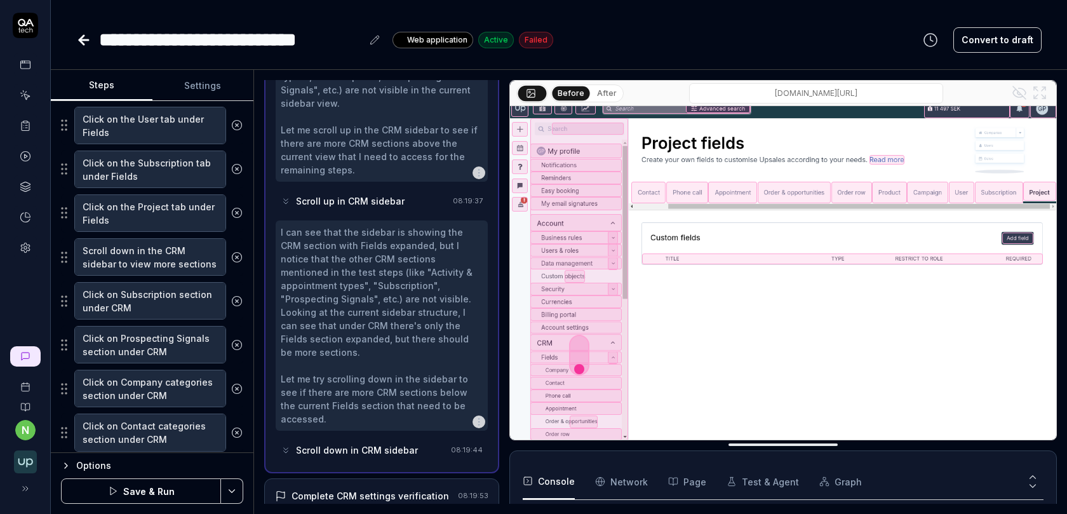
click at [606, 92] on button "After" at bounding box center [607, 93] width 30 height 14
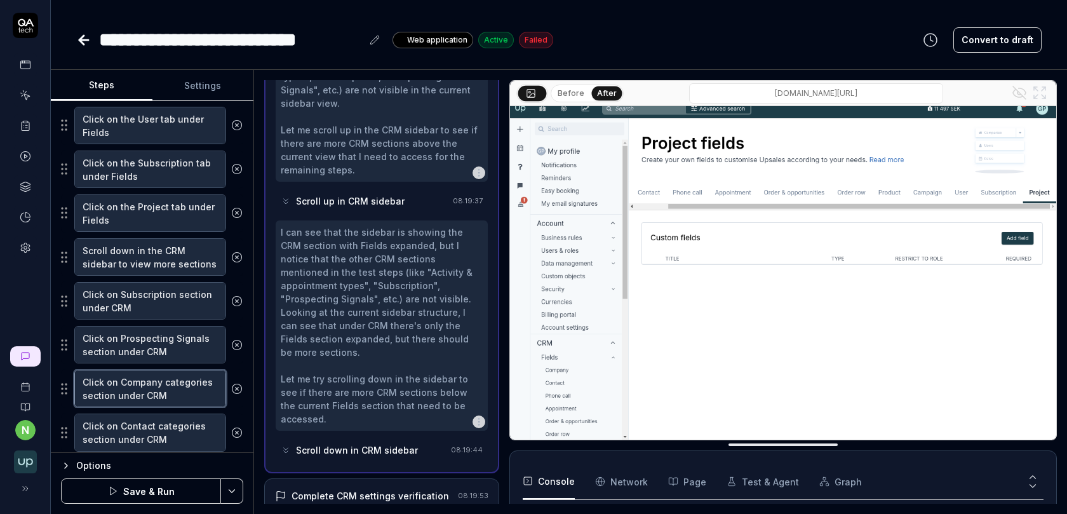
click at [152, 381] on textarea "Click on Company categories section under CRM" at bounding box center [150, 388] width 152 height 37
click at [177, 413] on textarea "Click on Contact categories section under CRM" at bounding box center [150, 431] width 152 height 37
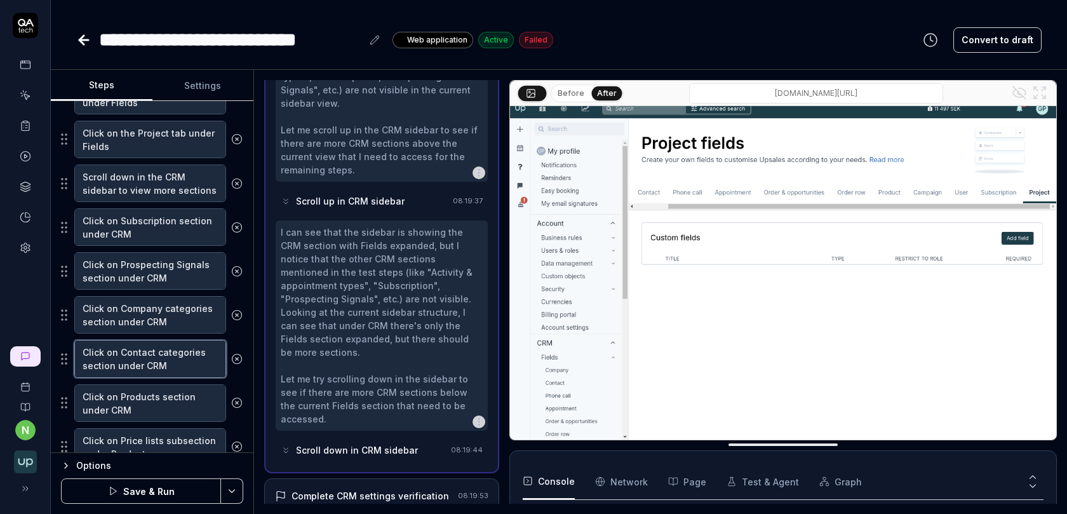
scroll to position [724, 0]
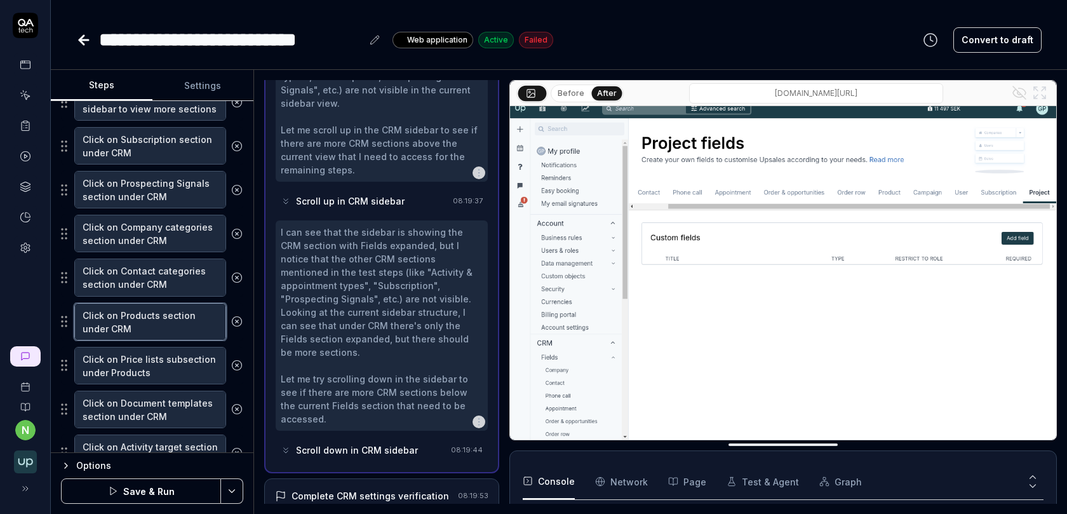
click at [179, 314] on textarea "Click on Products section under CRM" at bounding box center [150, 321] width 152 height 37
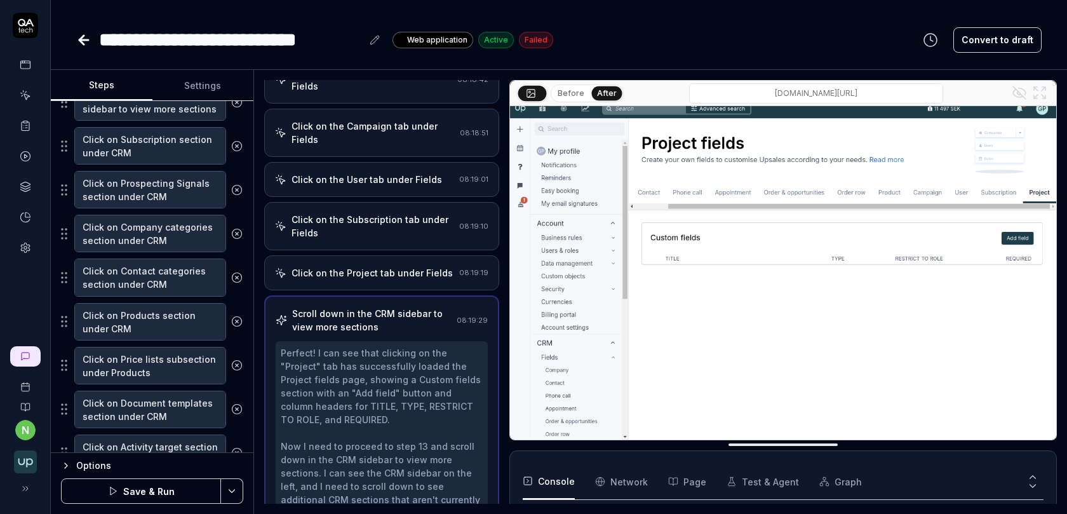
click at [362, 255] on div "Click on the Project tab under Fields 08:19:19" at bounding box center [381, 272] width 235 height 35
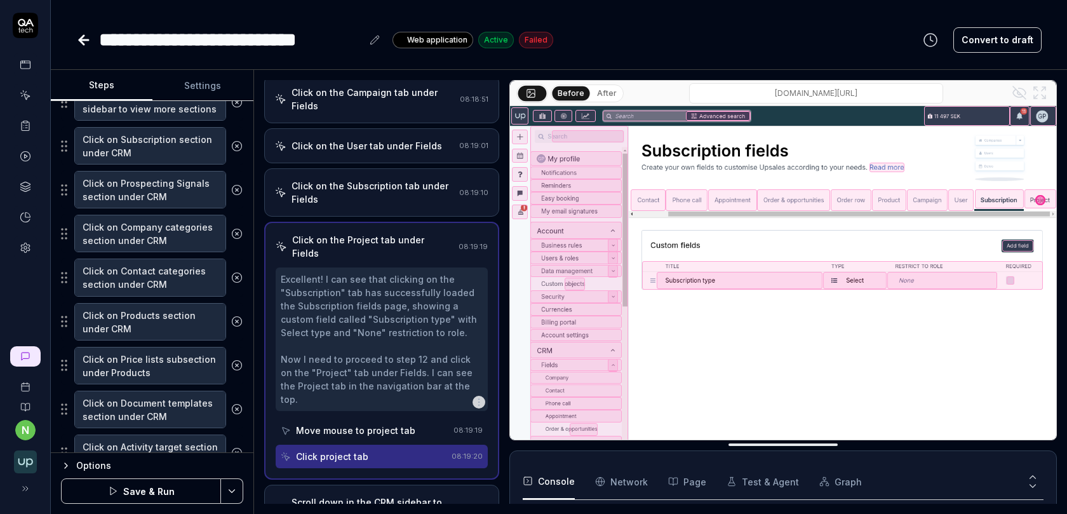
scroll to position [742, 0]
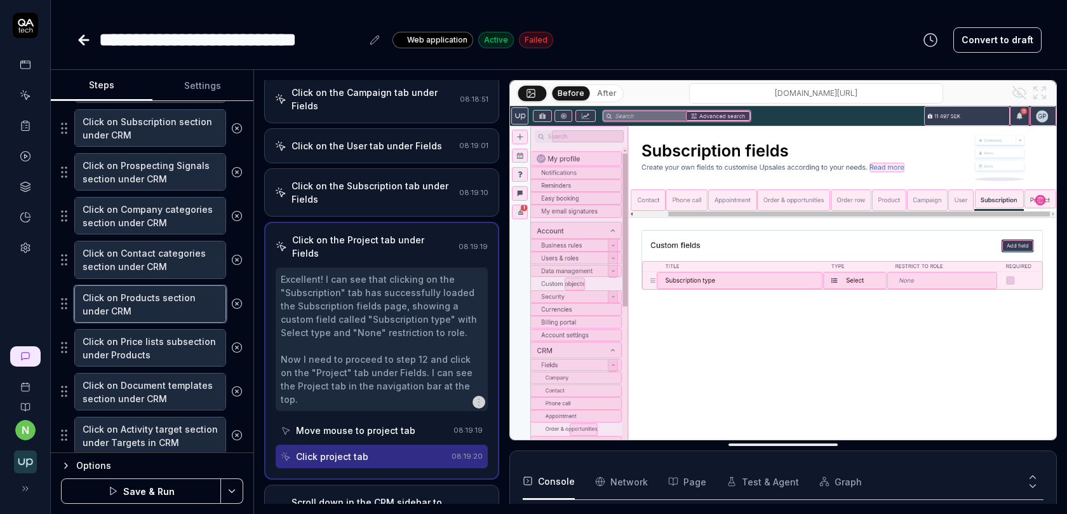
click at [171, 295] on textarea "Click on Products section under CRM" at bounding box center [150, 303] width 152 height 37
click at [180, 249] on textarea "Click on Contact categories section under CRM" at bounding box center [150, 259] width 152 height 37
click at [175, 288] on textarea "Click on Products section under CRM" at bounding box center [150, 303] width 152 height 37
click at [348, 179] on div "Click on the Subscription tab under Fields" at bounding box center [372, 192] width 163 height 27
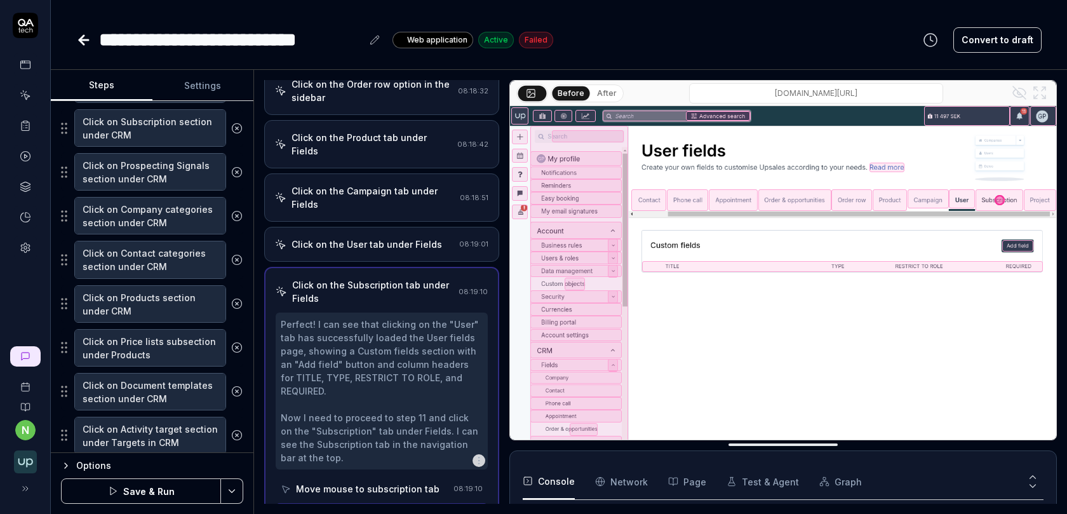
click at [350, 237] on div "Click on the User tab under Fields" at bounding box center [366, 243] width 150 height 13
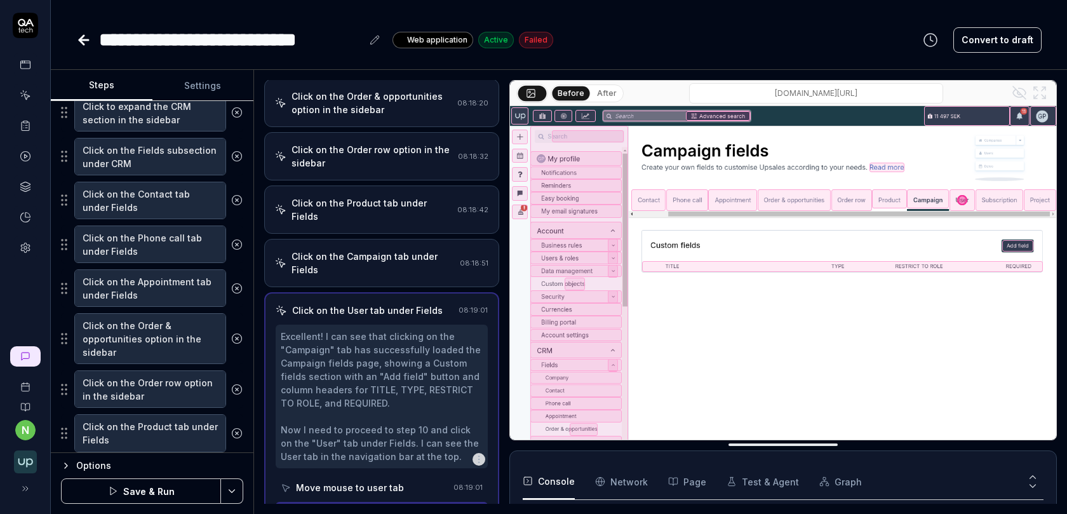
scroll to position [0, 0]
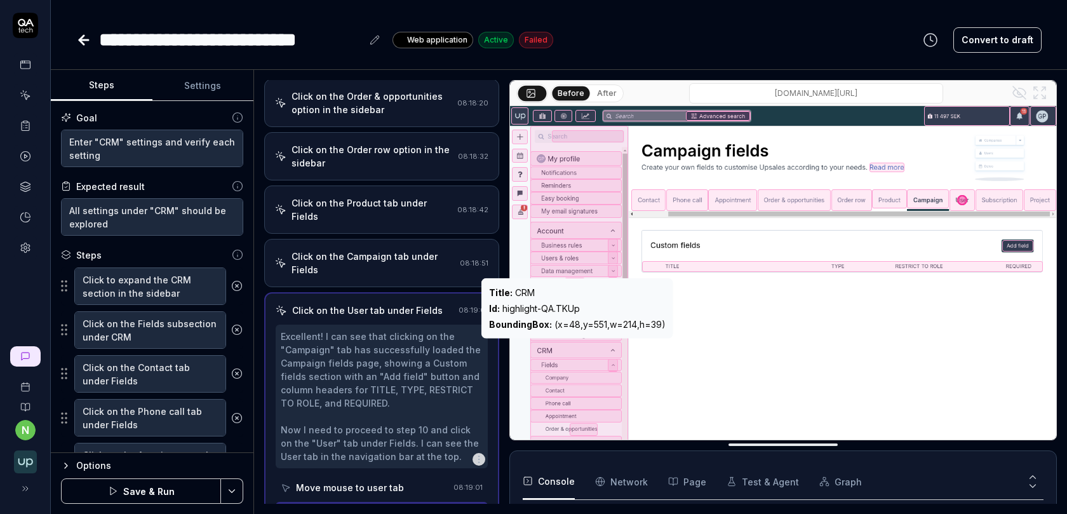
click at [554, 309] on div "Id : highlight-QA.TKUp" at bounding box center [577, 308] width 177 height 13
copy div "Id : highlight-QA.TKUp"
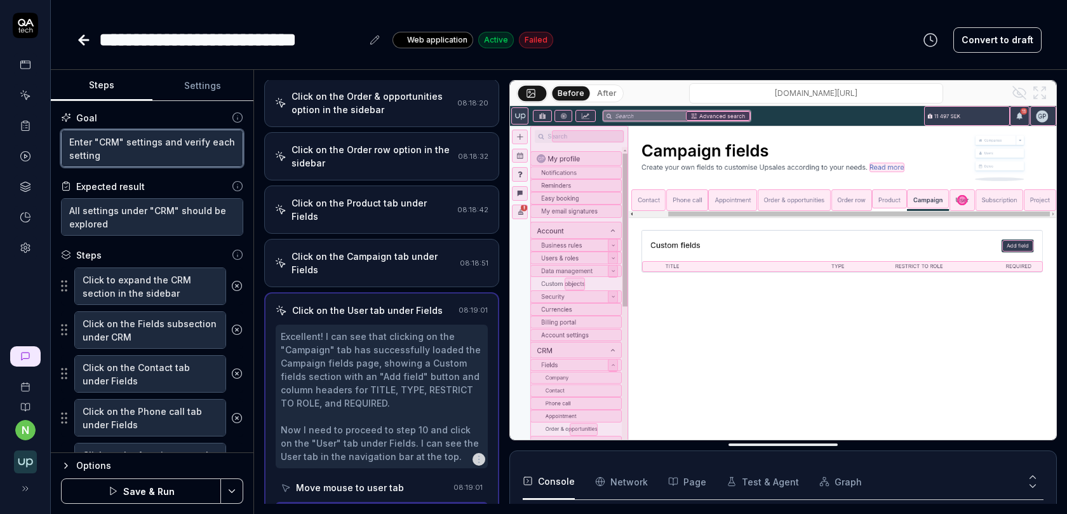
click at [110, 154] on textarea "Enter "CRM" settings and verify each setting" at bounding box center [152, 148] width 182 height 37
click at [120, 140] on textarea "Enter "CRM" settings and verify each setting" at bounding box center [152, 148] width 182 height 37
click at [124, 139] on textarea "Enter "CRM" settings and verify each setting" at bounding box center [152, 148] width 182 height 37
type textarea "*"
type textarea "Enter "CRM" settings and verify each setting"
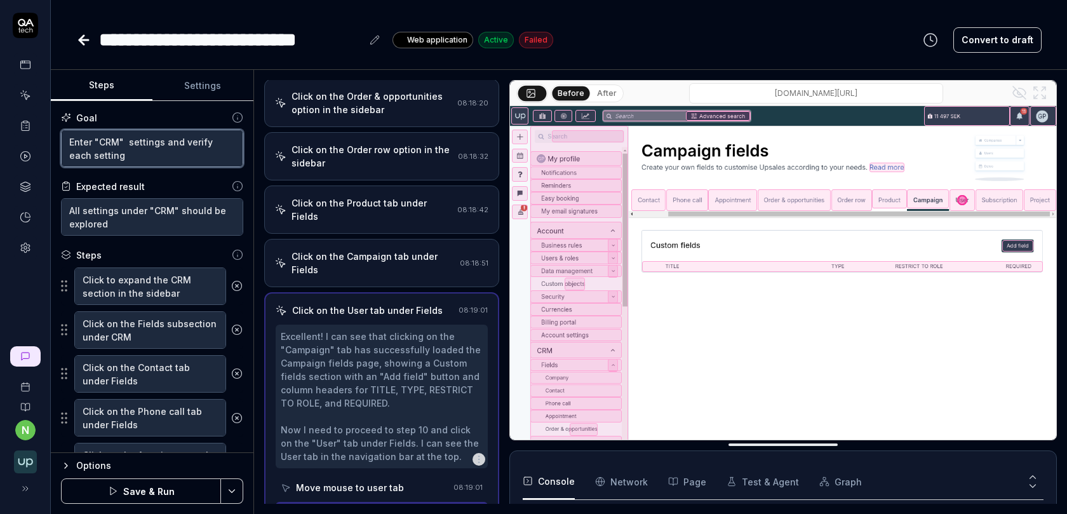
type textarea "*"
type textarea "Enter "CRM" u settings and verify each setting"
type textarea "*"
type textarea "Enter "CRM" un settings and verify each setting"
type textarea "*"
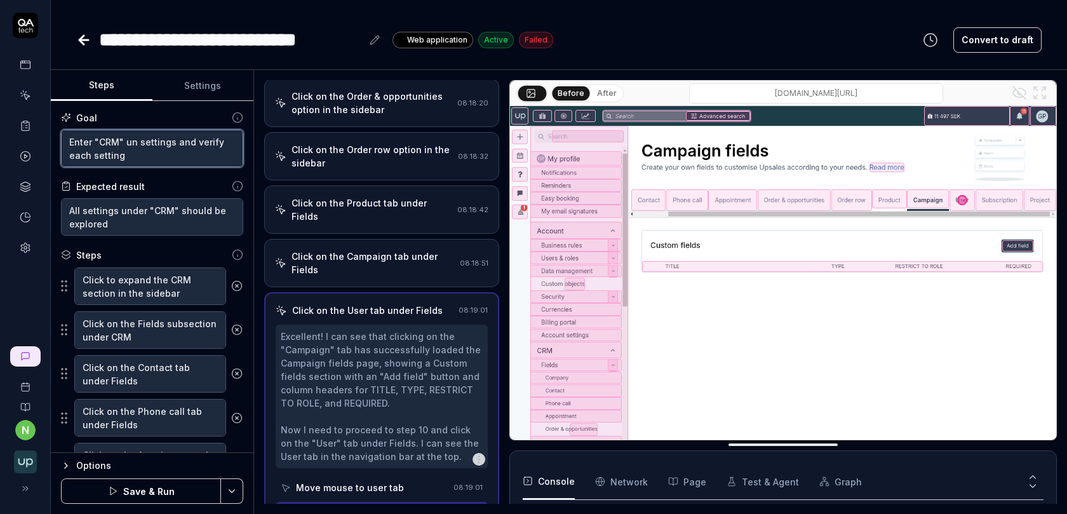
type textarea "Enter "CRM" und settings and verify each setting"
type textarea "*"
type textarea "Enter "CRM" unde settings and verify each setting"
type textarea "*"
type textarea "Enter "CRM" under settings and verify each setting"
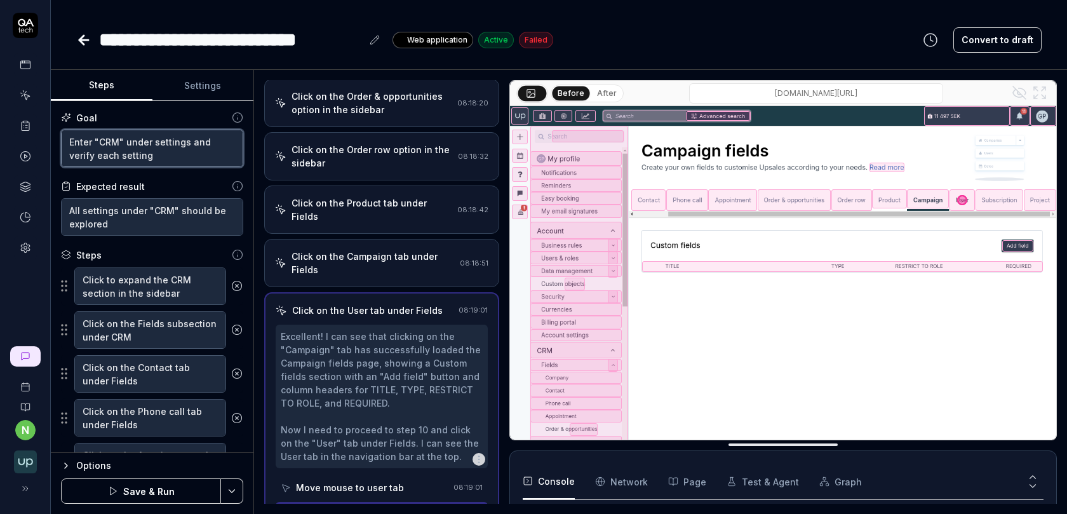
type textarea "*"
paste textarea "Id: highlight-QA.TKUp"
type textarea "Enter "CRM" under Id: highlight-QA.TKUp settings and verify each setting"
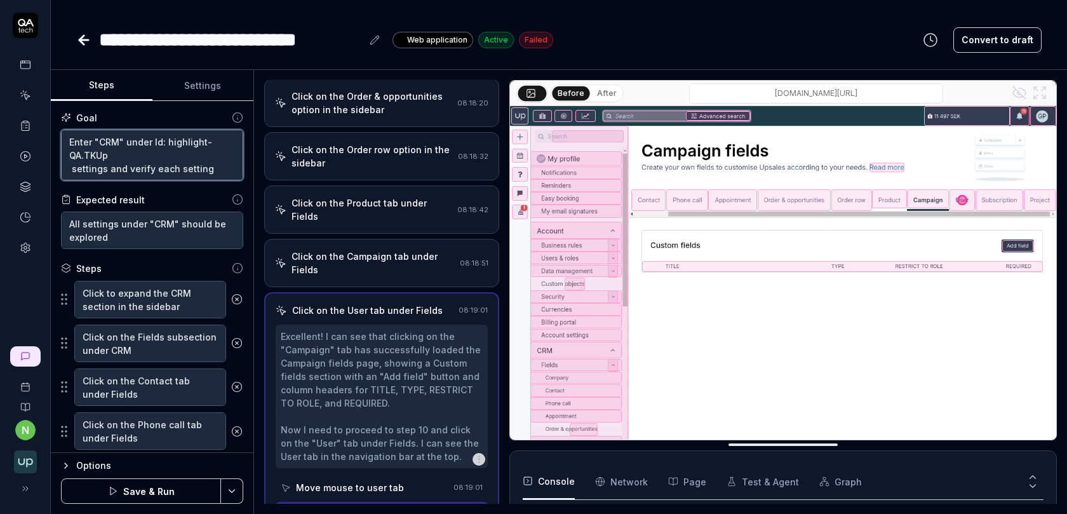
type textarea "*"
type textarea "Enter "CRM" under Id: highlight-QA.TKUp settings and verify each setting"
drag, startPoint x: 143, startPoint y: 153, endPoint x: 111, endPoint y: 152, distance: 32.4
click at [111, 152] on textarea "Enter "CRM" under Id: highlight-QA.TKUp settings and verify each setting" at bounding box center [152, 155] width 182 height 51
type textarea "*"
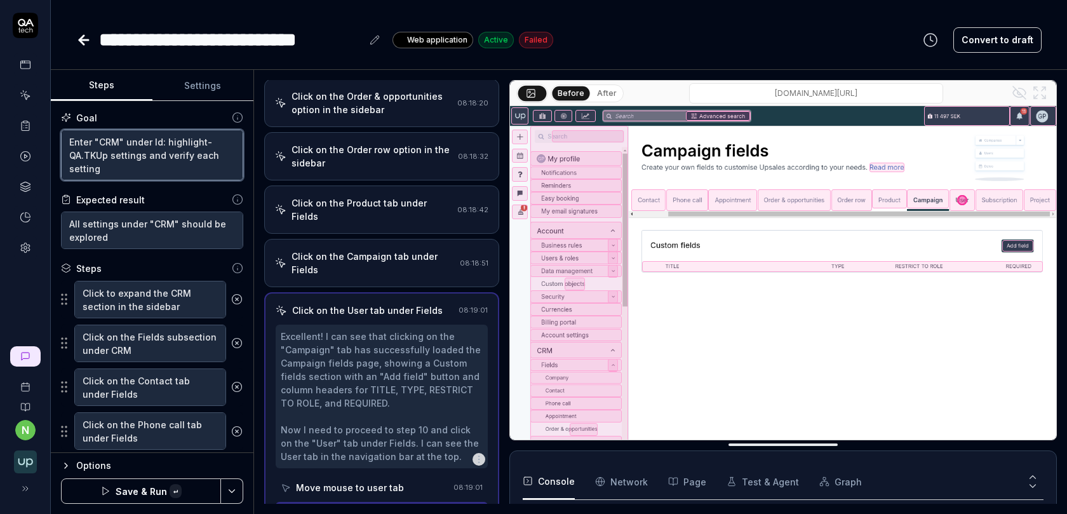
type textarea "Enter "CRM" under Id: highlight-QA.TKUp and verify each setting"
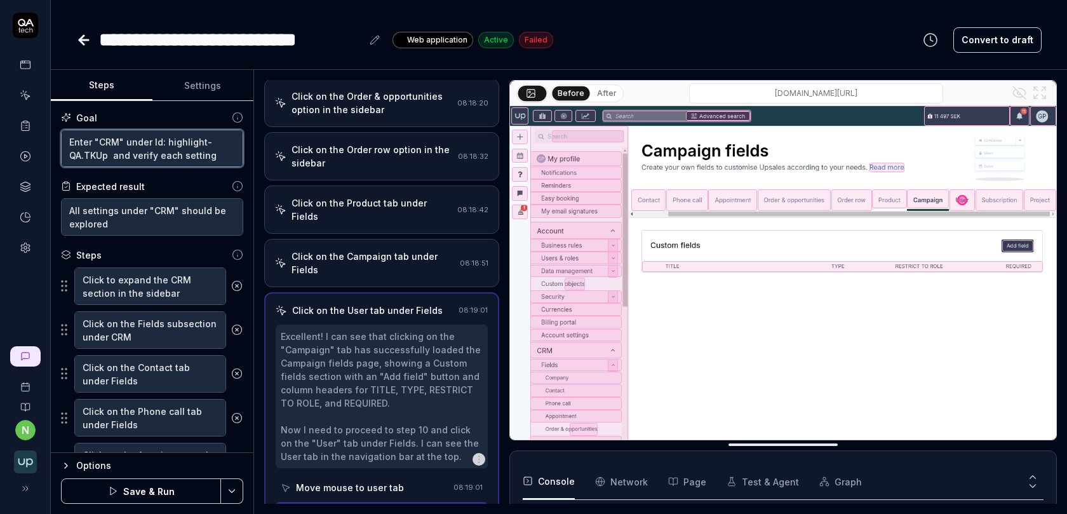
click at [124, 139] on textarea "Enter "CRM" under Id: highlight-QA.TKUp and verify each setting" at bounding box center [152, 148] width 182 height 37
paste textarea "settings"
type textarea "*"
type textarea "Enter "CRM" settingsunder Id: highlight-QA.TKUp and verify each setting"
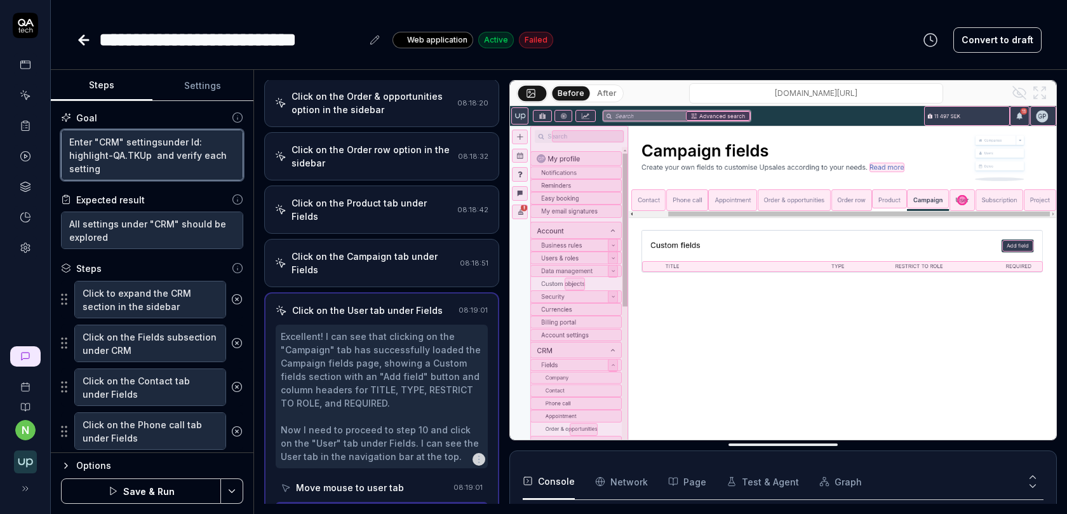
type textarea "*"
type textarea "Enter "CRM" settings under Id: highlight-QA.TKUp and verify each setting"
click at [196, 152] on textarea "Enter "CRM" settings under Id: highlight-QA.TKUp and verify each setting" at bounding box center [152, 155] width 182 height 51
type textarea "*"
type textarea "Enter "CRM" settings under Id: highlight-QA.TKUp and verify each setting"
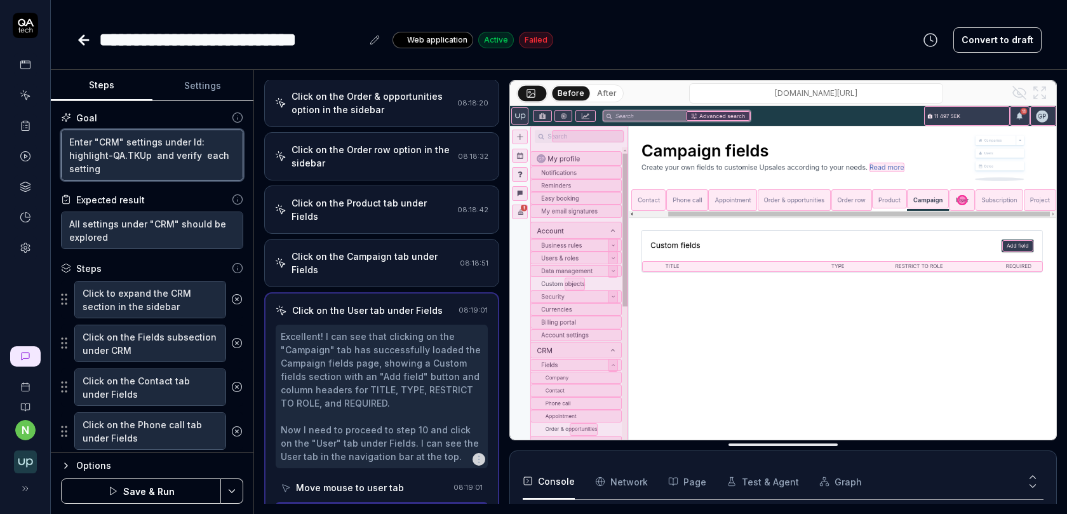
type textarea "*"
type textarea "Enter "CRM" settings under Id: highlight-QA.TKUp and verify t each setting"
type textarea "*"
type textarea "Enter "CRM" settings under Id: highlight-QA.TKUp and verify th each setting"
type textarea "*"
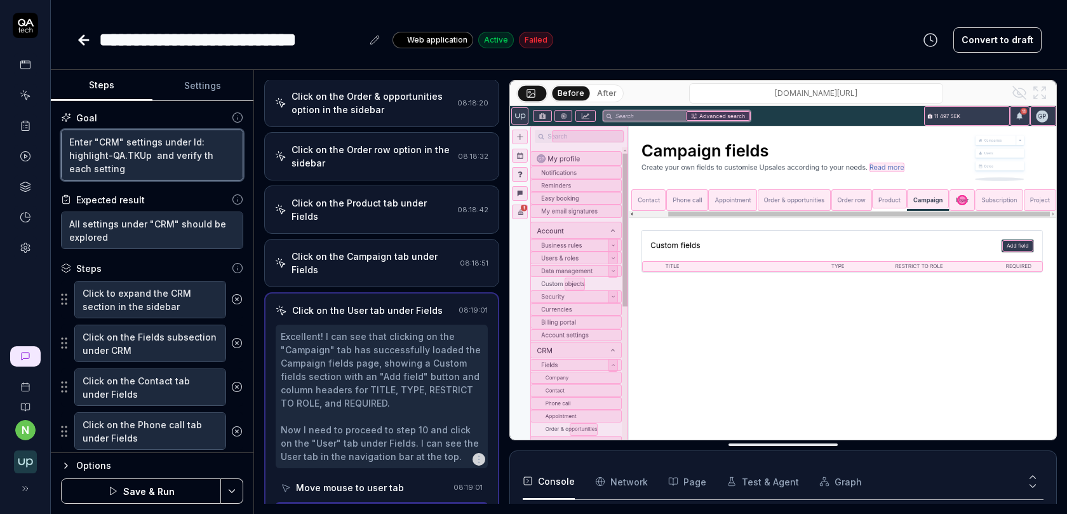
type textarea "Enter "CRM" settings under Id: highlight-QA.TKUp and verify tha each setting"
type textarea "*"
type textarea "Enter "CRM" settings under Id: highlight-QA.TKUp and verify that each setting"
type textarea "*"
type textarea "Enter "CRM" settings under Id: highlight-QA.TKUp and verify that each setting"
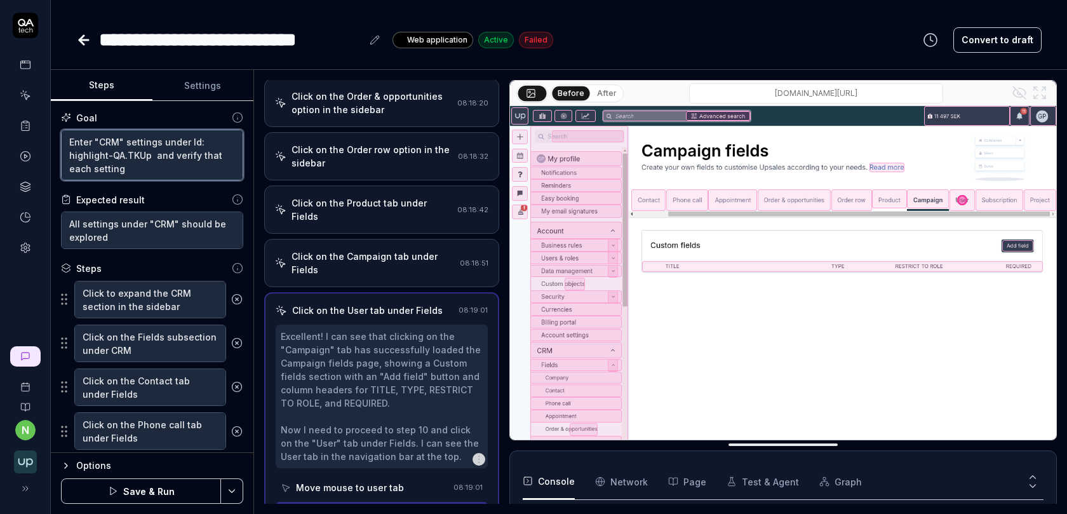
type textarea "*"
type textarea "Enter "CRM" settings under Id: highlight-QA.TKUp and verify that each setting"
click at [150, 166] on textarea "Enter "CRM" settings under Id: highlight-QA.TKUp and verify that each setting" at bounding box center [152, 155] width 182 height 51
type textarea "*"
type textarea "Enter "CRM" settings under Id: highlight-QA.TKUp and verify that each setting"
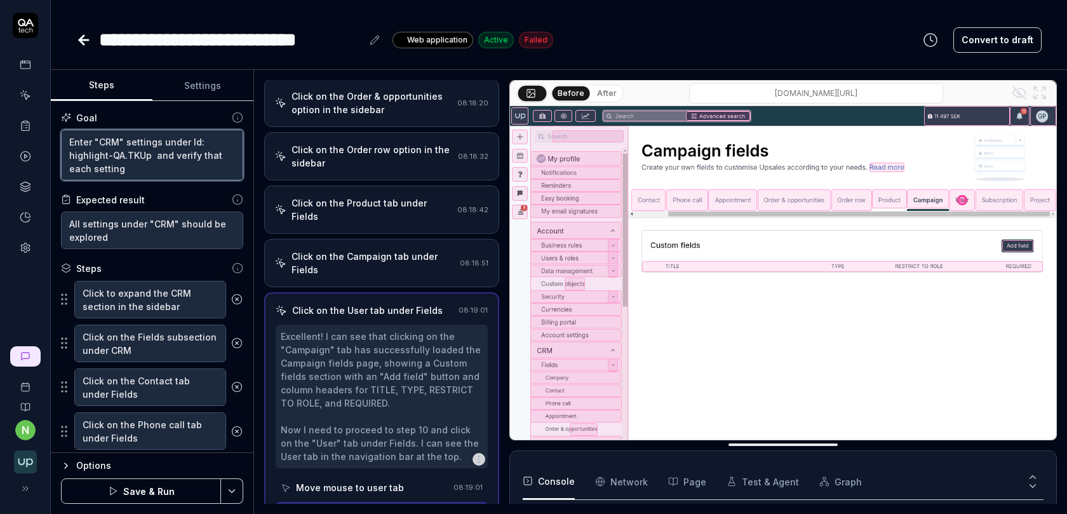
type textarea "*"
type textarea "Enter "CRM" settings under Id: highlight-QA.TKUp and verify that each setting l"
type textarea "*"
type textarea "Enter "CRM" settings under Id: highlight-QA.TKUp and verify that each setting lo"
type textarea "*"
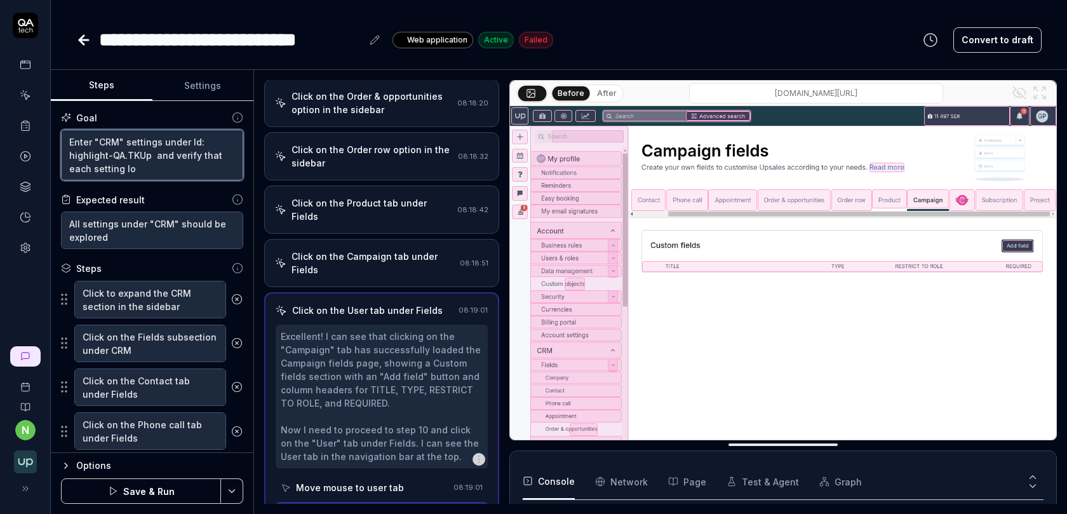
type textarea "Enter "CRM" settings under Id: highlight-QA.TKUp and verify that each setting l…"
type textarea "*"
type textarea "Enter "CRM" settings under Id: highlight-QA.TKUp and verify that each setting l…"
type textarea "*"
type textarea "Enter "CRM" settings under Id: highlight-QA.TKUp and verify that each setting l…"
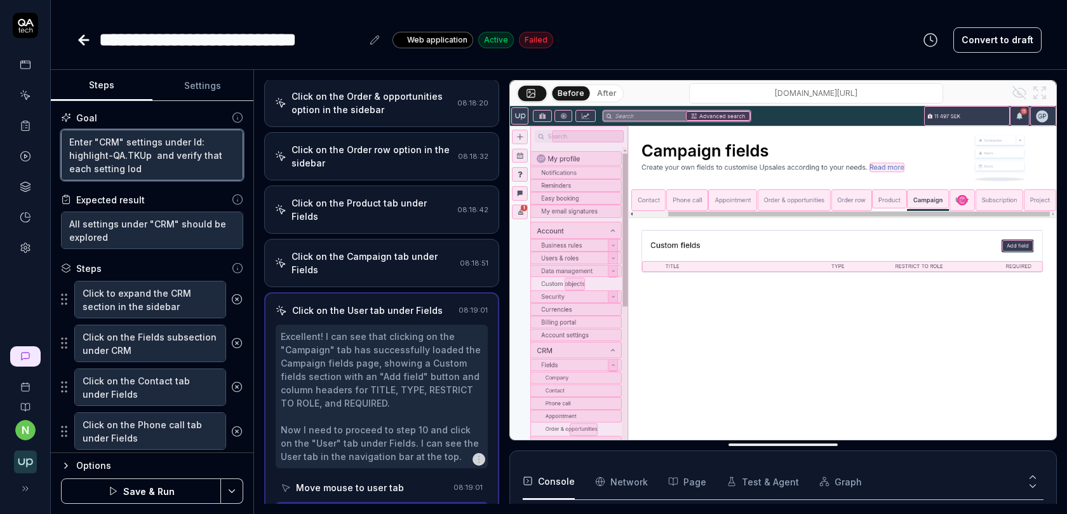
type textarea "*"
type textarea "Enter "CRM" settings under Id: highlight-QA.TKUp and verify that each setting lo"
type textarea "*"
type textarea "Enter "CRM" settings under Id: highlight-QA.TKUp and verify that each setting l…"
type textarea "*"
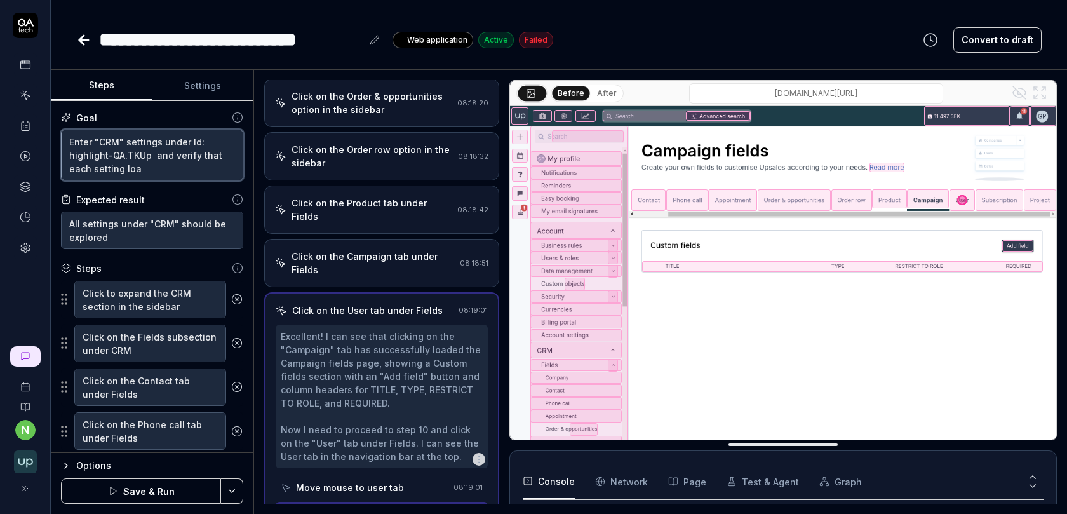
type textarea "Enter "CRM" settings under Id: highlight-QA.TKUp and verify that each setting l…"
type textarea "*"
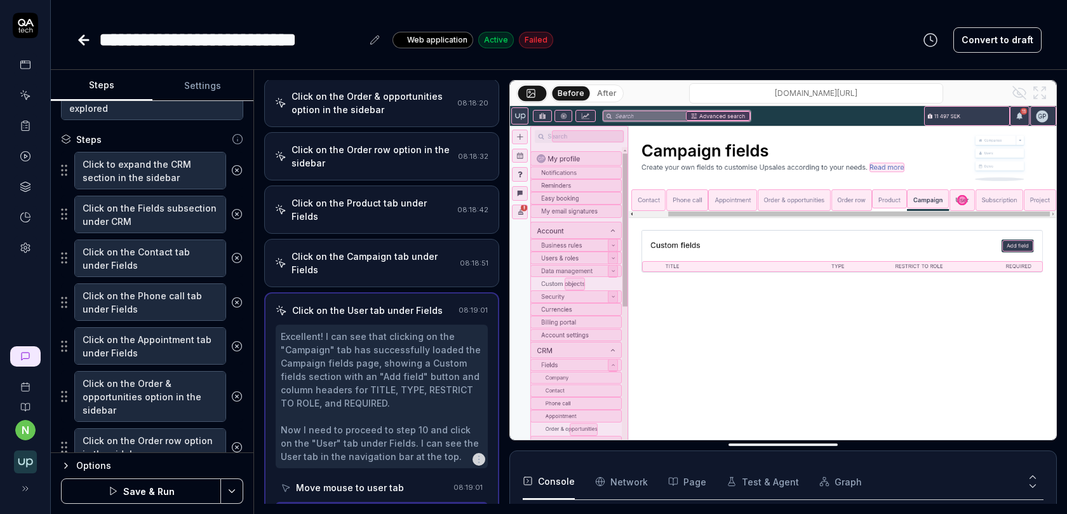
scroll to position [130, 0]
type textarea "Enter "CRM" settings under Id: highlight-QA.TKUp and verify that each setting l…"
click at [238, 256] on icon at bounding box center [237, 257] width 3 height 3
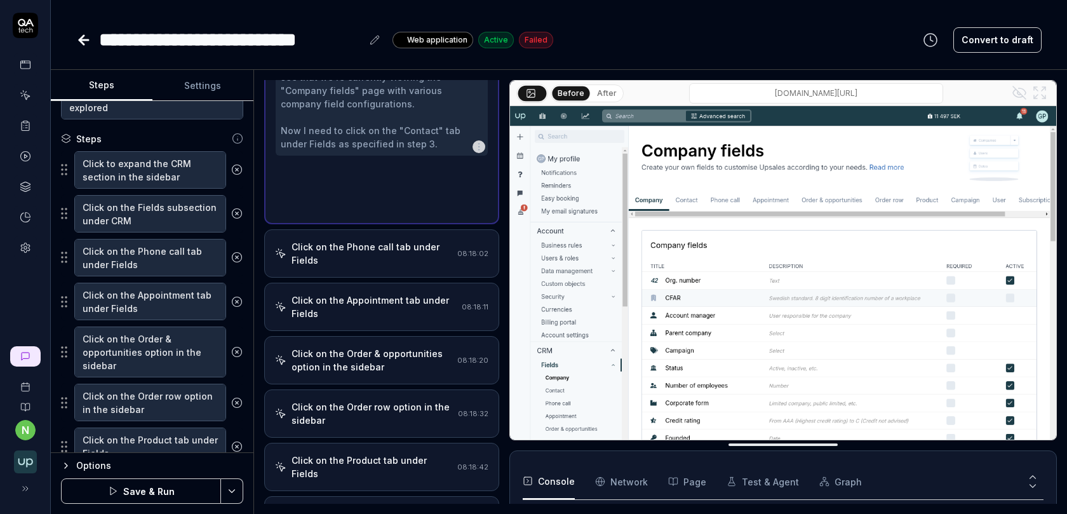
click at [238, 256] on icon at bounding box center [237, 257] width 3 height 3
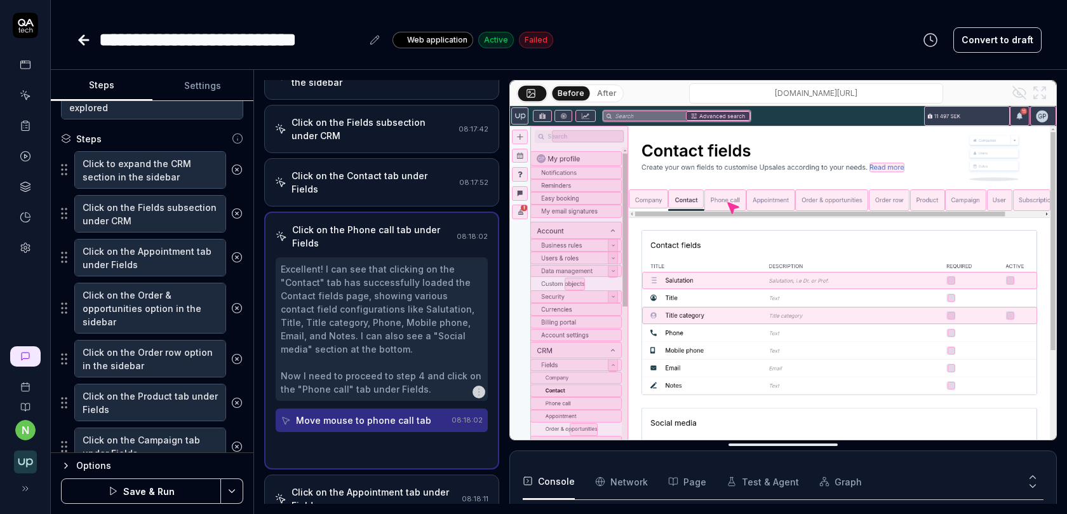
click at [238, 256] on icon at bounding box center [237, 257] width 3 height 3
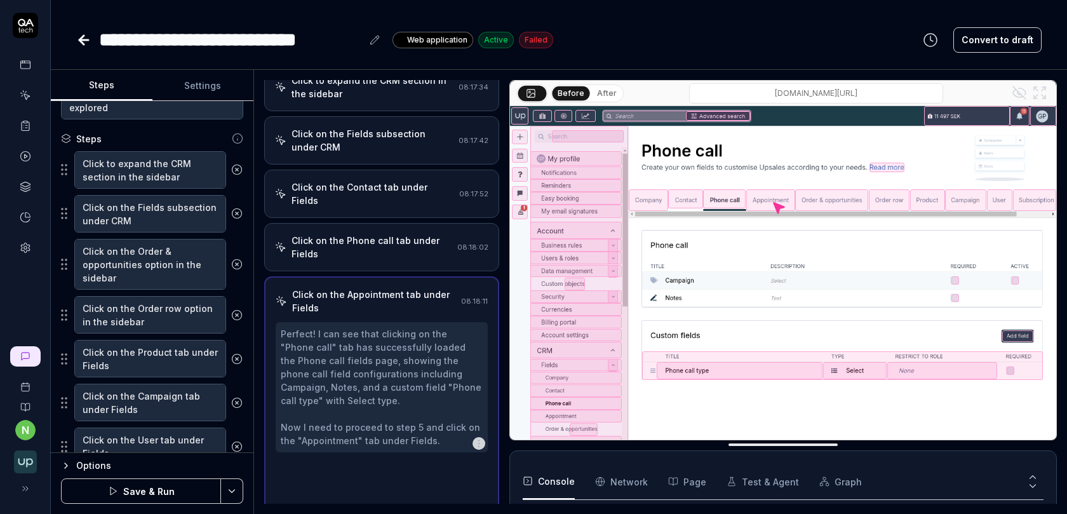
click at [238, 258] on icon at bounding box center [236, 263] width 11 height 11
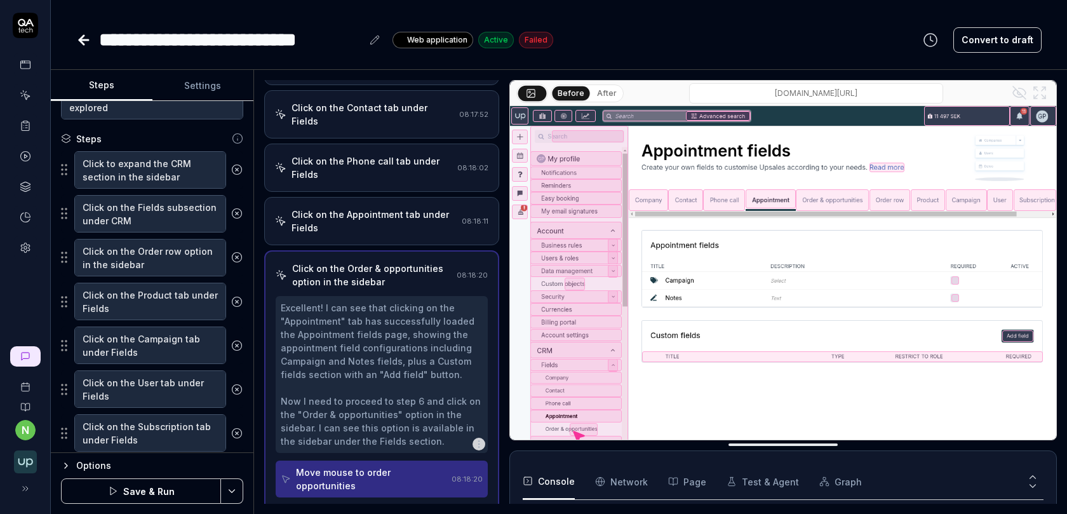
click at [238, 257] on icon at bounding box center [236, 256] width 11 height 11
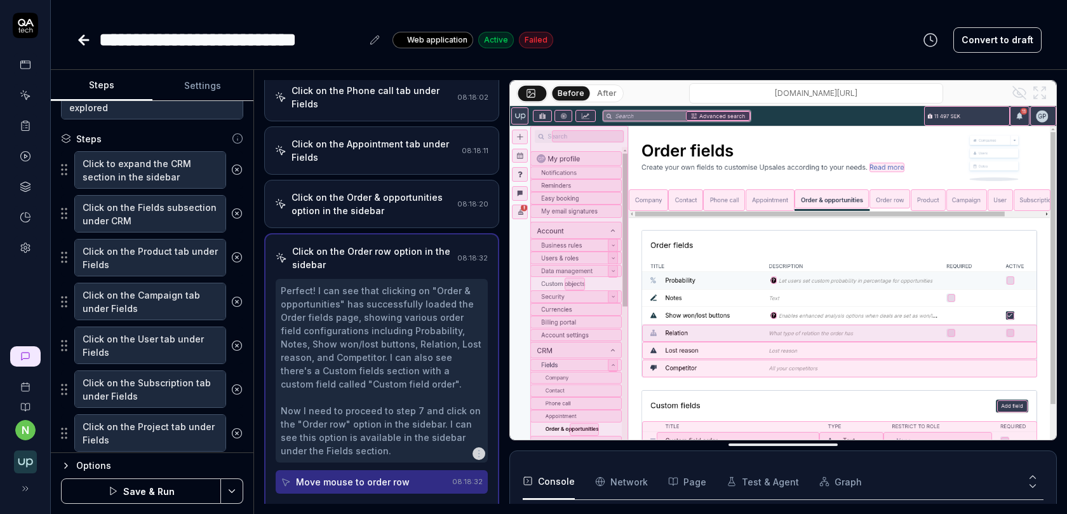
click at [238, 257] on icon at bounding box center [236, 256] width 11 height 11
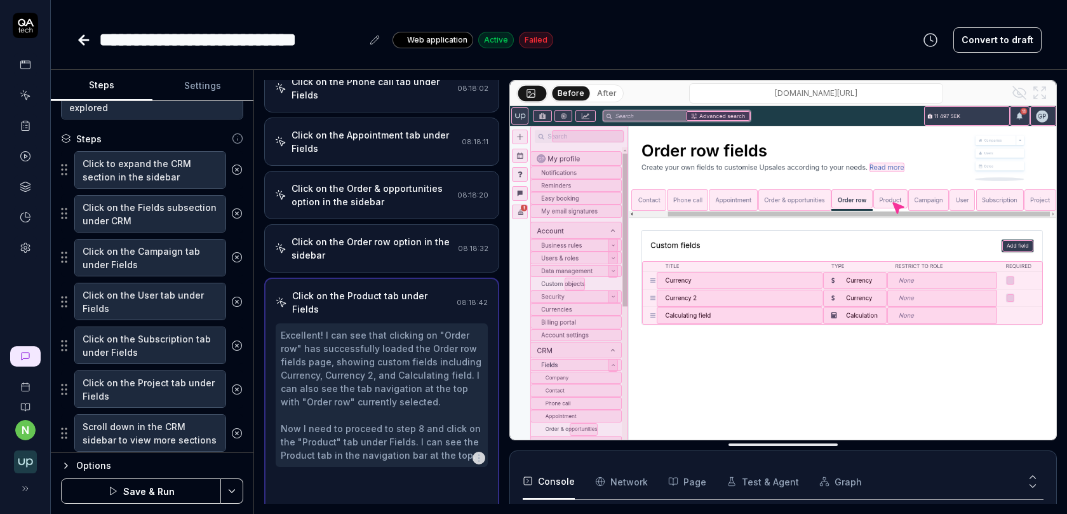
click at [238, 257] on icon at bounding box center [236, 256] width 11 height 11
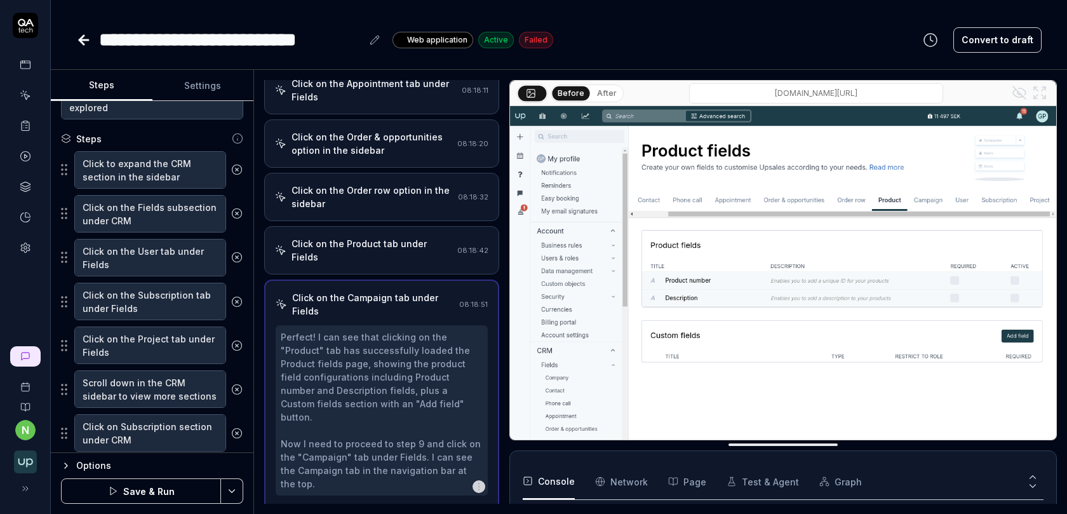
click at [238, 257] on icon at bounding box center [236, 256] width 11 height 11
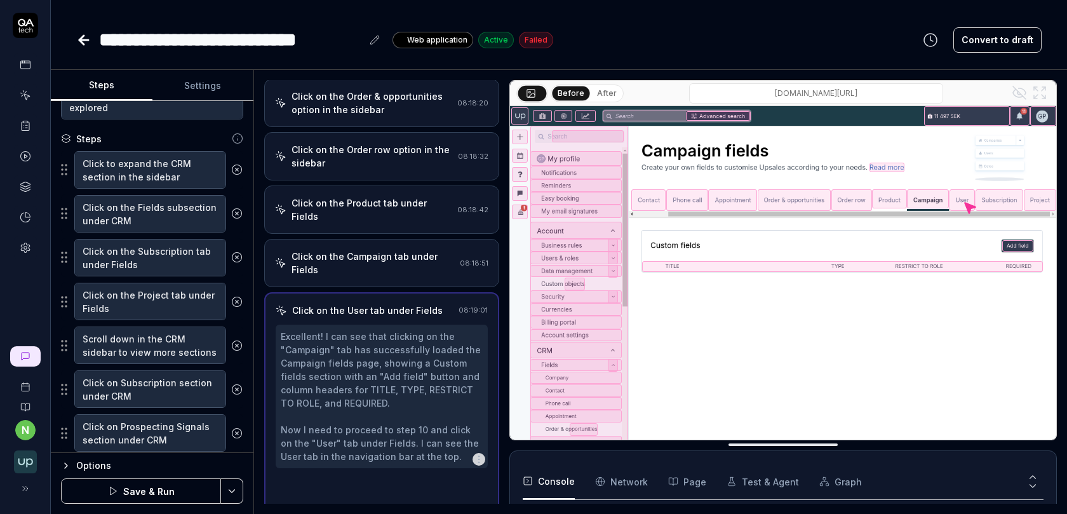
click at [238, 257] on icon at bounding box center [236, 256] width 11 height 11
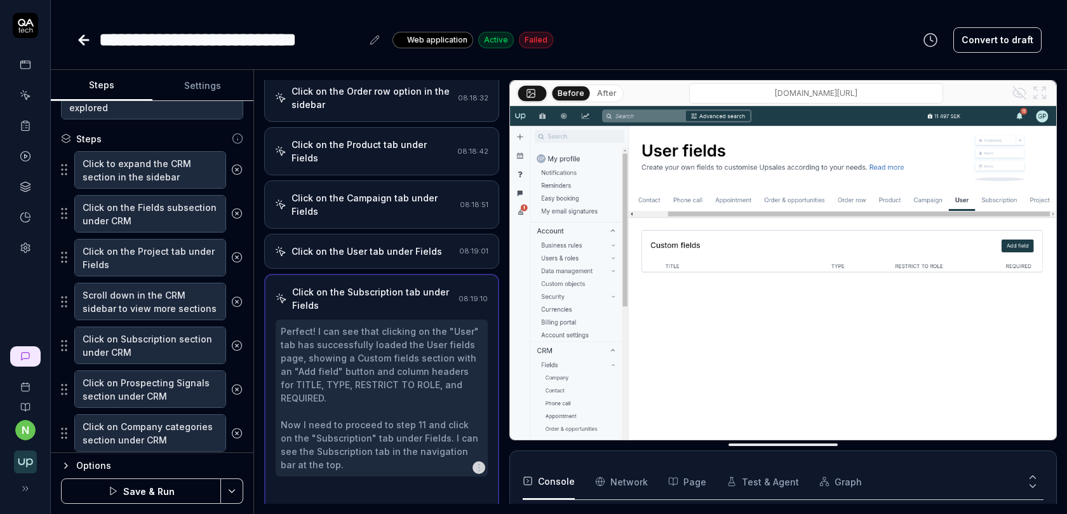
click at [238, 257] on icon at bounding box center [236, 256] width 11 height 11
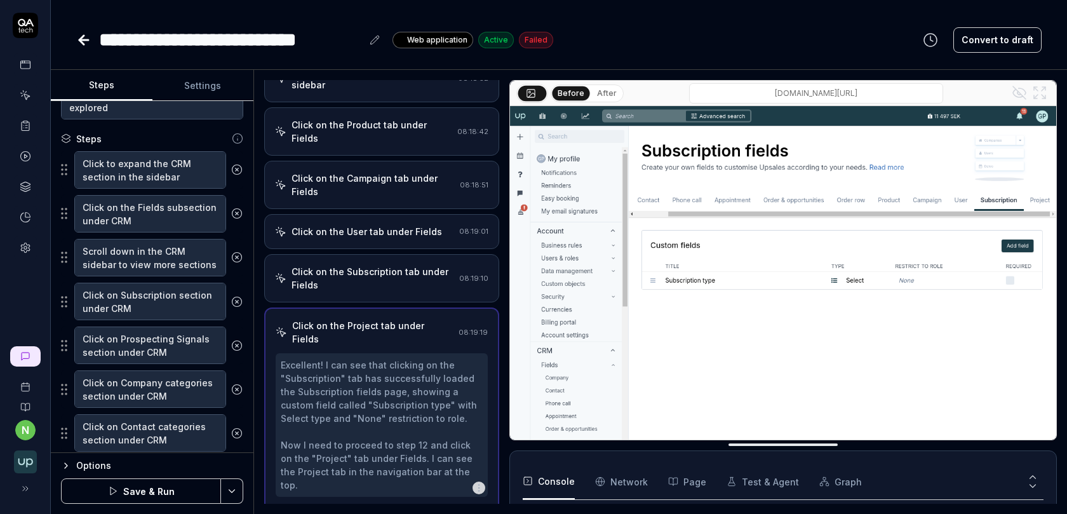
click at [238, 257] on icon at bounding box center [236, 256] width 11 height 11
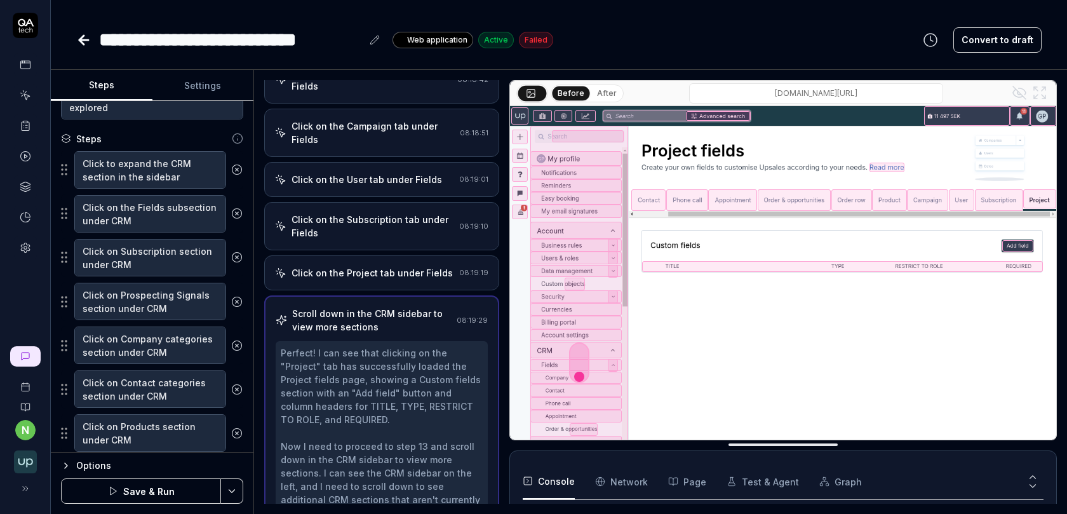
click at [238, 257] on icon at bounding box center [236, 256] width 11 height 11
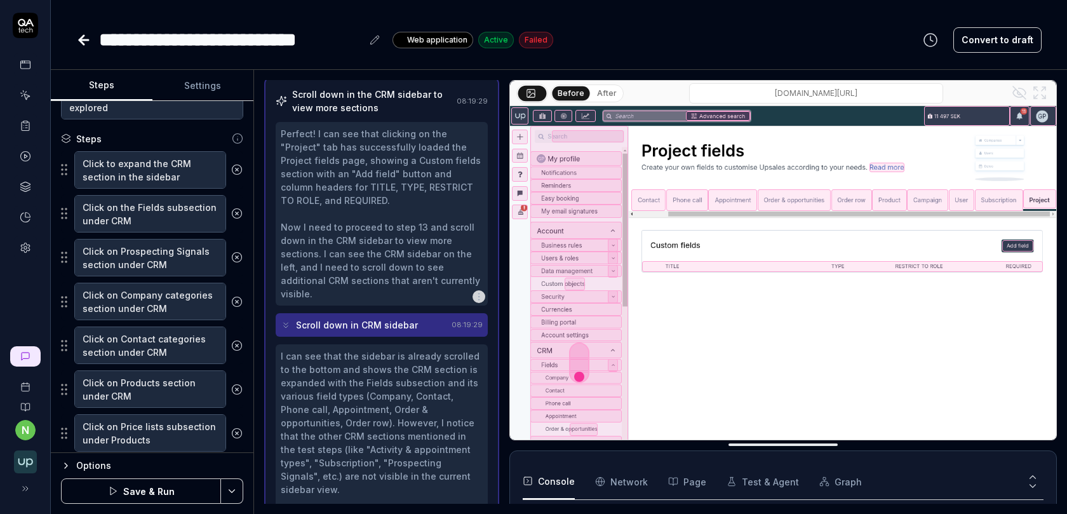
click at [238, 257] on icon at bounding box center [236, 256] width 11 height 11
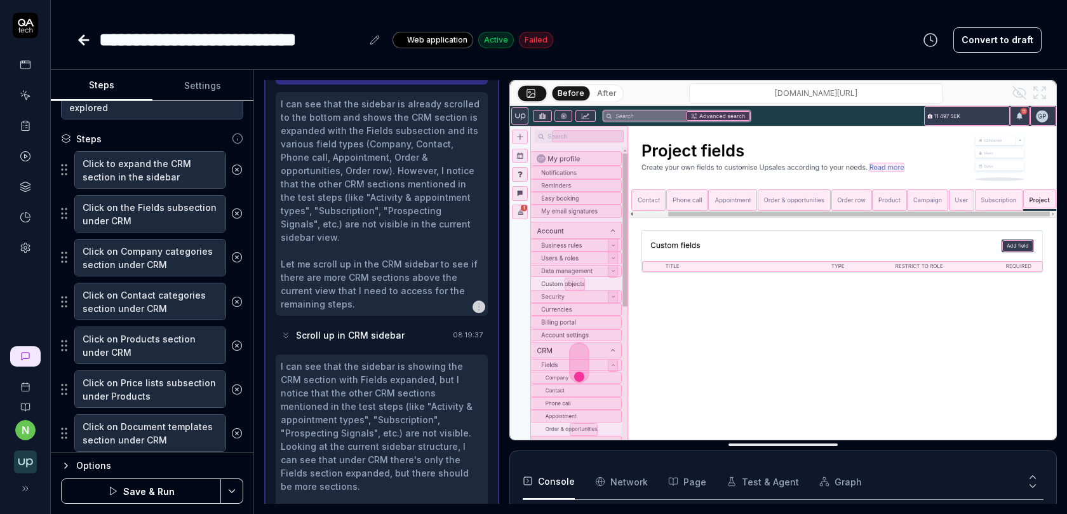
click at [238, 257] on icon at bounding box center [236, 256] width 11 height 11
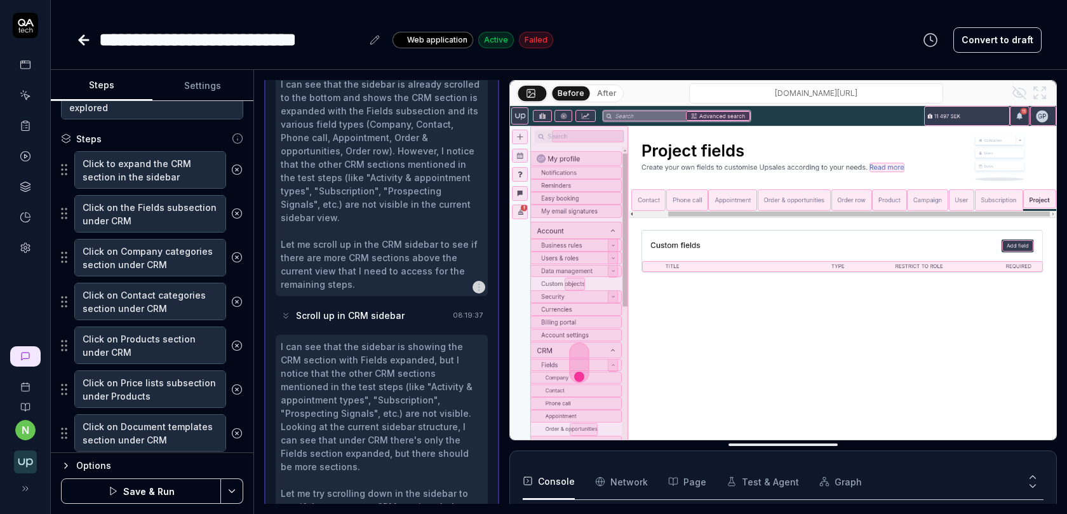
scroll to position [957, 0]
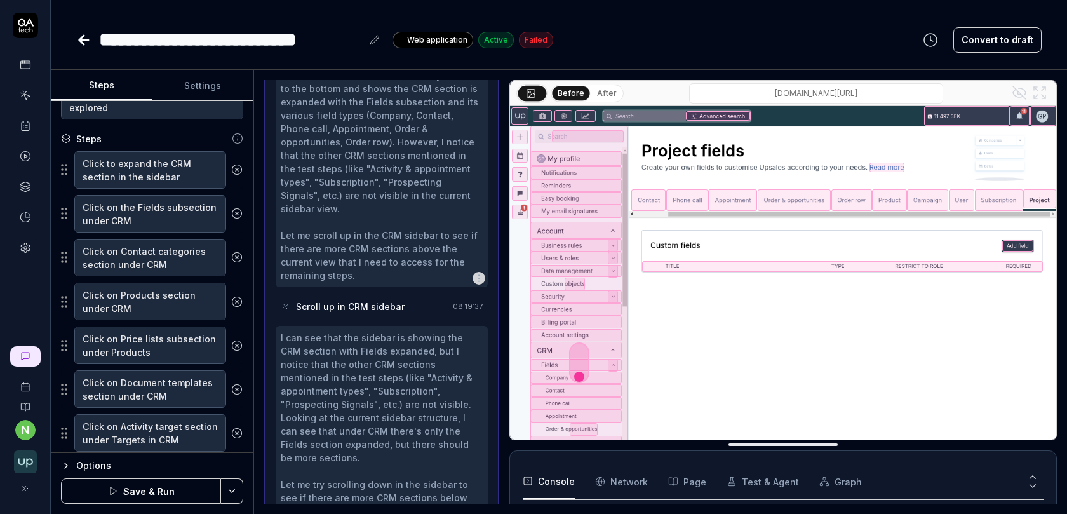
click at [238, 257] on icon at bounding box center [236, 256] width 11 height 11
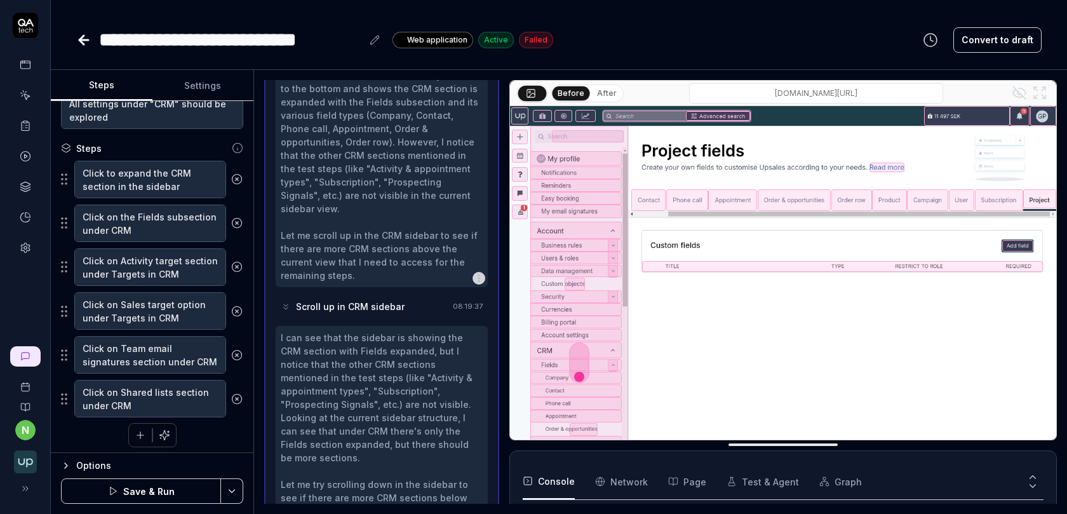
click at [238, 257] on button at bounding box center [237, 266] width 22 height 25
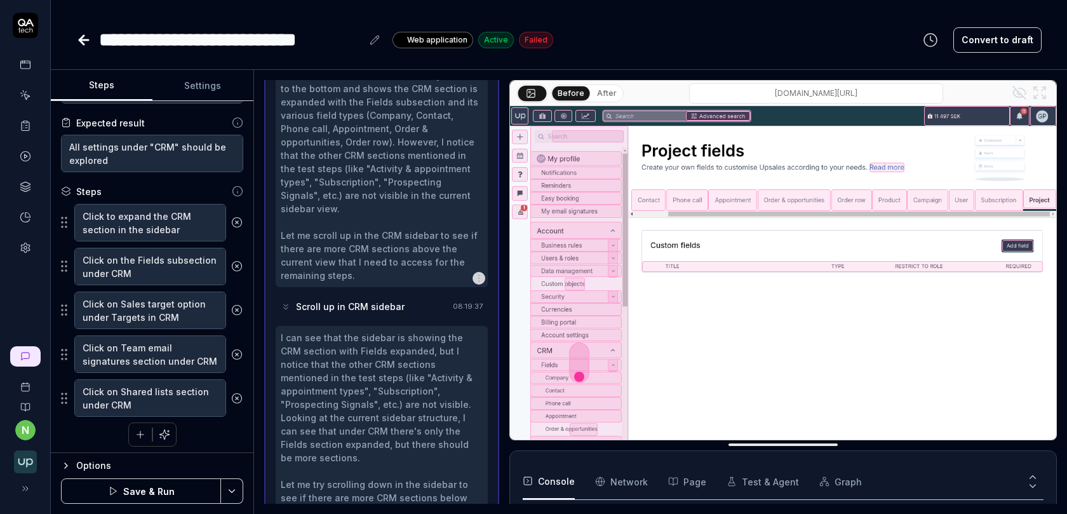
click at [236, 305] on icon at bounding box center [236, 309] width 11 height 11
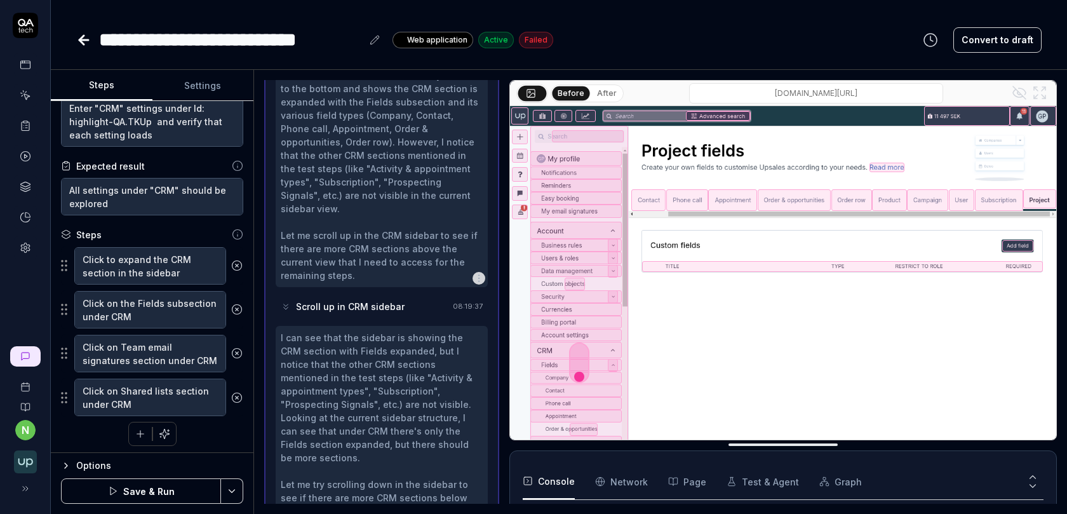
click at [236, 344] on button at bounding box center [237, 352] width 22 height 25
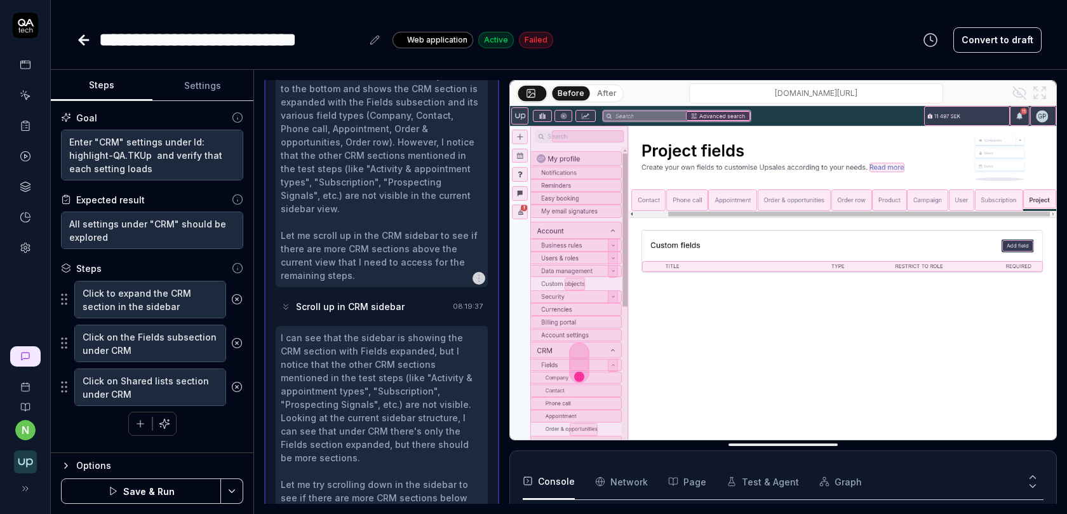
click at [237, 381] on icon at bounding box center [236, 386] width 11 height 11
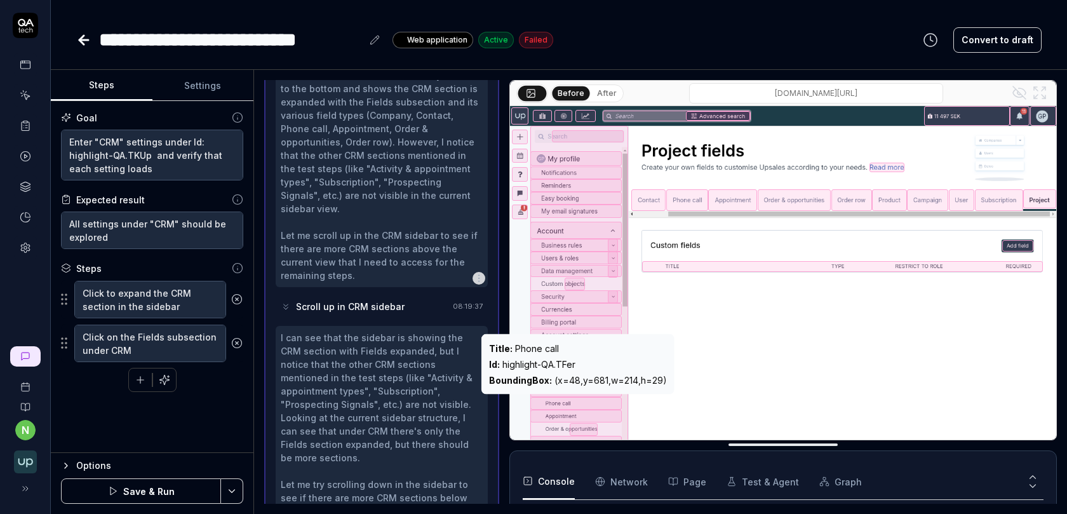
scroll to position [8, 0]
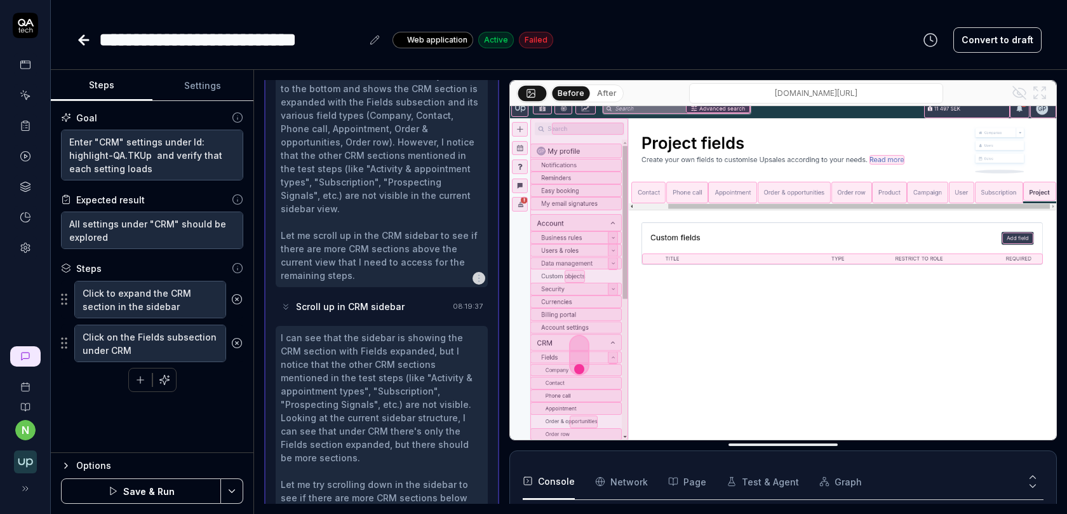
click at [163, 490] on button "Save & Run" at bounding box center [141, 490] width 160 height 25
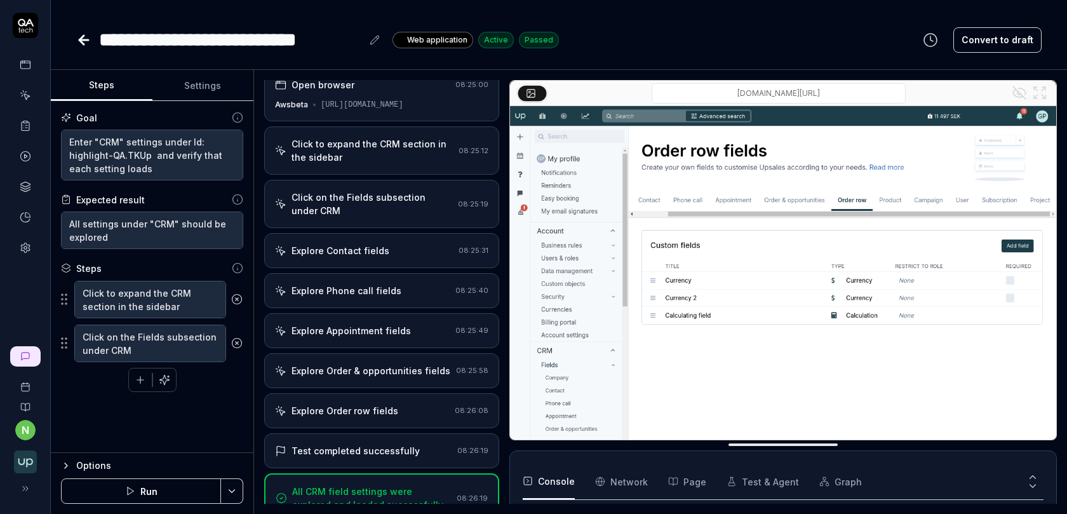
scroll to position [177, 0]
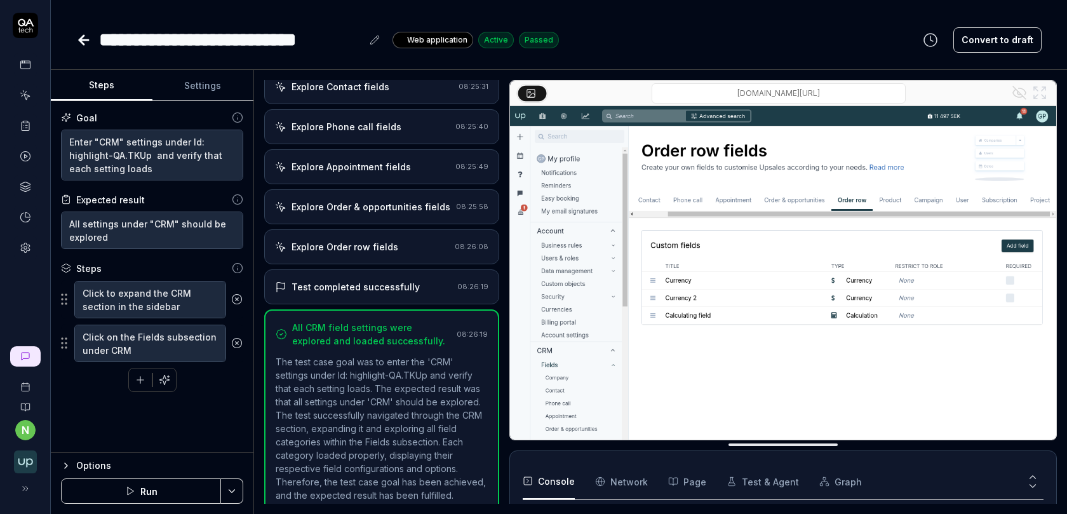
click at [351, 204] on div "Explore Order & opportunities fields" at bounding box center [370, 206] width 159 height 13
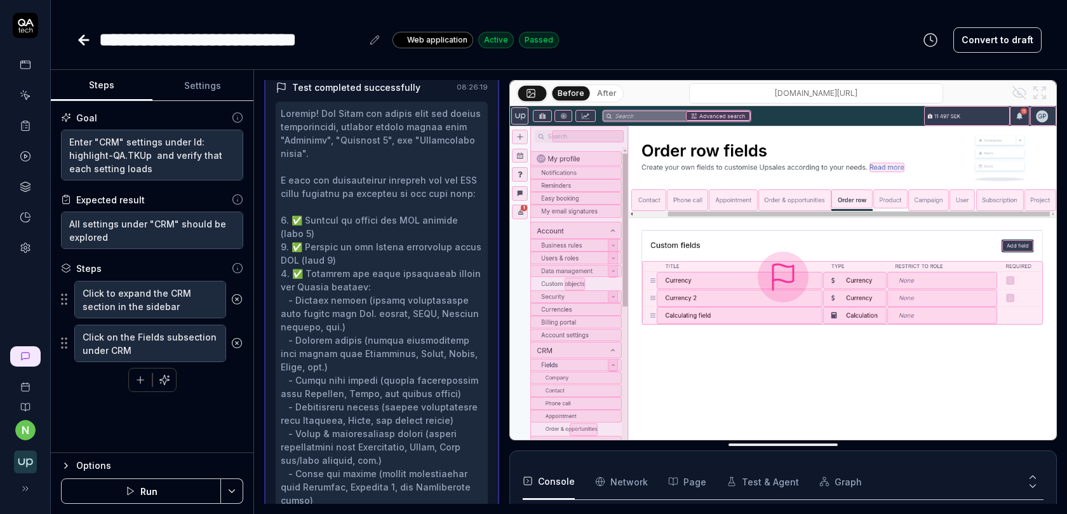
scroll to position [182, 0]
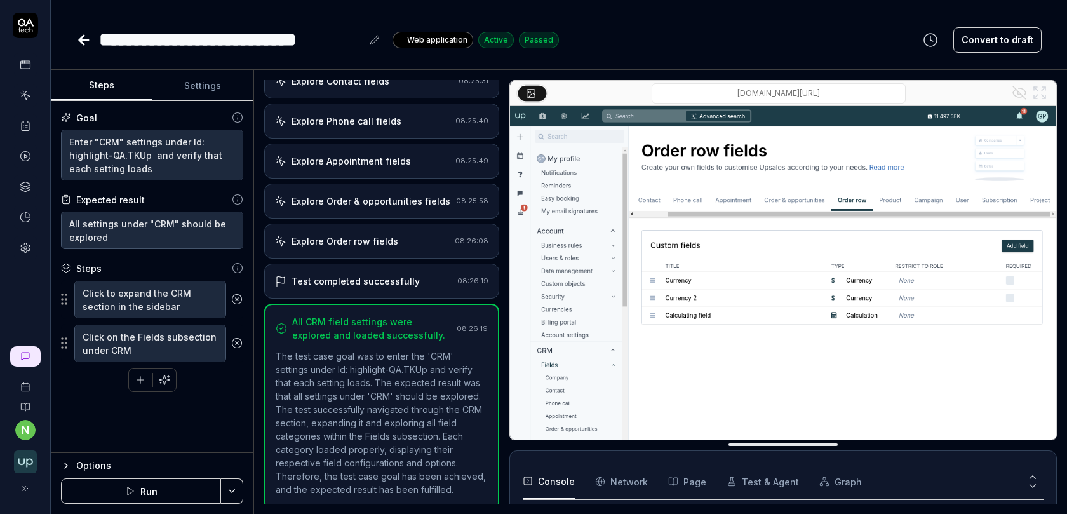
click at [138, 382] on icon "button" at bounding box center [140, 379] width 11 height 11
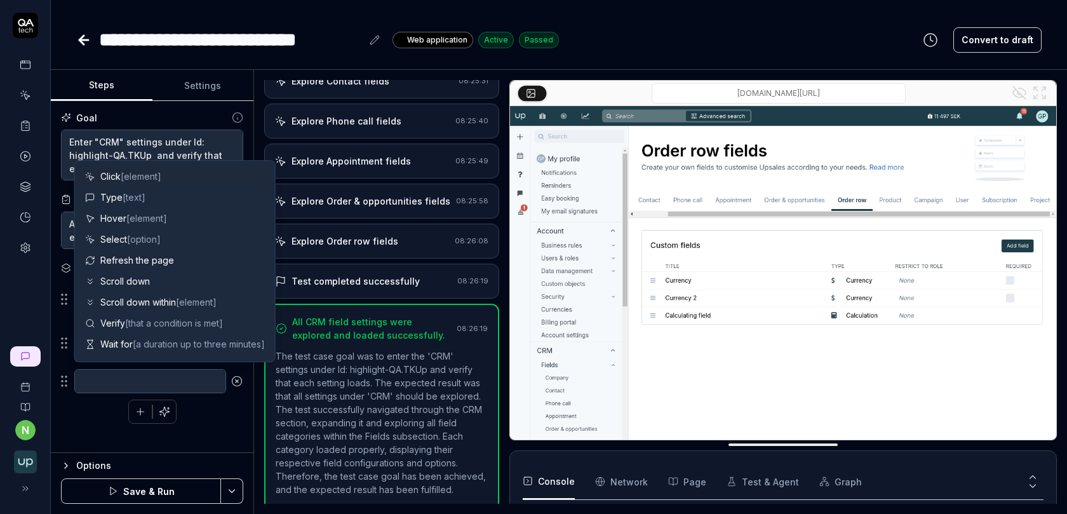
type textarea "*"
type textarea "s"
type textarea "*"
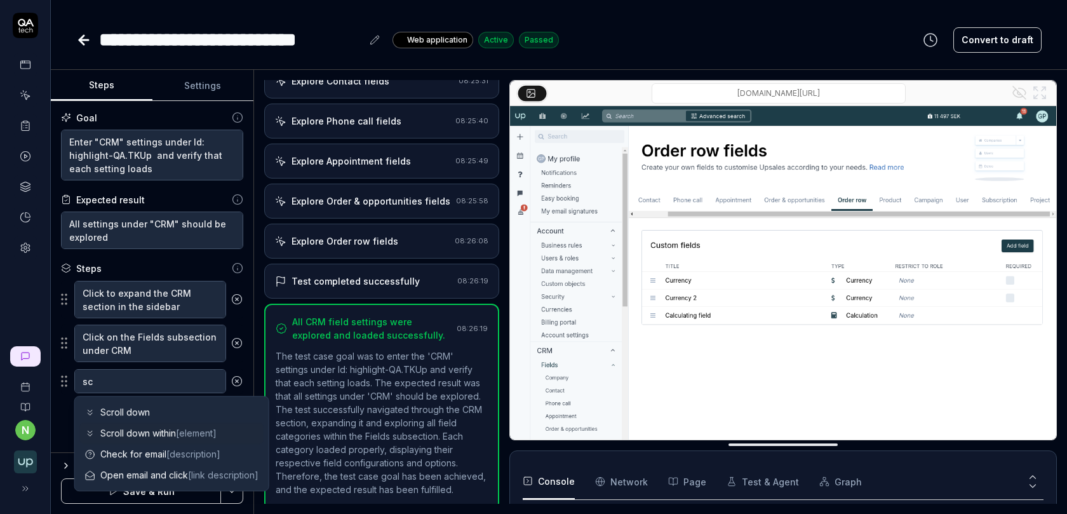
type textarea "sc"
click at [134, 434] on span "Scroll down within [element]" at bounding box center [158, 432] width 116 height 13
type textarea "*"
type textarea "Scroll down within"
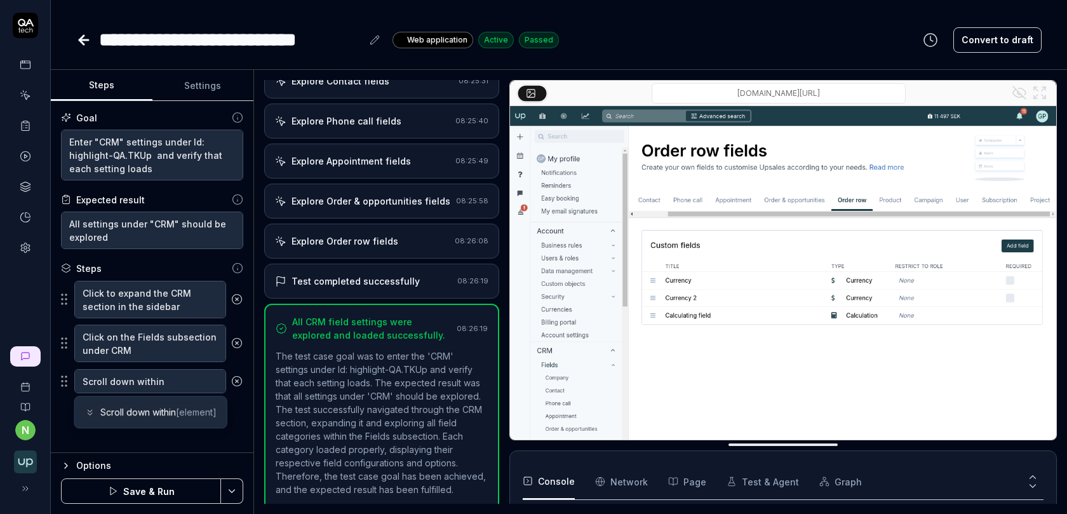
click at [382, 238] on div "Explore Order row fields" at bounding box center [344, 240] width 107 height 13
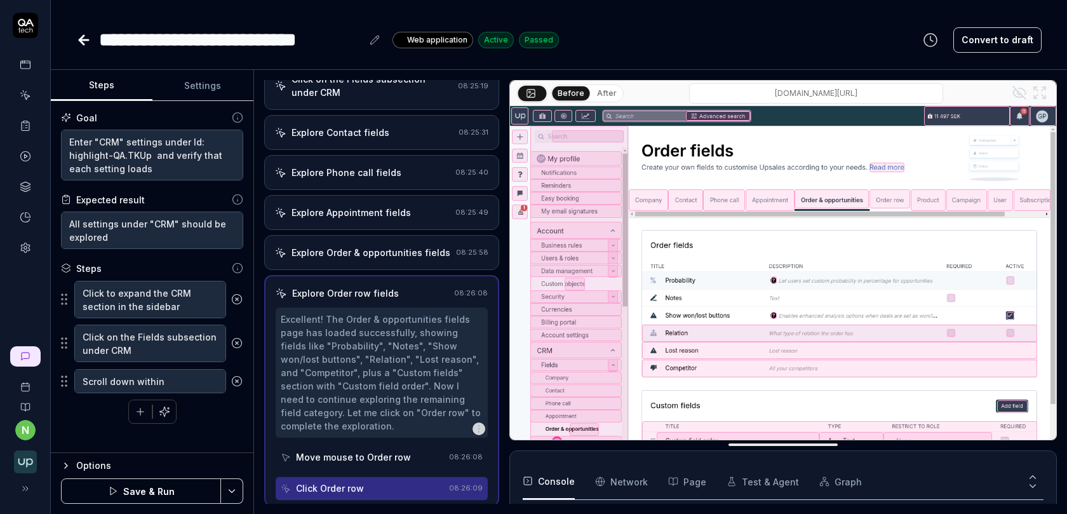
scroll to position [128, 0]
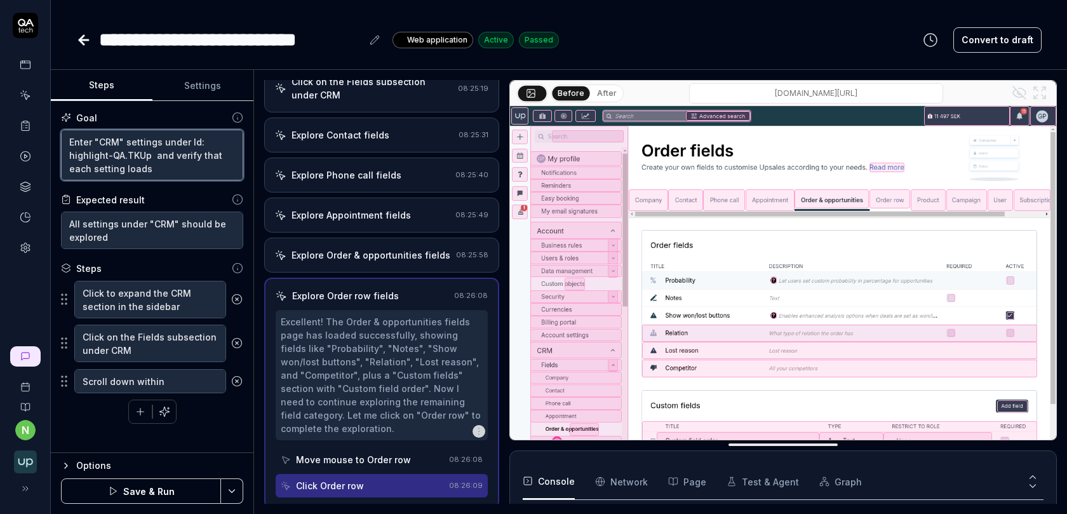
drag, startPoint x: 147, startPoint y: 151, endPoint x: 67, endPoint y: 153, distance: 79.4
click at [67, 153] on textarea "Enter "CRM" settings under Id: highlight-QA.TKUp and verify that each setting l…" at bounding box center [152, 155] width 182 height 51
click at [177, 380] on textarea "Scroll down within" at bounding box center [150, 381] width 152 height 24
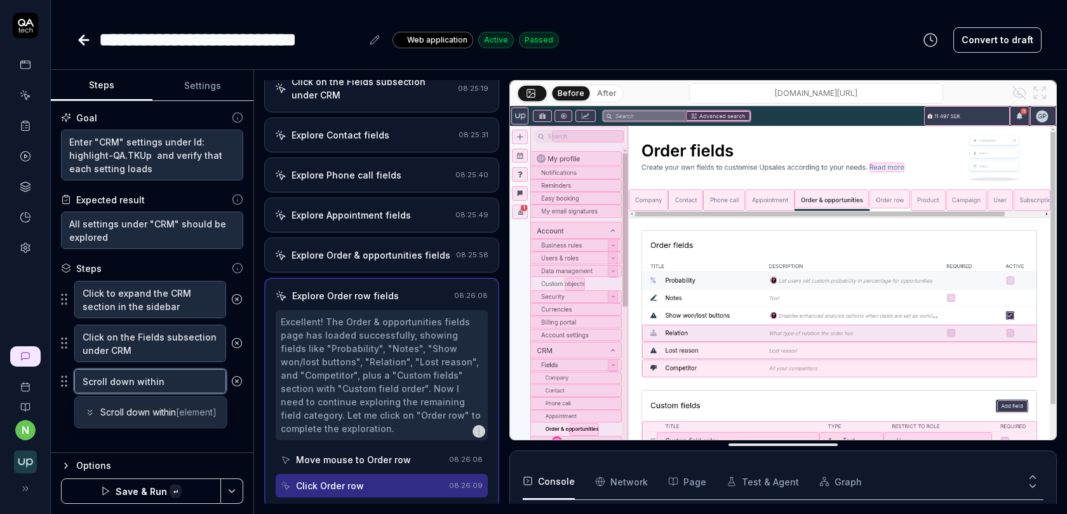
paste textarea "highlight-QA.TKUp"
type textarea "*"
type textarea "Scroll down within highlight-QA.TKUp"
type textarea "*"
type textarea "Scroll down within highlight-QA.TKUp"
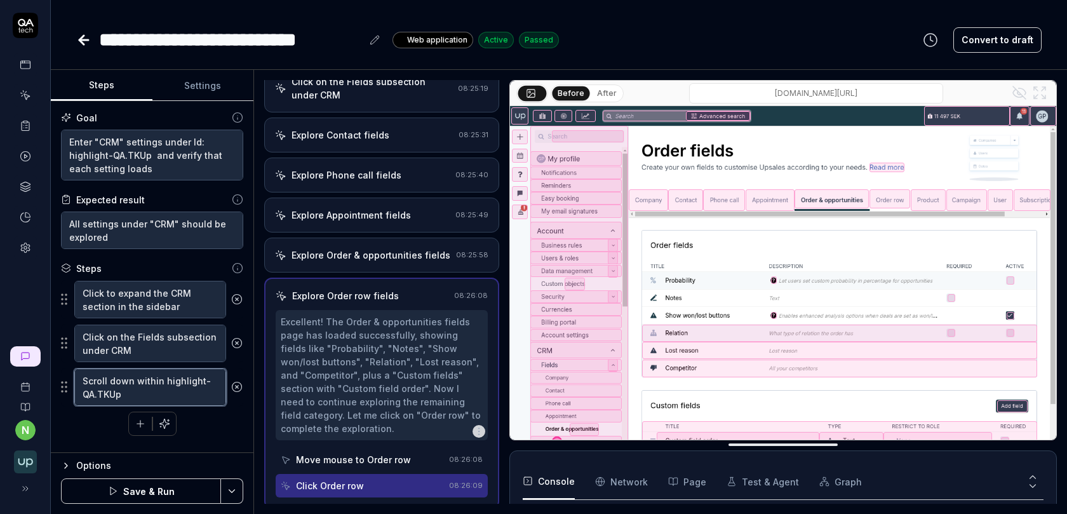
type textarea "*"
type textarea "Scroll down within highlight-QA.TKUp s"
type textarea "*"
type textarea "Scroll down within highlight-QA.TKUp so"
type textarea "*"
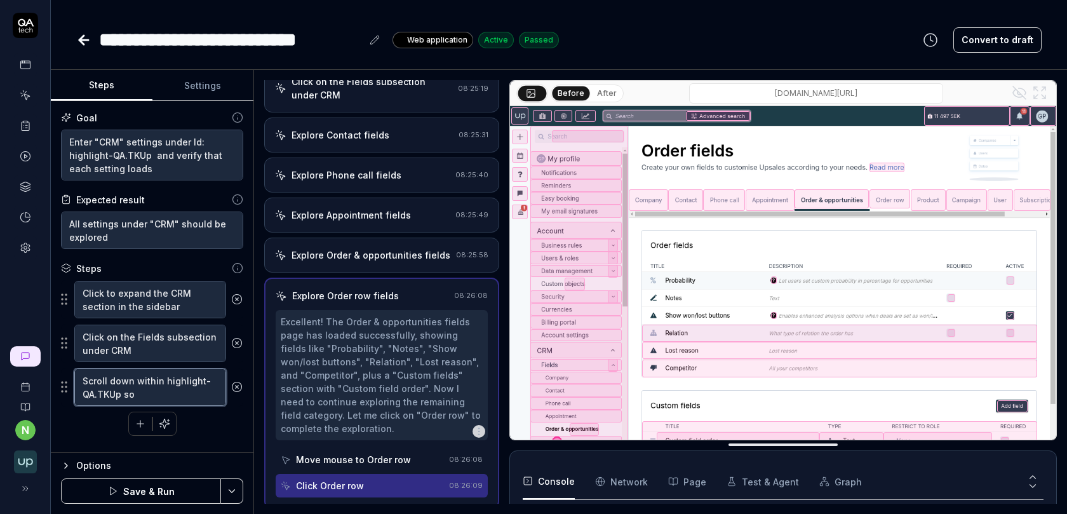
type textarea "Scroll down within highlight-QA.TKUp so"
type textarea "*"
type textarea "Scroll down within highlight-QA.TKUp so a"
type textarea "*"
type textarea "Scroll down within highlight-QA.TKUp so al"
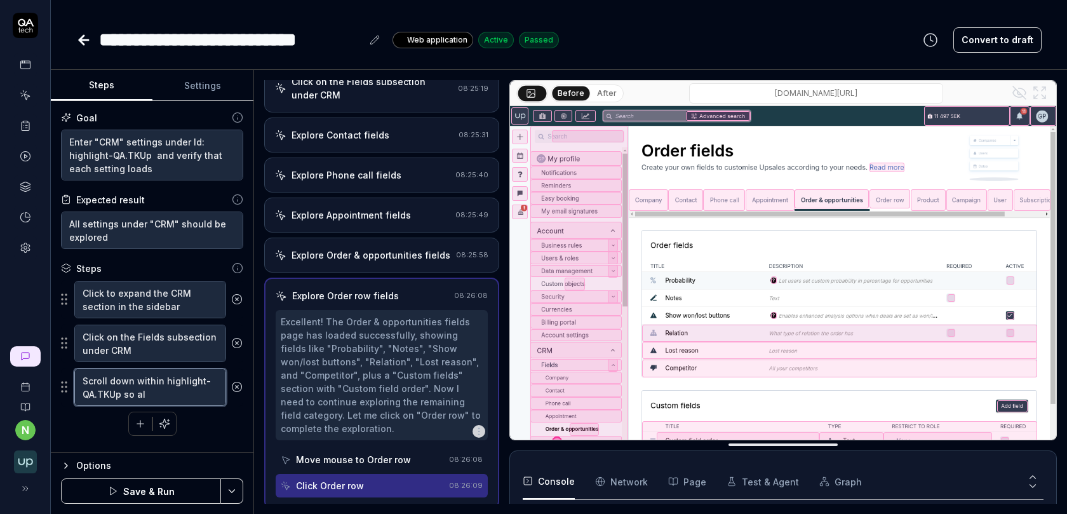
type textarea "*"
type textarea "Scroll down within highlight-QA.TKUp so all"
type textarea "*"
type textarea "Scroll down within highlight-QA.TKUp so all"
type textarea "*"
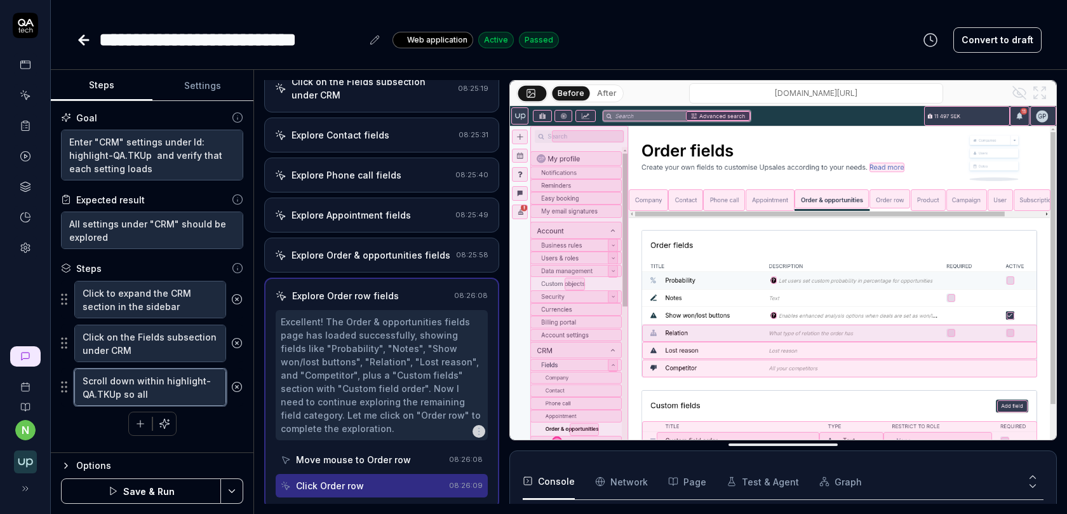
type textarea "Scroll down within highlight-QA.TKUp so all s"
type textarea "*"
type textarea "Scroll down within highlight-QA.TKUp so all su"
type textarea "*"
type textarea "Scroll down within highlight-QA.TKUp so all sub"
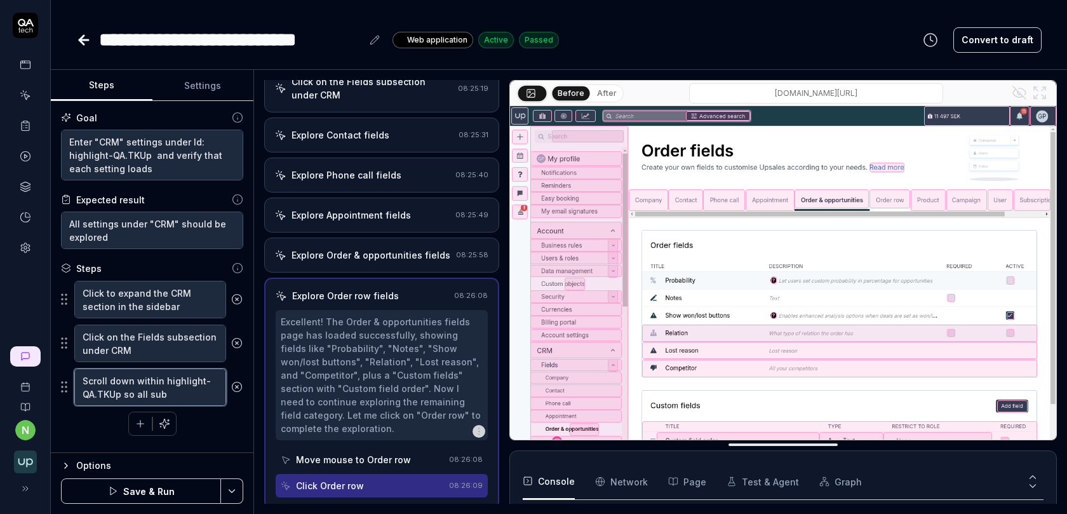
type textarea "*"
type textarea "Scroll down within highlight-QA.TKUp so all sub"
type textarea "*"
type textarea "Scroll down within highlight-QA.TKUp so all sub s"
type textarea "*"
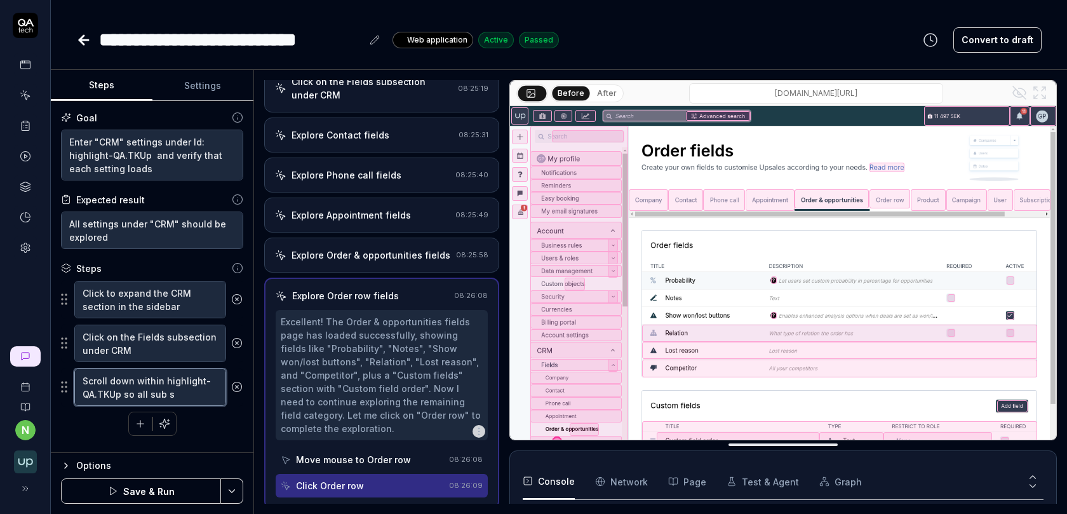
type textarea "Scroll down within highlight-QA.TKUp so all sub se"
click at [145, 490] on button "Save & Run" at bounding box center [141, 490] width 160 height 25
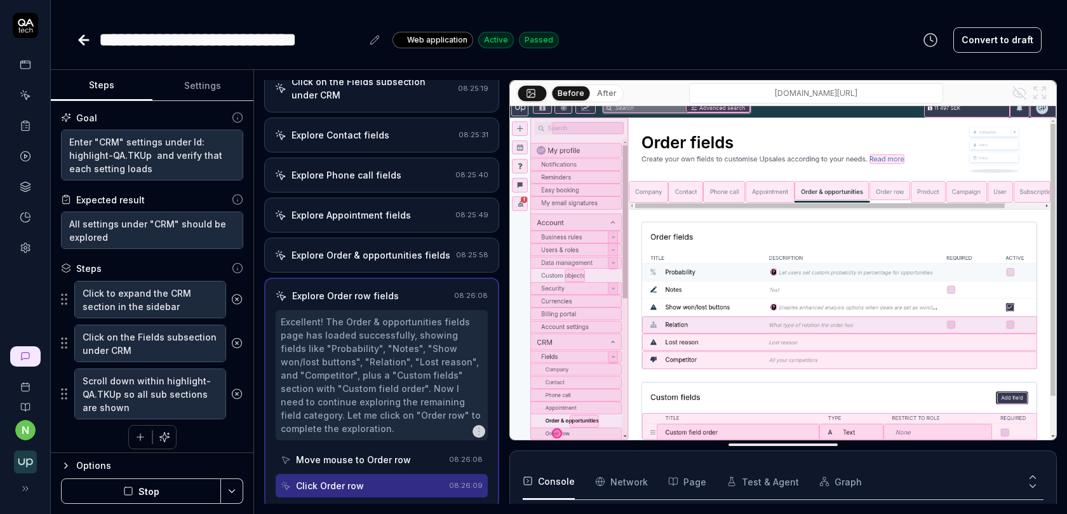
scroll to position [8, 0]
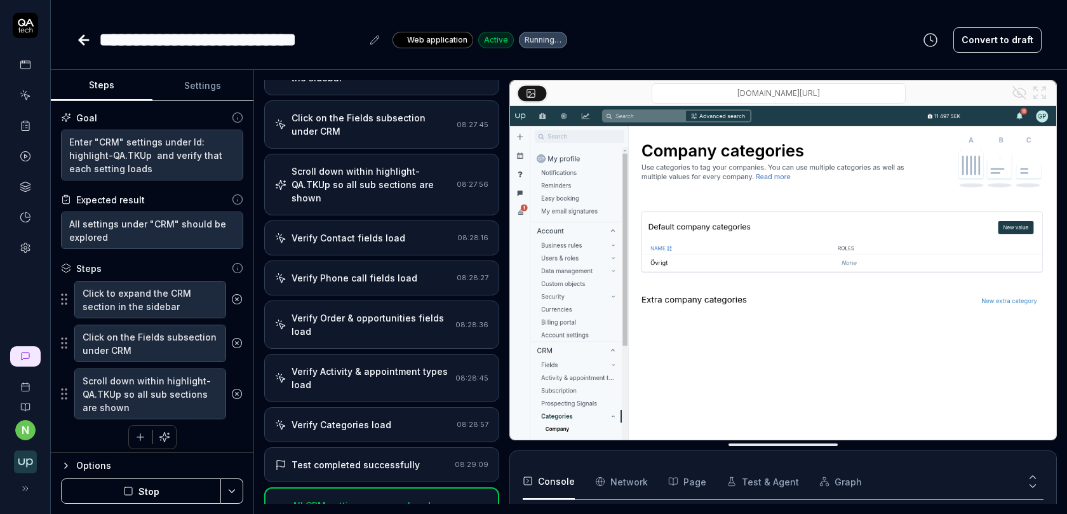
scroll to position [338, 0]
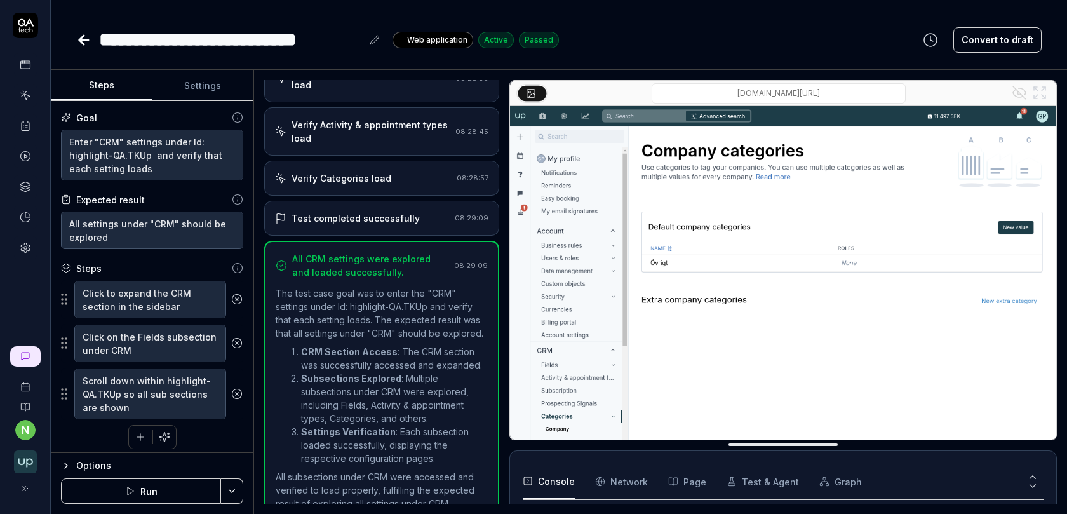
click at [362, 211] on div "Test completed successfully" at bounding box center [355, 217] width 128 height 13
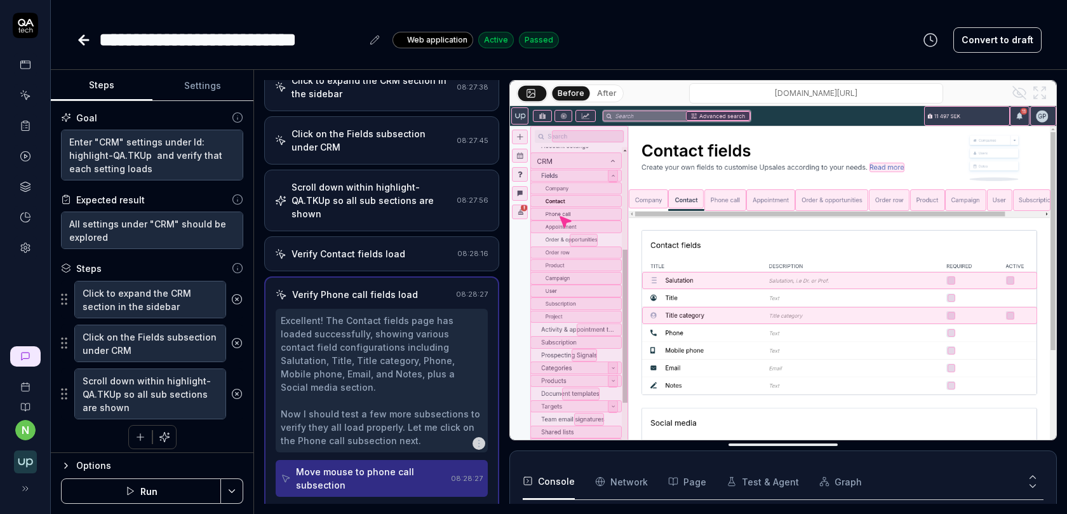
scroll to position [0, 0]
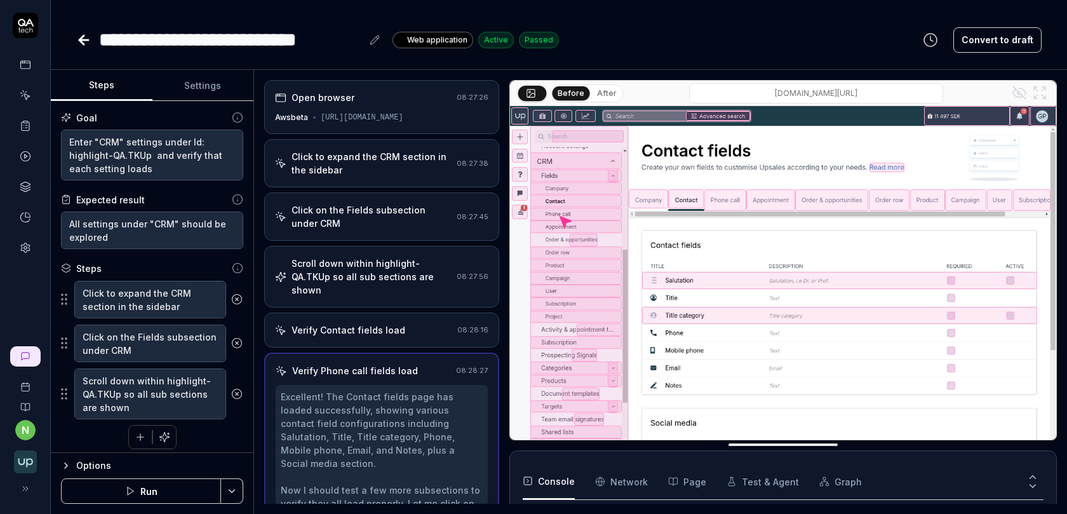
click at [352, 263] on div "Scroll down within highlight-QA.TKUp so all sub sections are shown" at bounding box center [371, 277] width 160 height 40
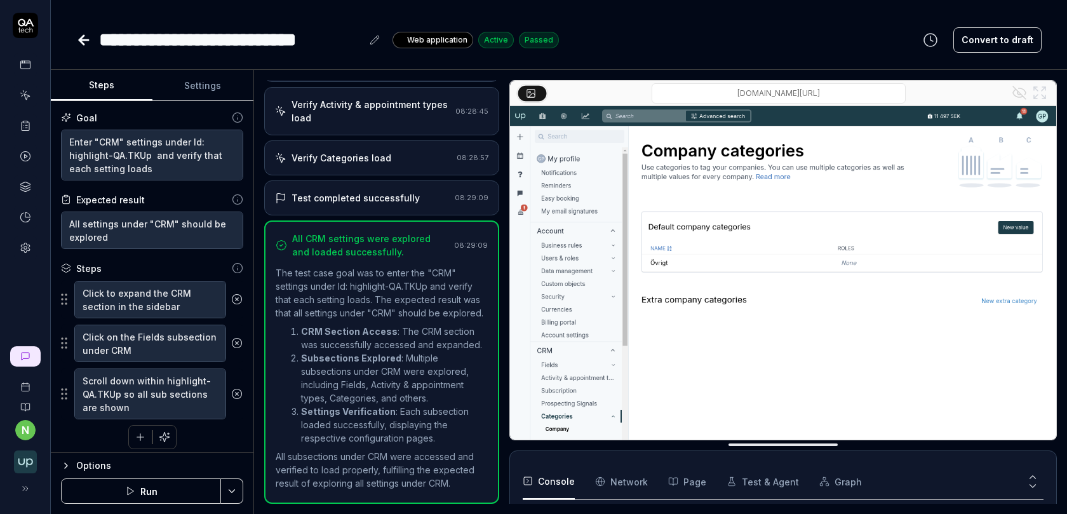
scroll to position [338, 0]
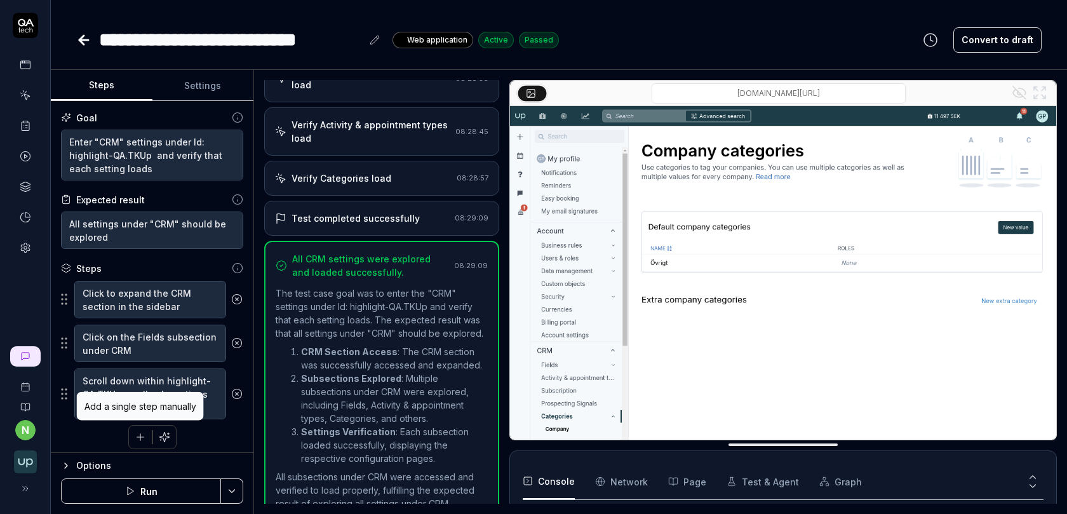
click at [137, 438] on icon "button" at bounding box center [140, 436] width 11 height 11
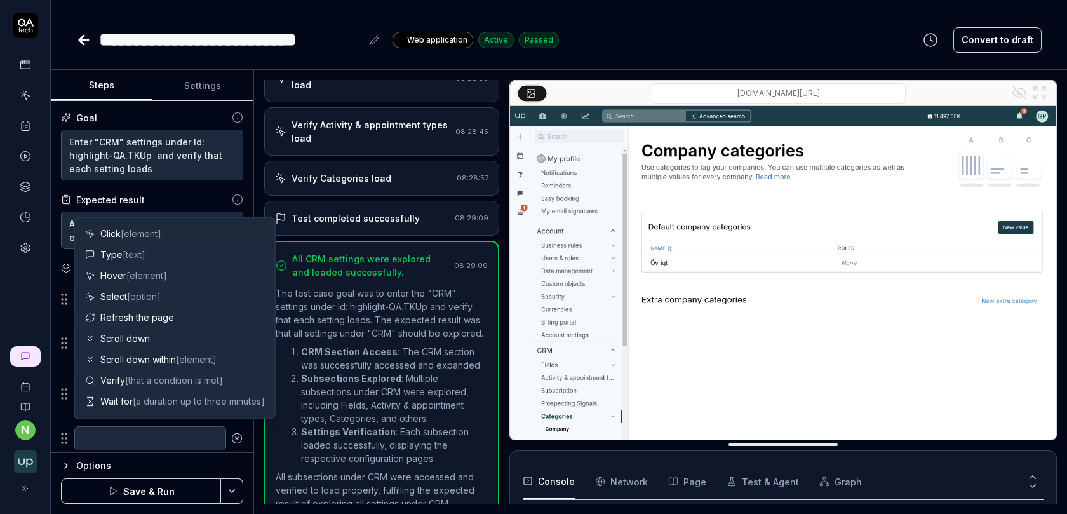
click at [130, 228] on span "[element]" at bounding box center [141, 233] width 41 height 11
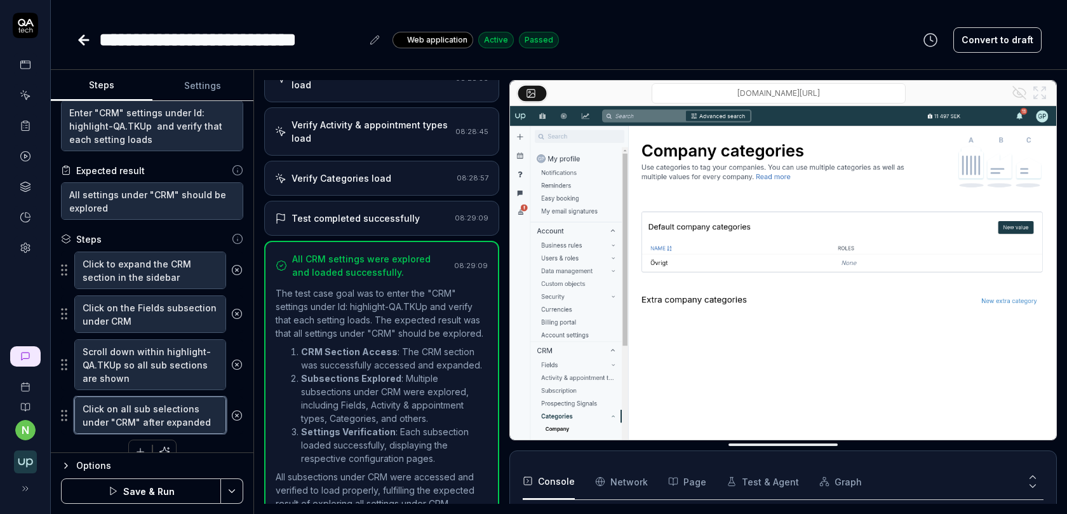
scroll to position [41, 0]
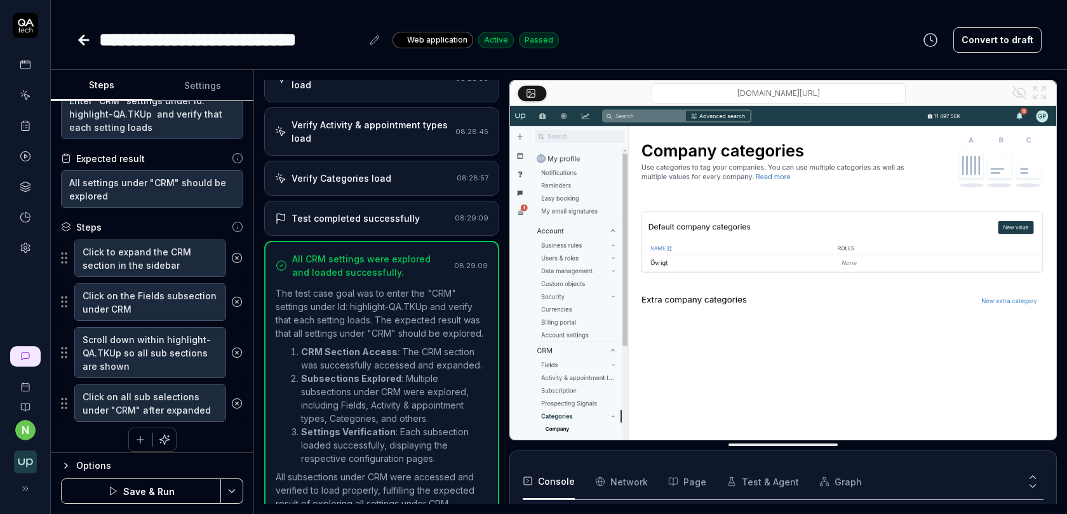
click at [162, 498] on button "Save & Run" at bounding box center [141, 490] width 160 height 25
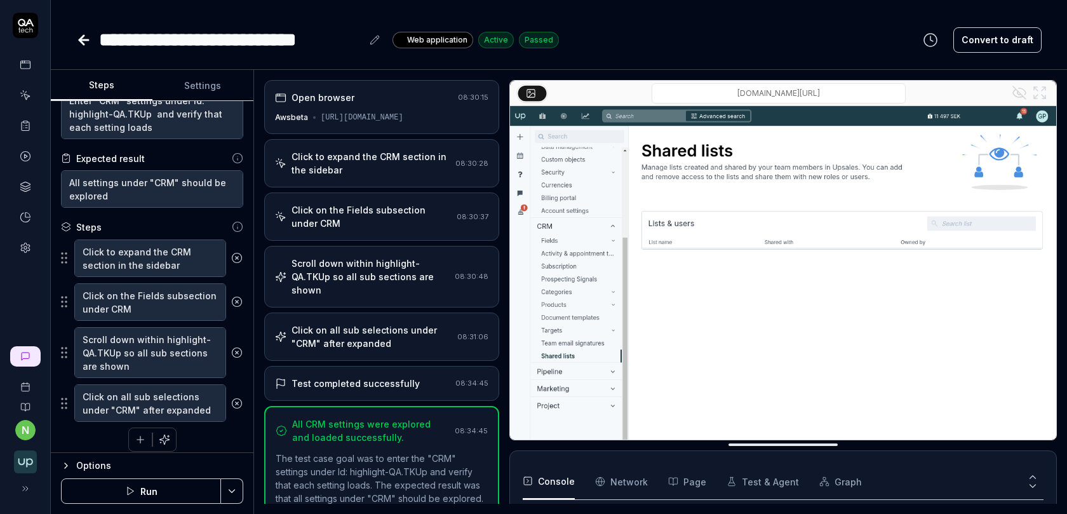
scroll to position [46, 0]
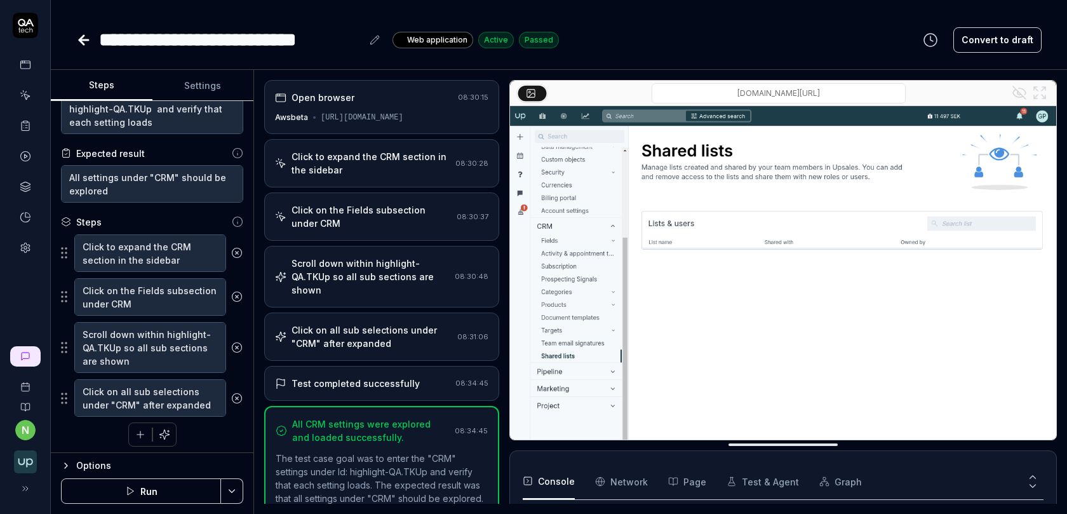
click at [364, 323] on div "Click on all sub selections under "CRM" after expanded" at bounding box center [371, 336] width 161 height 27
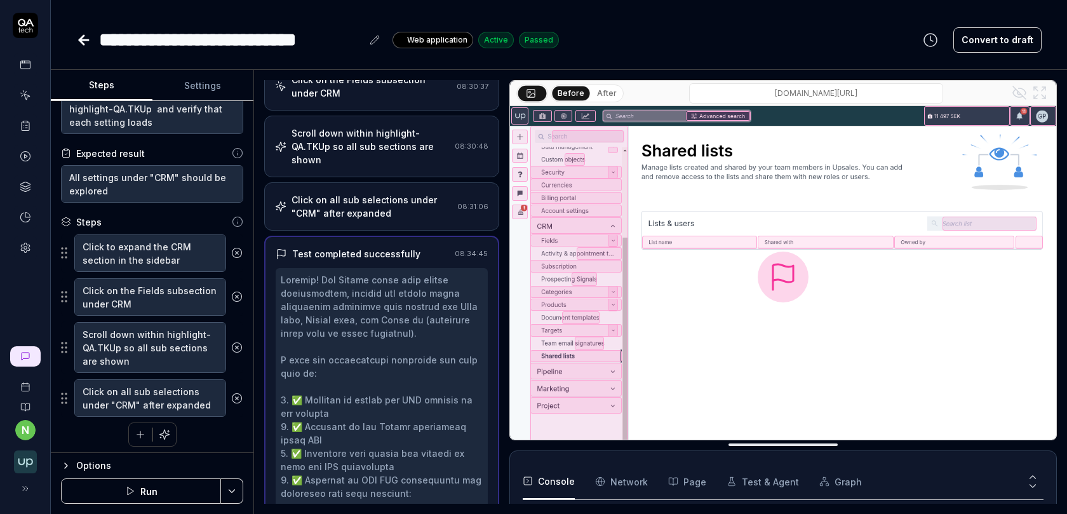
scroll to position [0, 0]
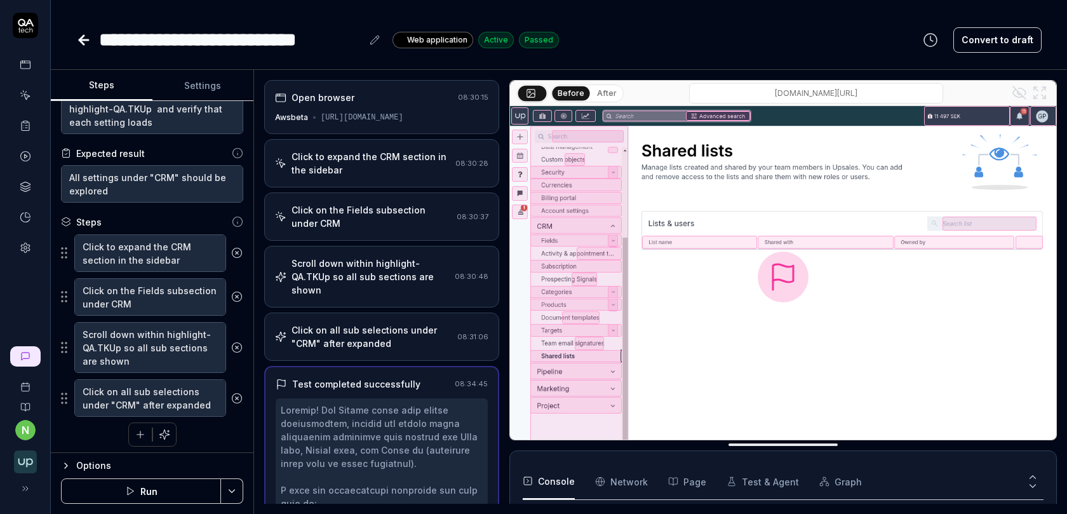
click at [372, 284] on div "Scroll down within highlight-QA.TKUp so all sub sections are shown 08:30:48" at bounding box center [381, 277] width 235 height 62
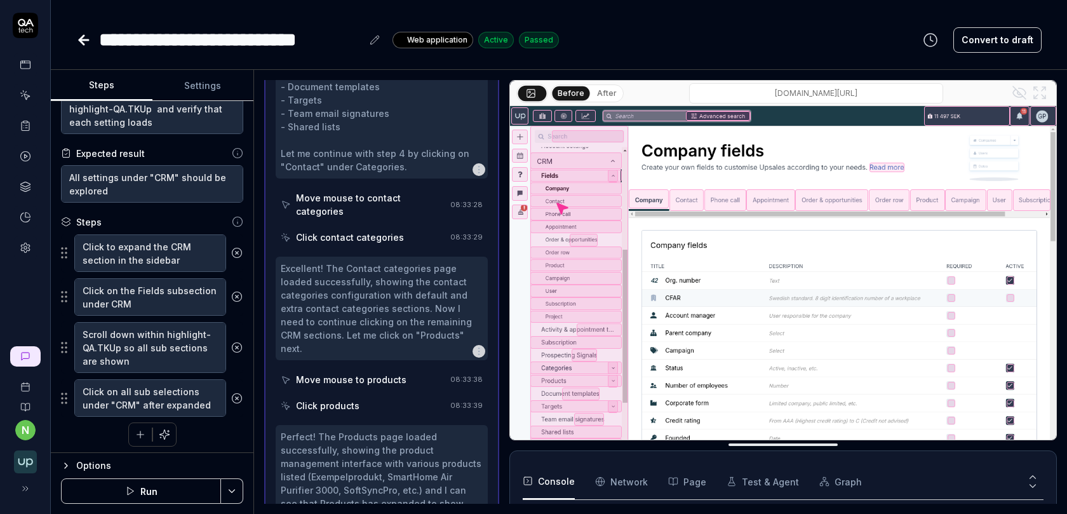
scroll to position [4043, 0]
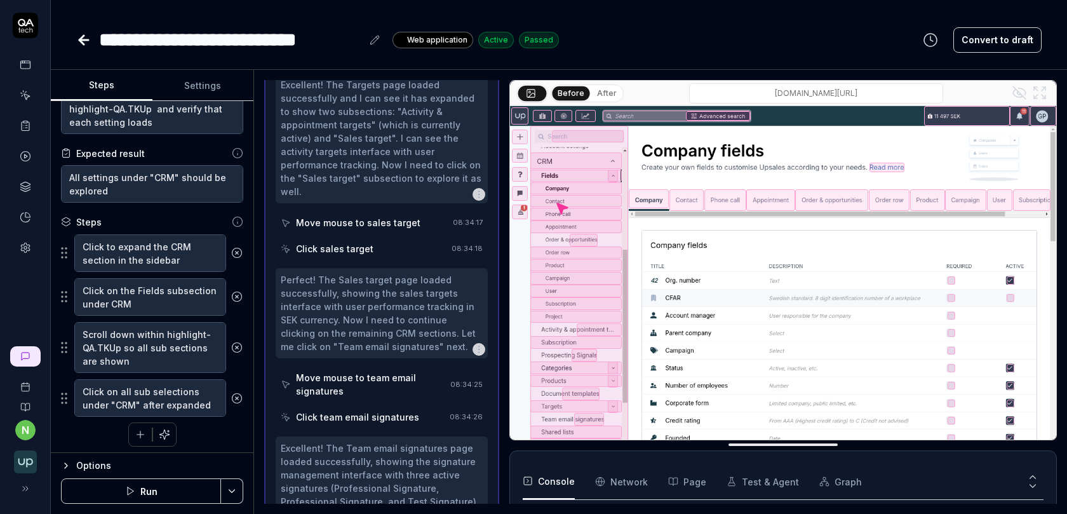
scroll to position [4492, 0]
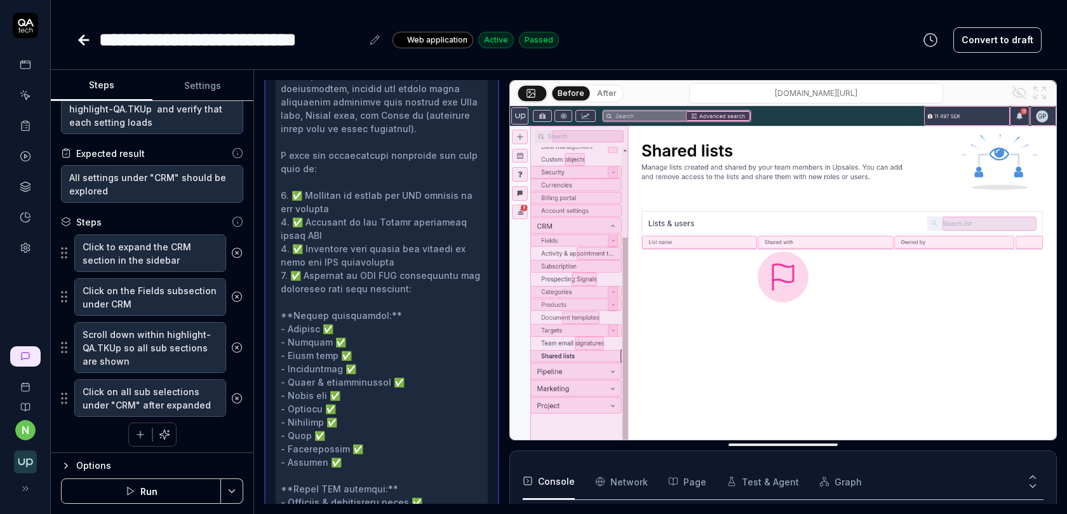
scroll to position [344, 0]
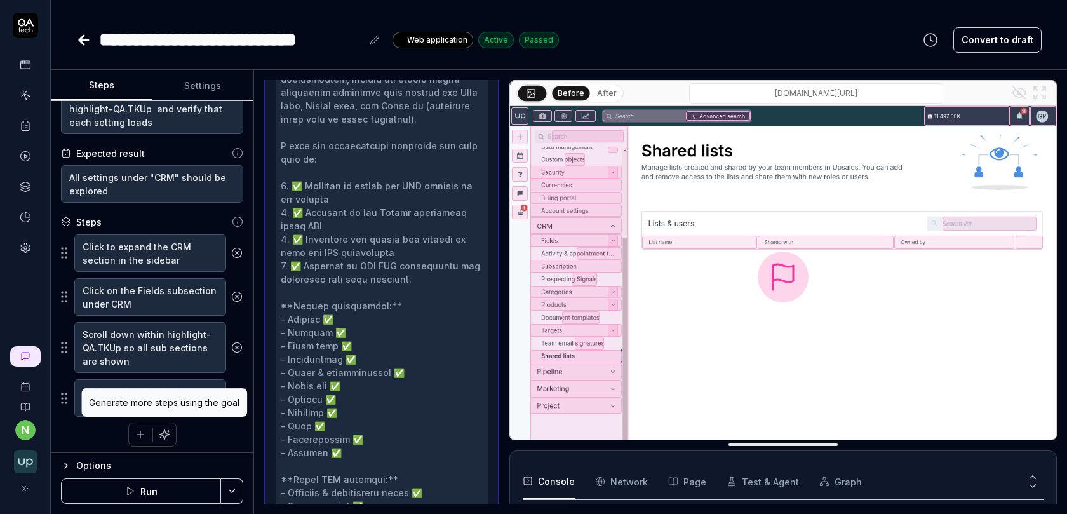
click at [165, 430] on icon "button" at bounding box center [164, 434] width 11 height 11
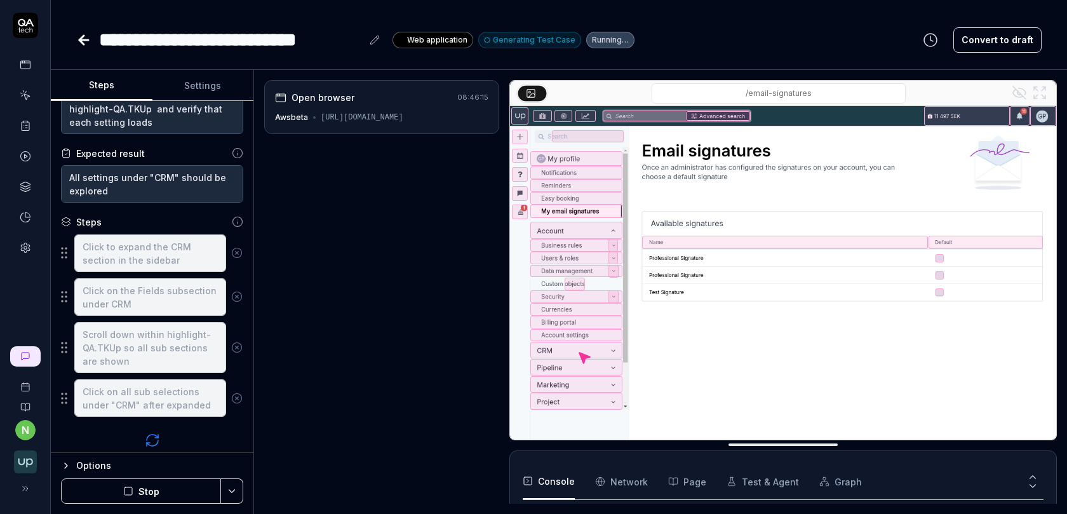
scroll to position [108, 0]
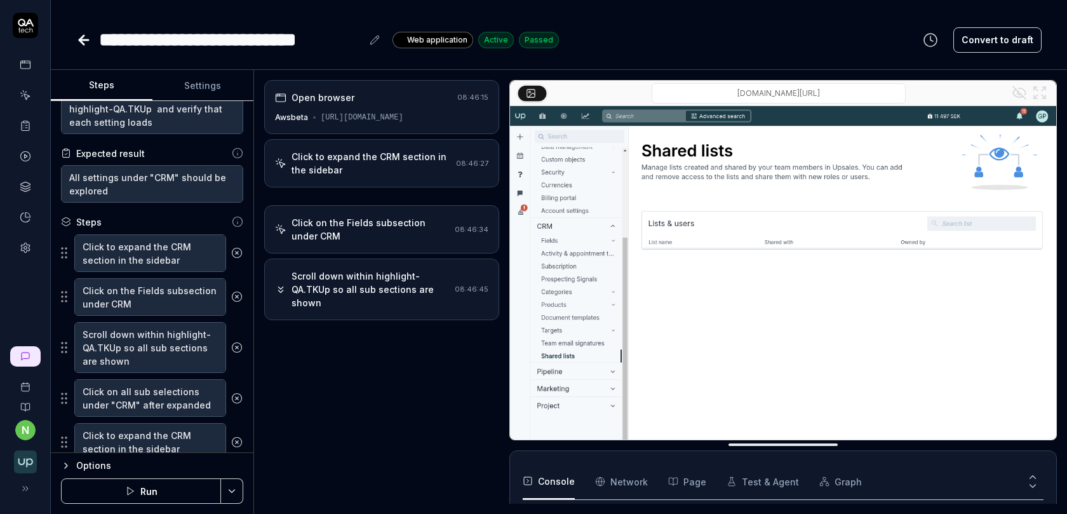
type textarea "*"
